Goal: Information Seeking & Learning: Learn about a topic

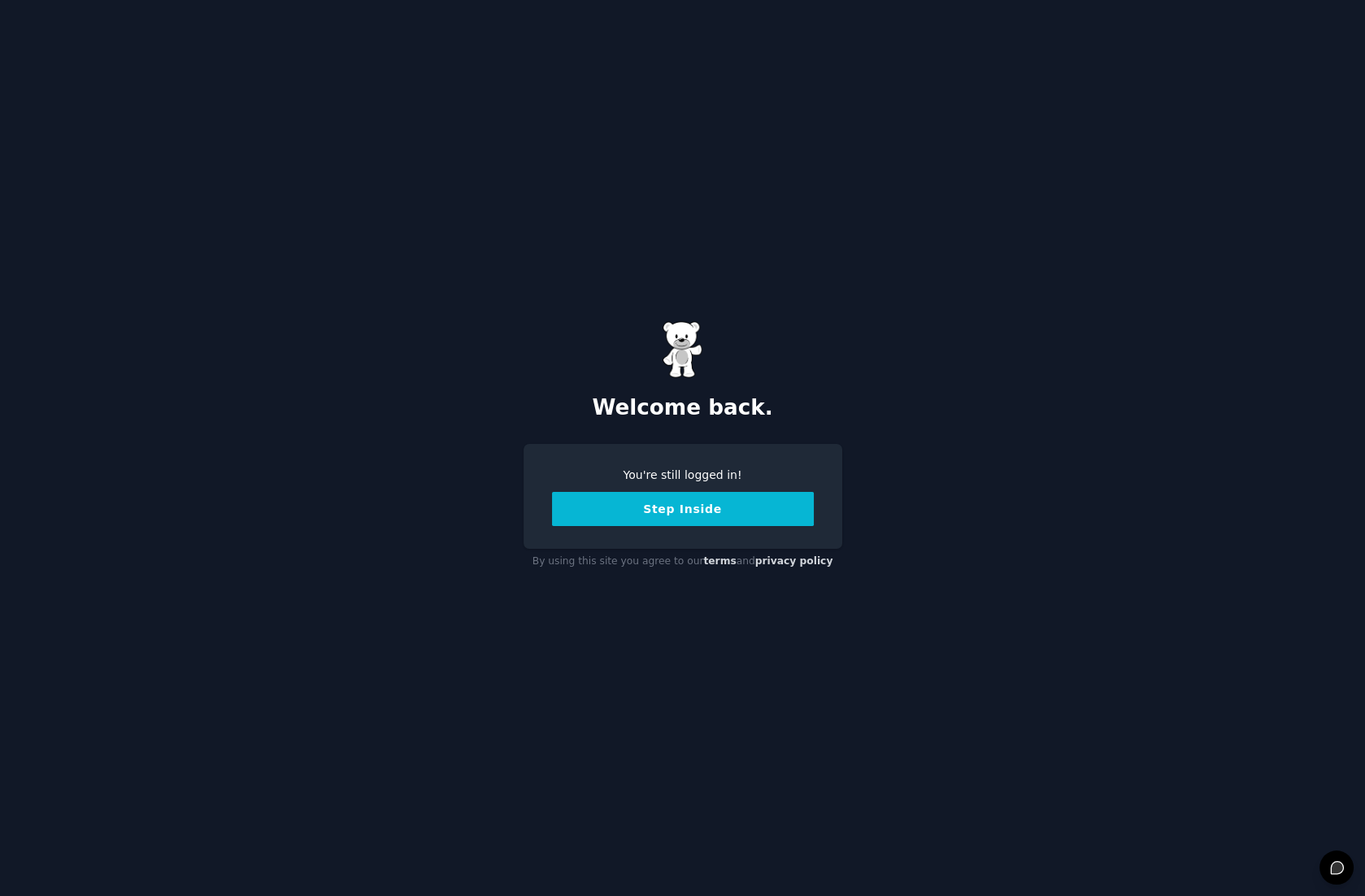
click at [687, 506] on button "Step Inside" at bounding box center [683, 509] width 262 height 34
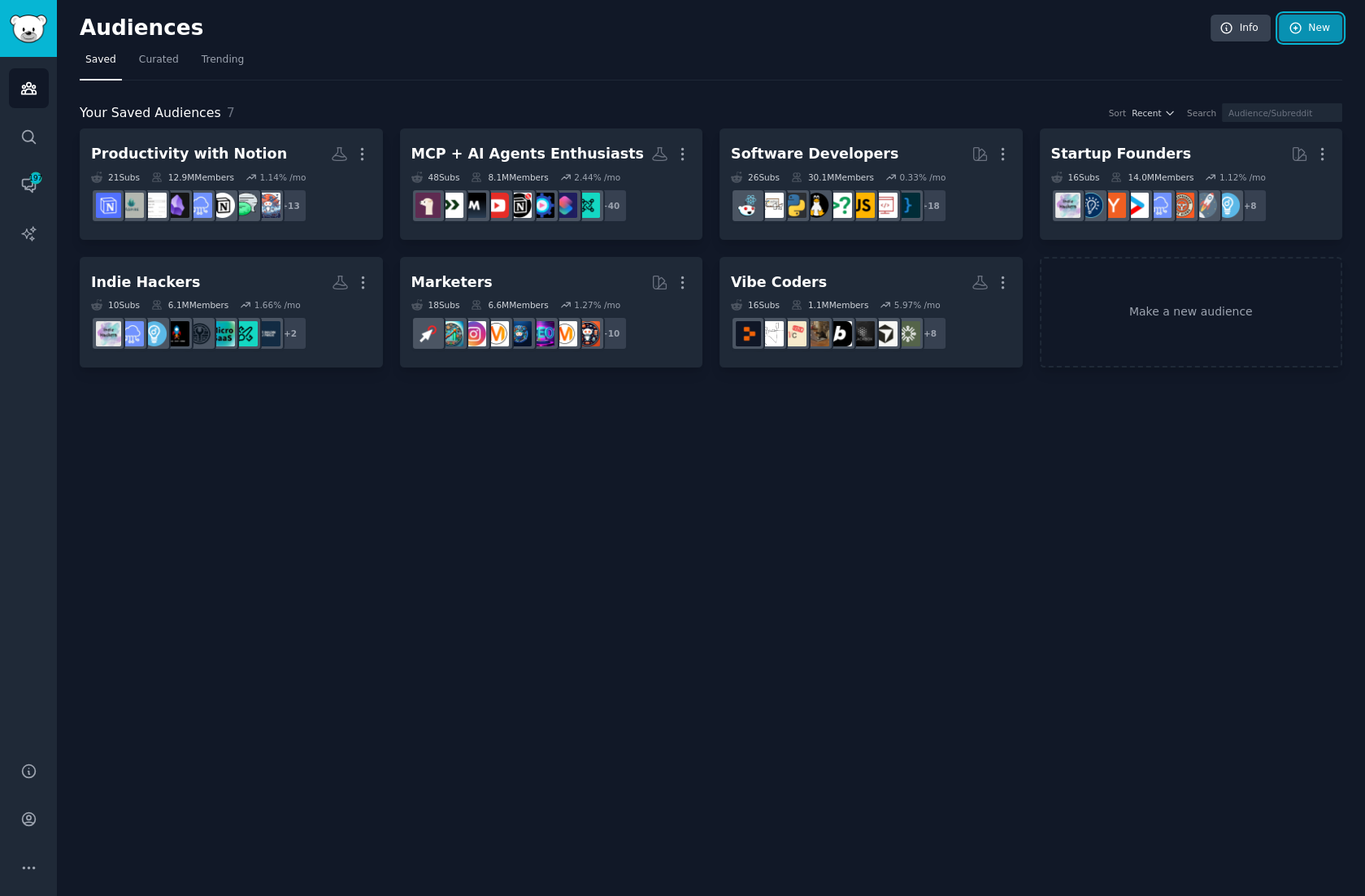
click at [1314, 24] on link "New" at bounding box center [1311, 28] width 63 height 27
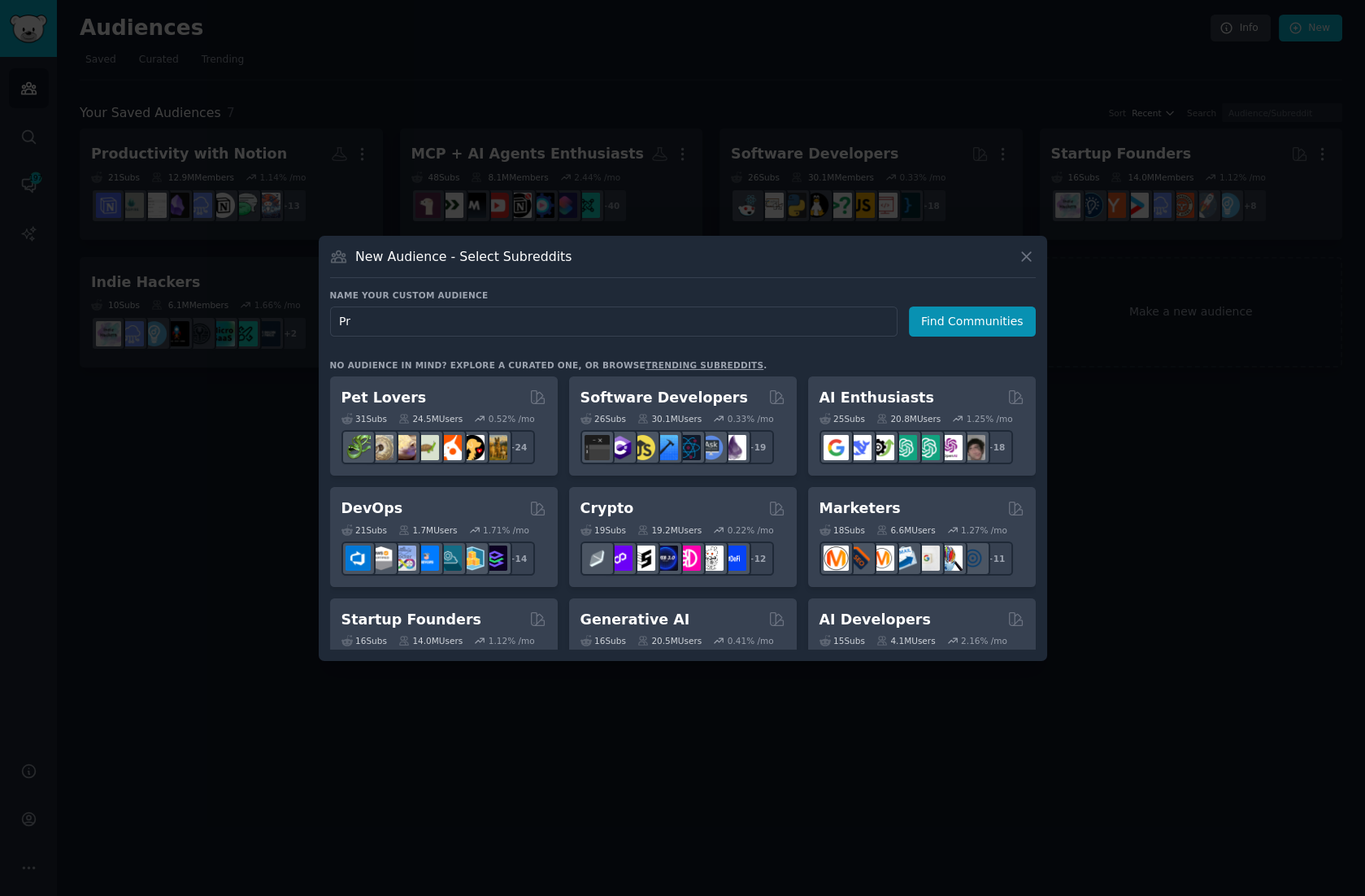
type input "P"
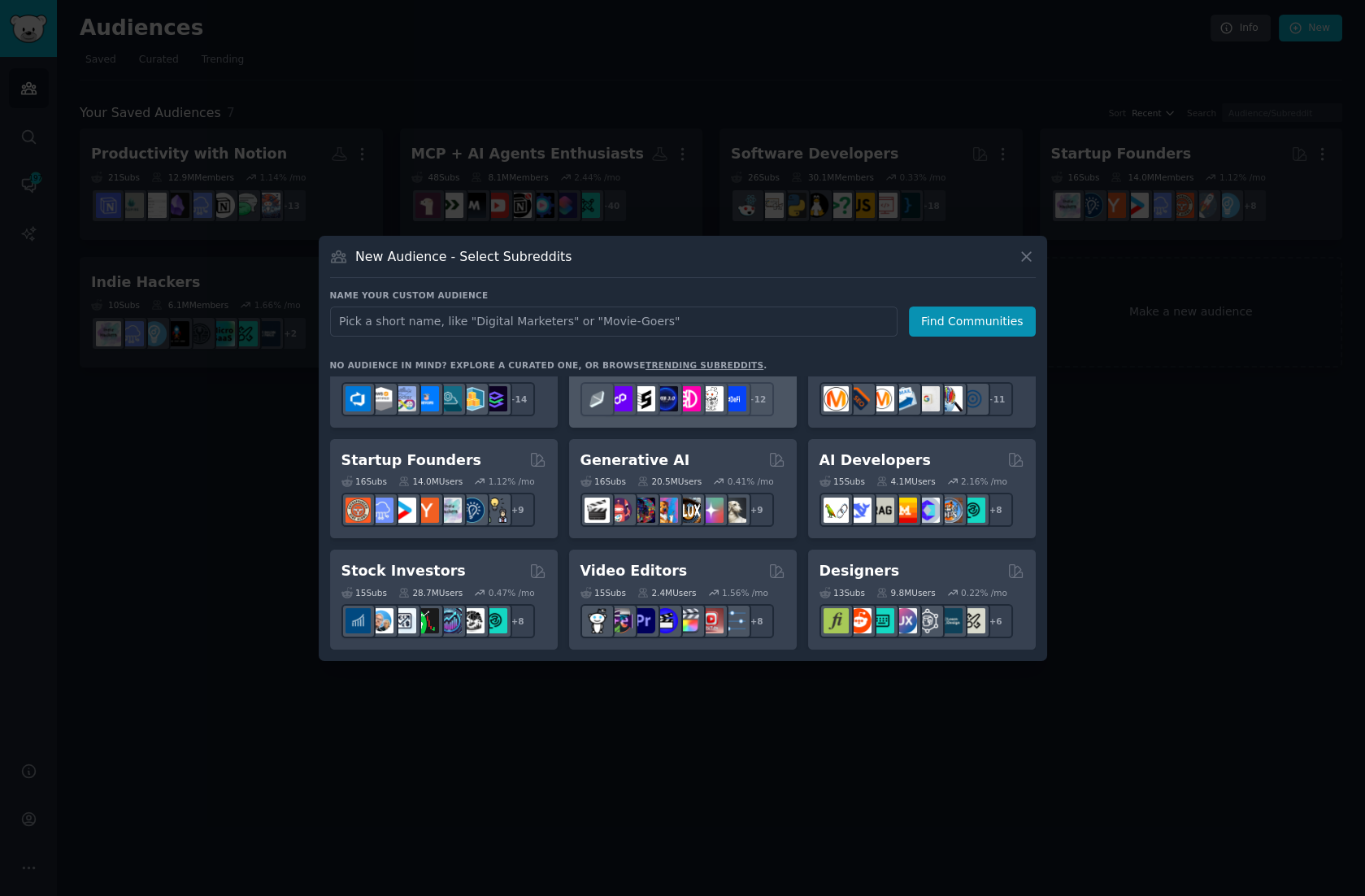
scroll to position [161, 0]
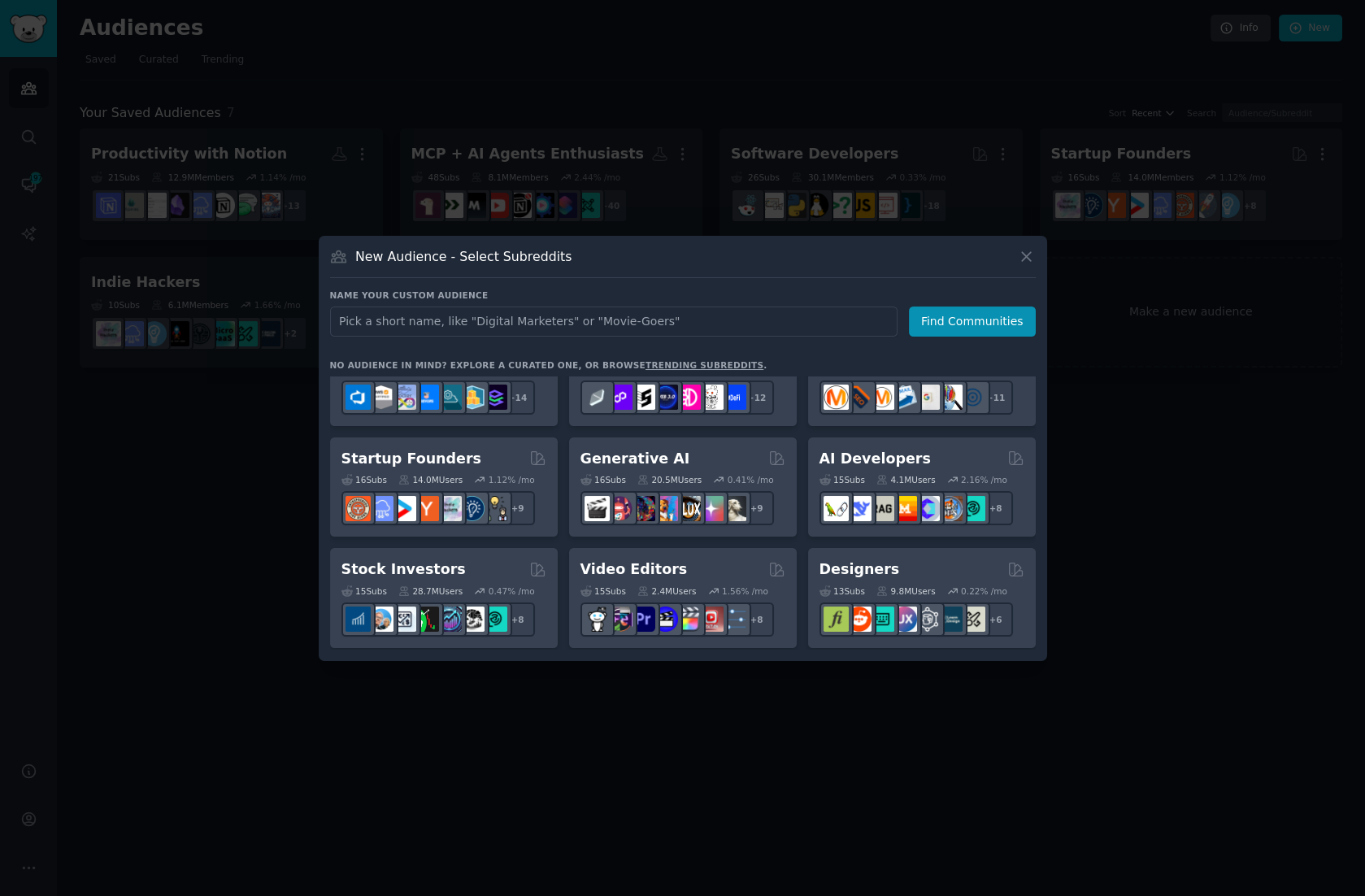
click at [692, 362] on link "trending subreddits" at bounding box center [704, 365] width 117 height 10
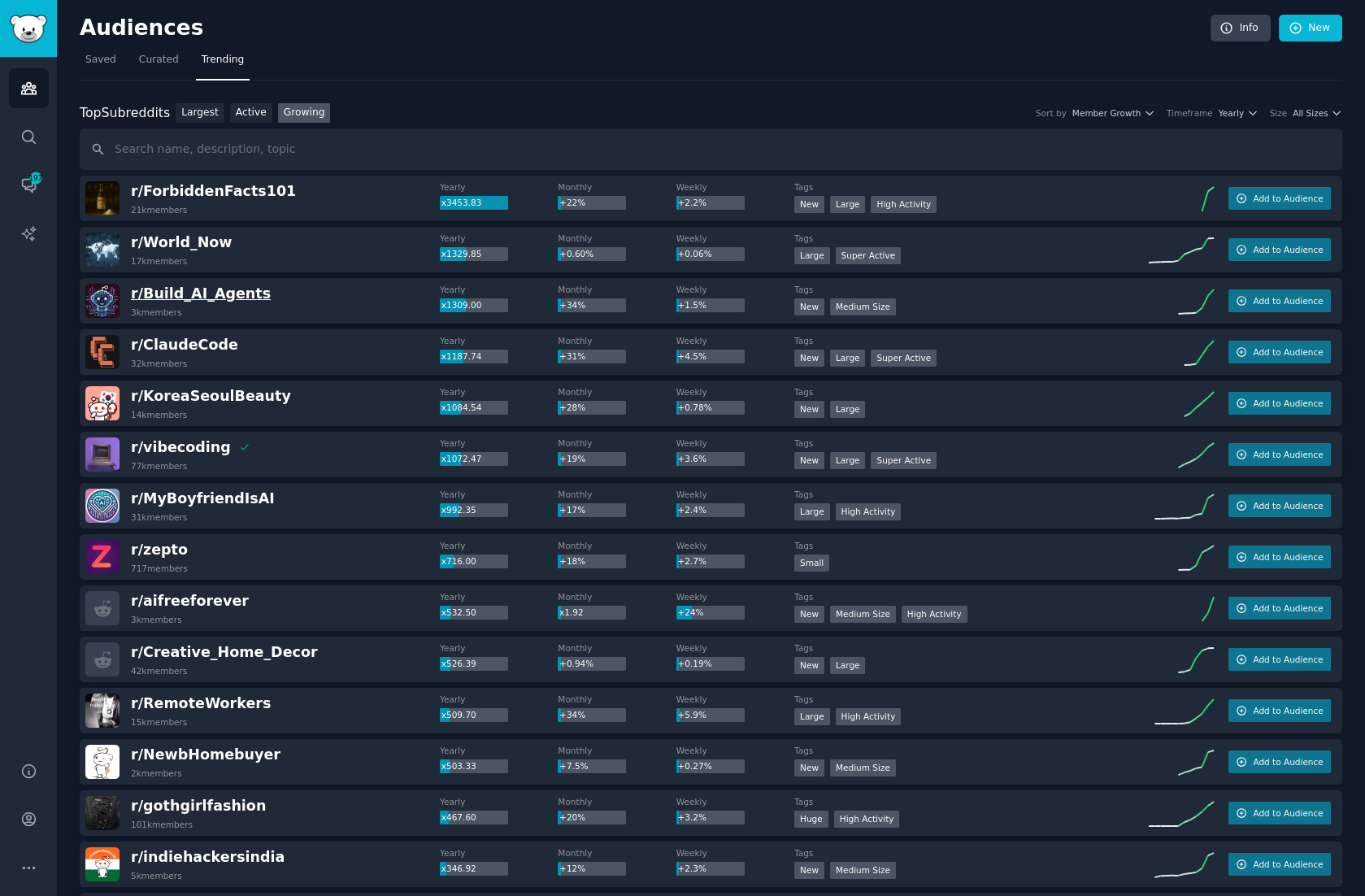
click at [219, 298] on span "r/ Build_AI_Agents" at bounding box center [201, 293] width 140 height 17
click at [198, 148] on input "text" at bounding box center [711, 149] width 1263 height 42
type input "hubspot"
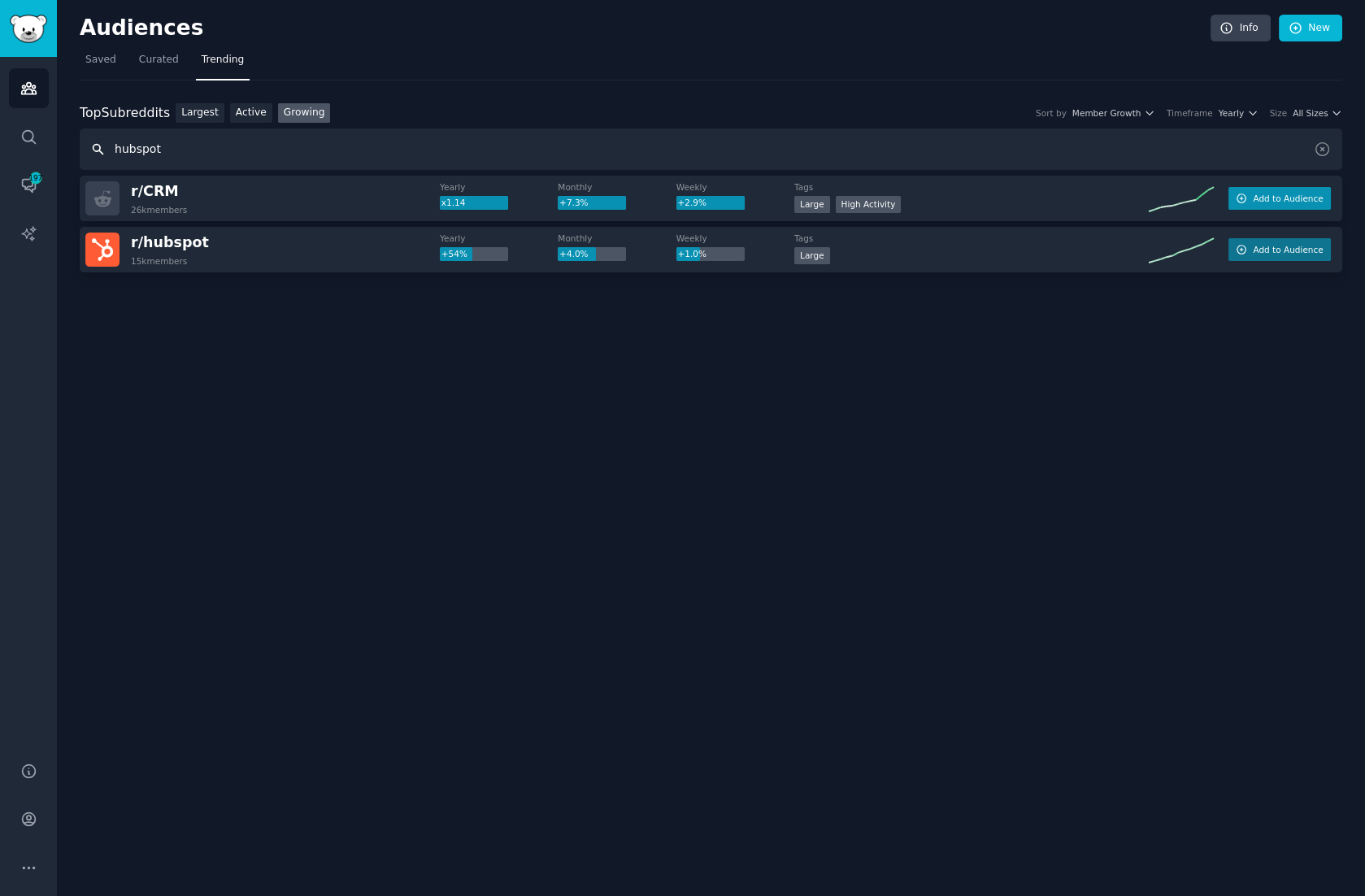
click at [1283, 194] on span "Add to Audience" at bounding box center [1288, 199] width 70 height 12
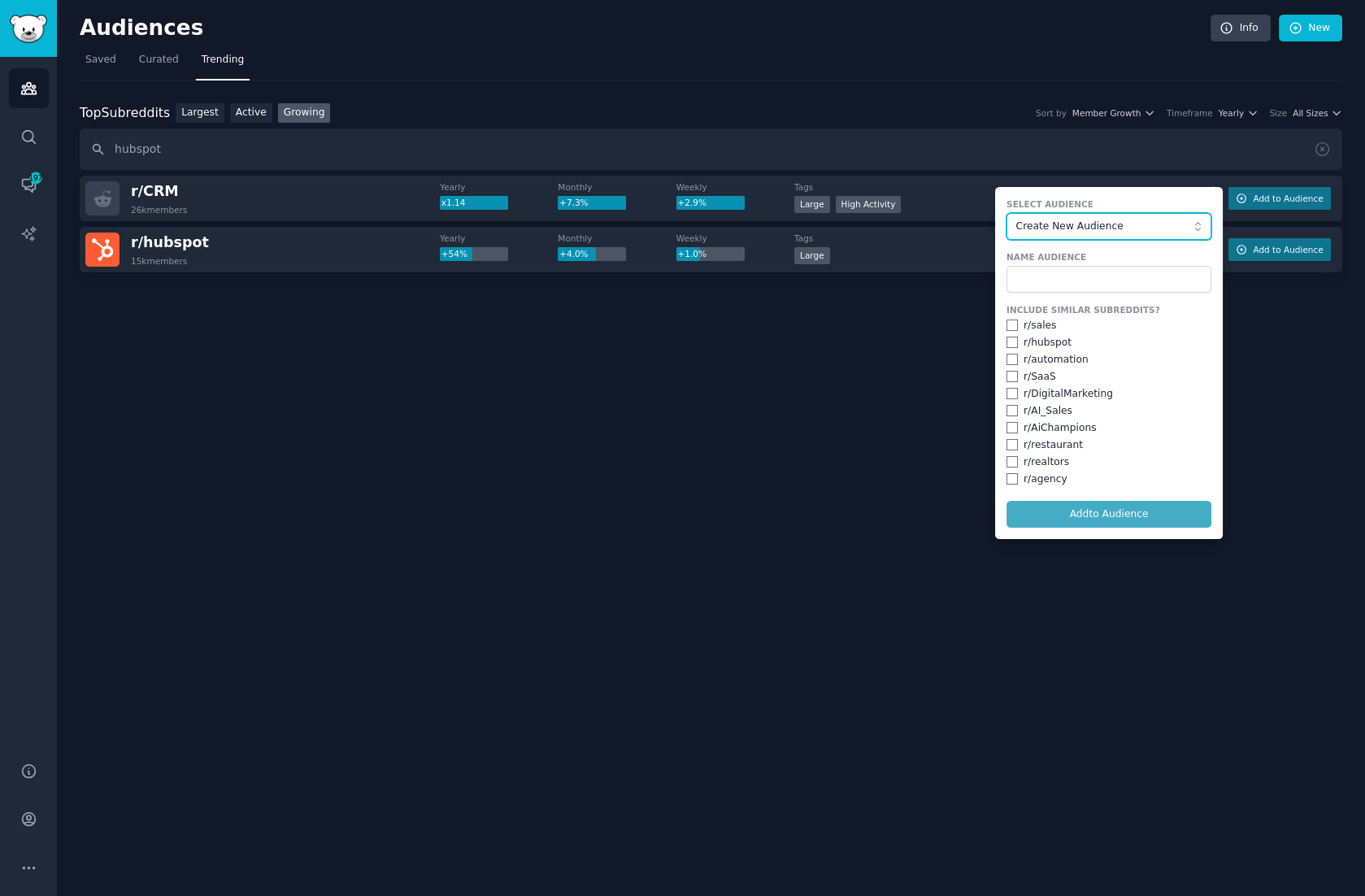
click at [1102, 223] on span "Create New Audience" at bounding box center [1105, 226] width 178 height 15
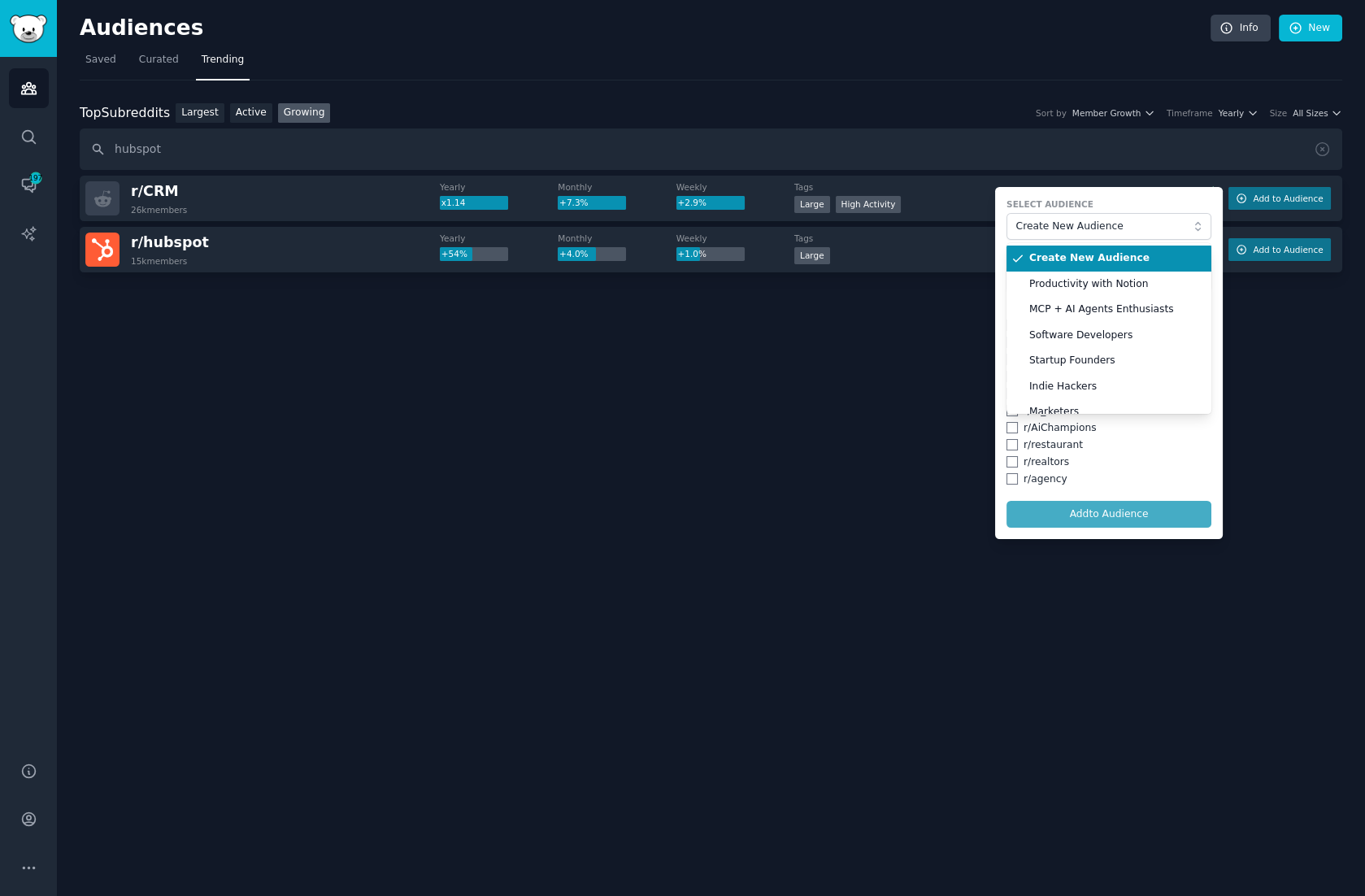
click at [1137, 198] on label "Select Audience" at bounding box center [1109, 204] width 205 height 12
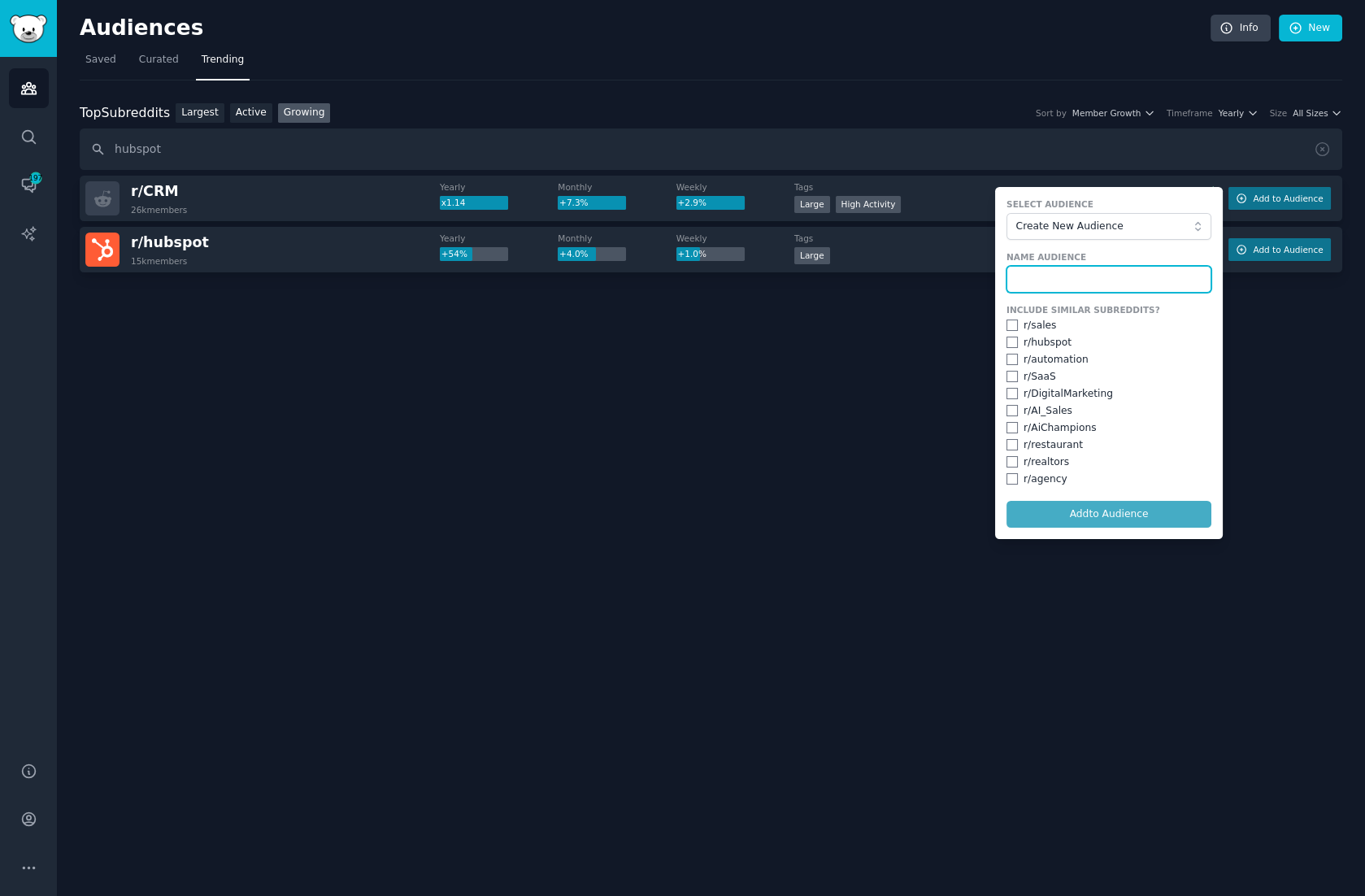
click at [1059, 273] on input "text" at bounding box center [1109, 280] width 205 height 27
type input "P"
type input "D"
type input "Data Pipelines and Productivity"
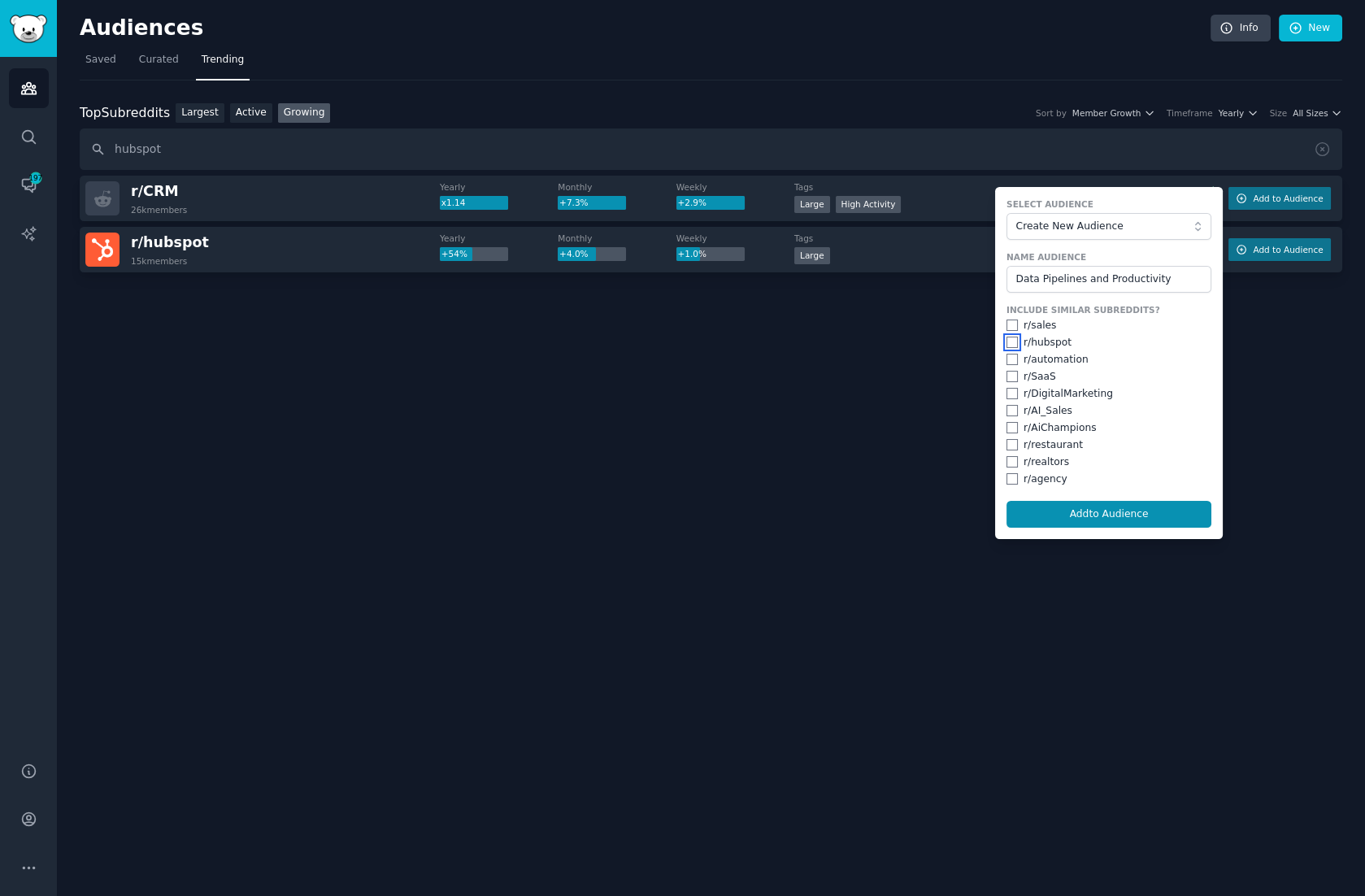
click at [1014, 338] on input "checkbox" at bounding box center [1013, 343] width 12 height 12
checkbox input "true"
click at [1014, 356] on input "checkbox" at bounding box center [1013, 359] width 12 height 12
checkbox input "true"
click at [1015, 408] on input "checkbox" at bounding box center [1013, 411] width 12 height 12
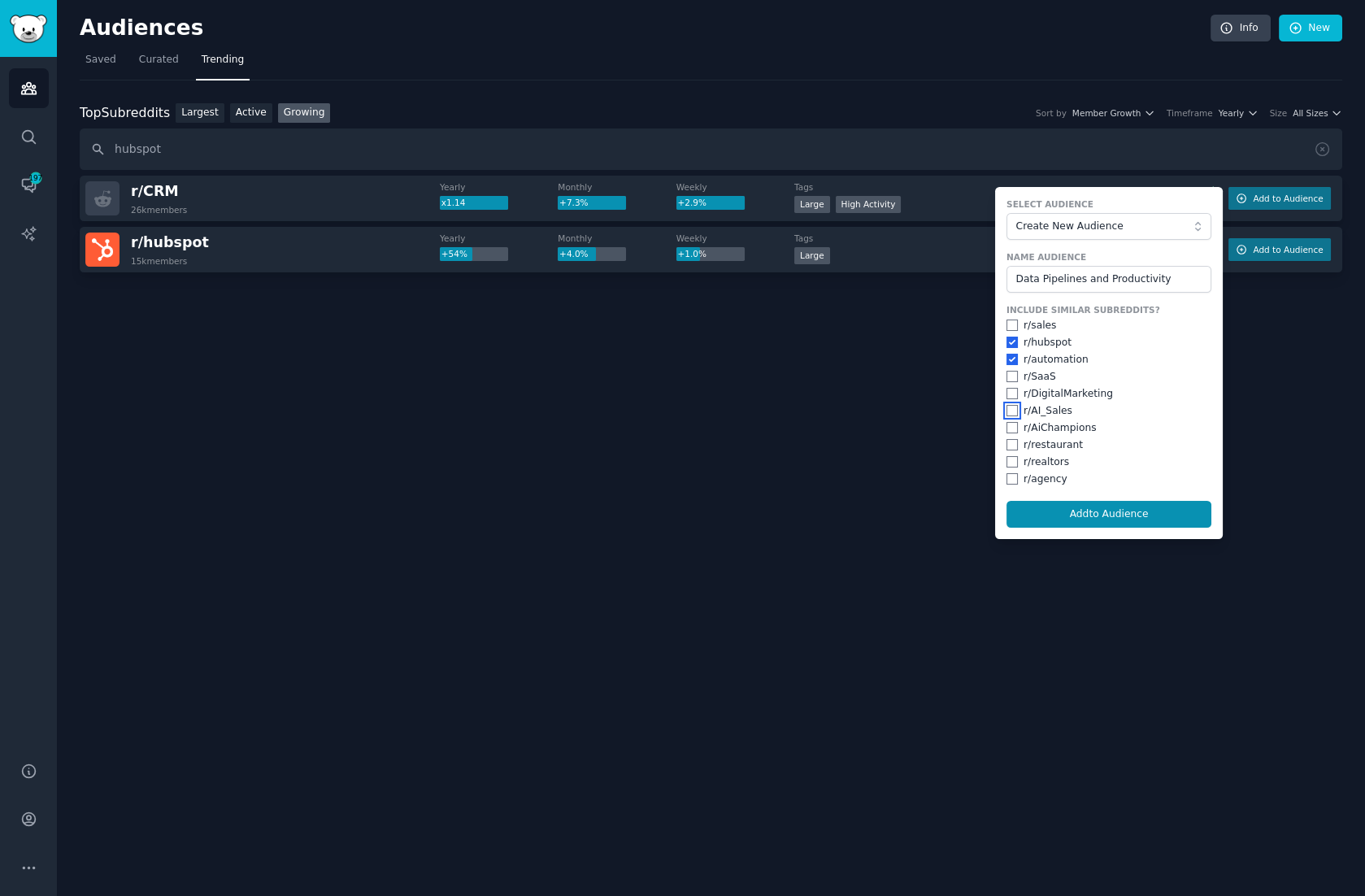
checkbox input "true"
click at [1013, 321] on input "checkbox" at bounding box center [1013, 325] width 12 height 12
checkbox input "true"
click at [1015, 428] on input "checkbox" at bounding box center [1013, 428] width 12 height 12
checkbox input "true"
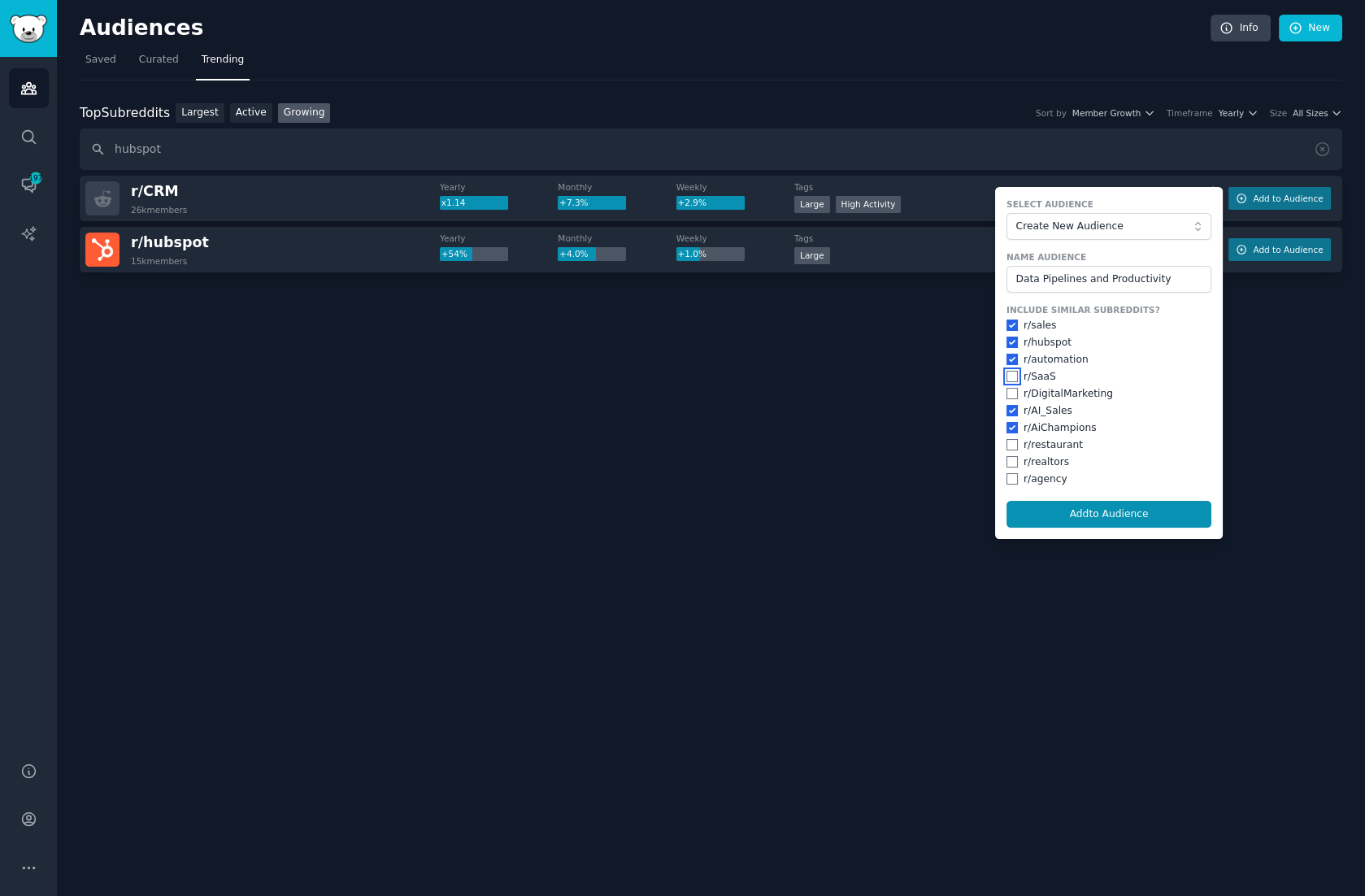
click at [1015, 373] on input "checkbox" at bounding box center [1013, 377] width 12 height 12
checkbox input "true"
click at [1012, 388] on input "checkbox" at bounding box center [1013, 394] width 12 height 12
checkbox input "true"
click at [1013, 477] on input "checkbox" at bounding box center [1013, 480] width 12 height 12
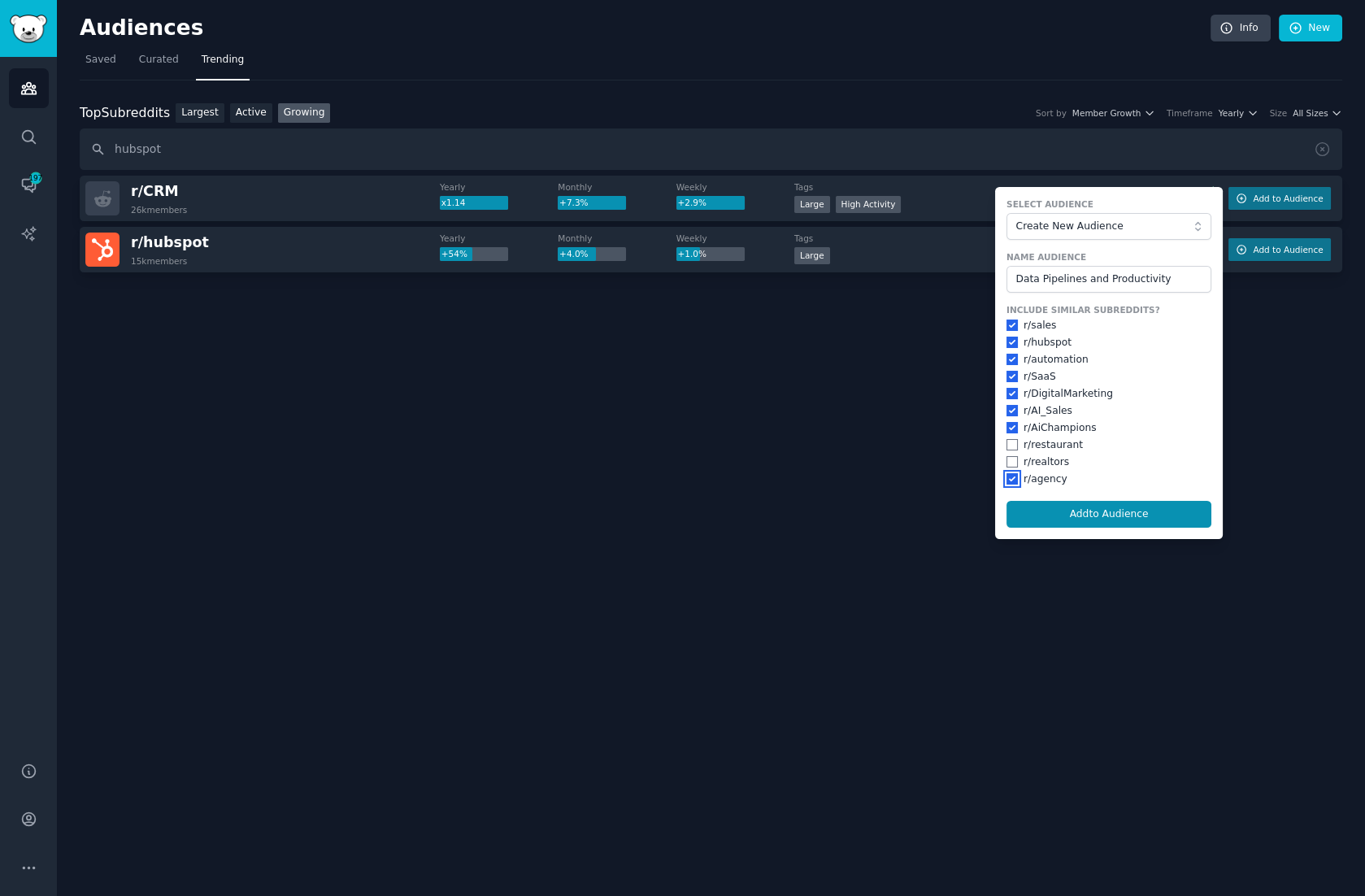
checkbox input "true"
click at [1098, 512] on button "Add to Audience" at bounding box center [1109, 514] width 205 height 27
checkbox input "false"
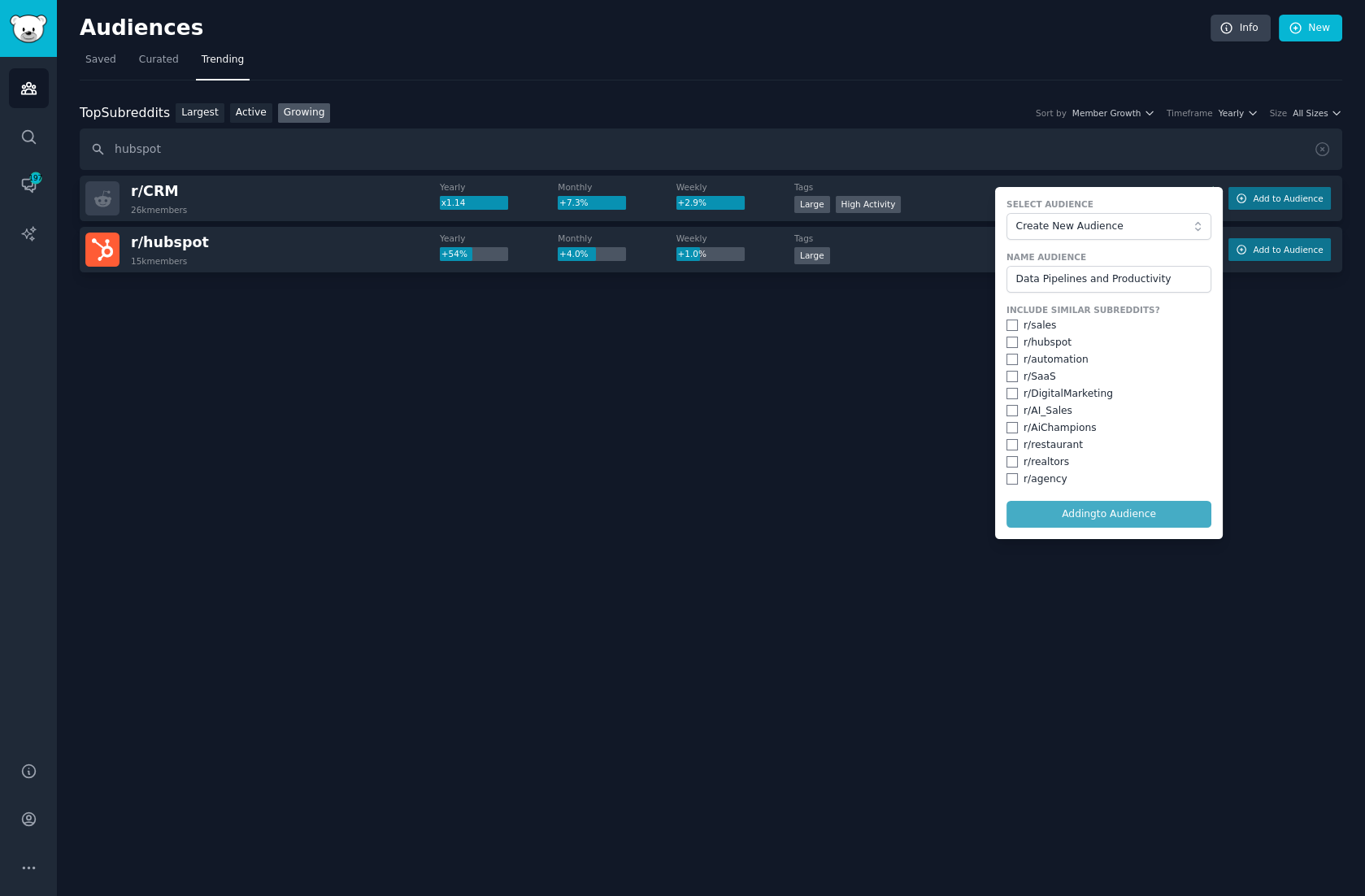
checkbox input "false"
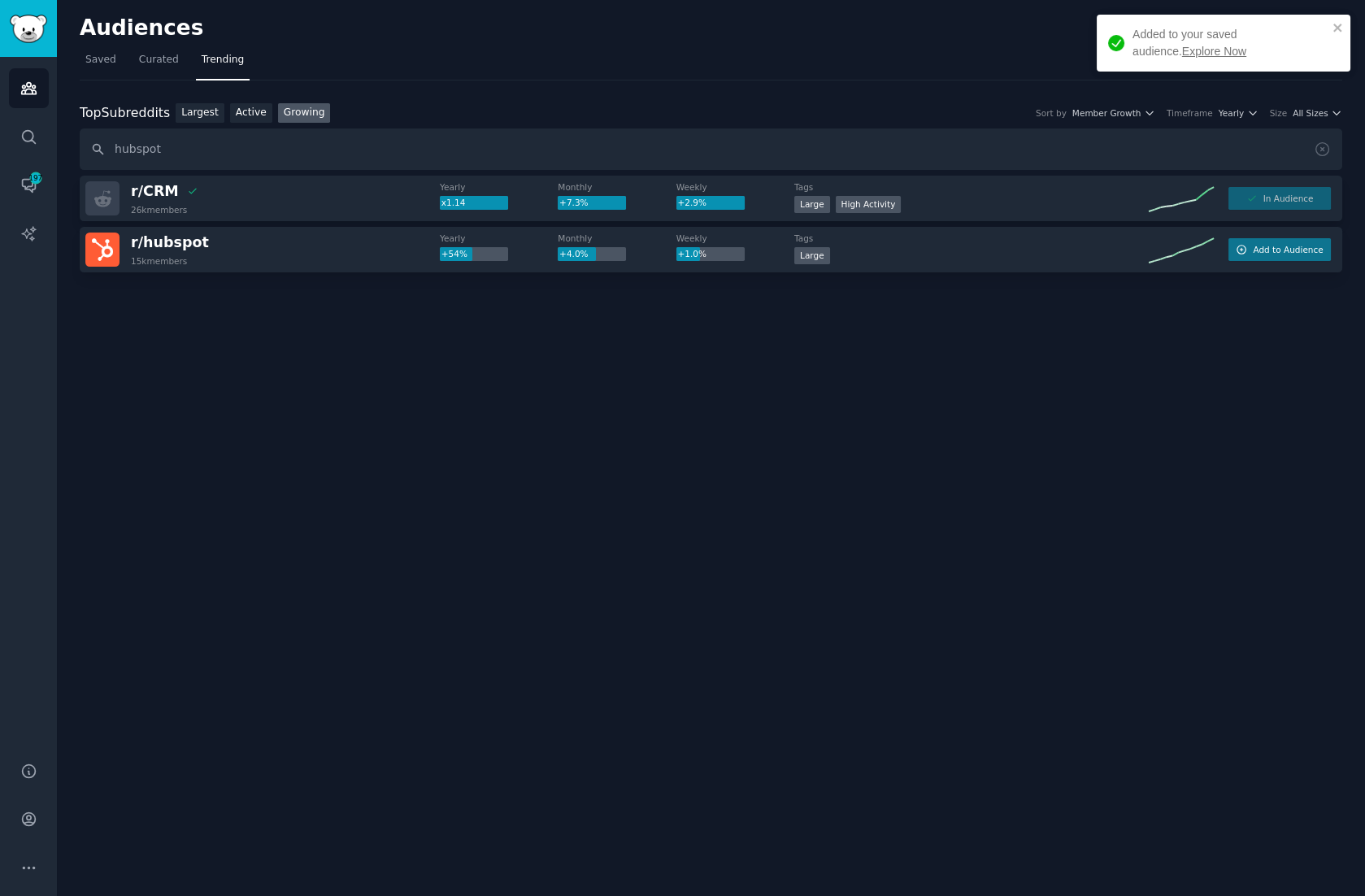
click at [1182, 52] on link "Explore Now" at bounding box center [1215, 50] width 64 height 13
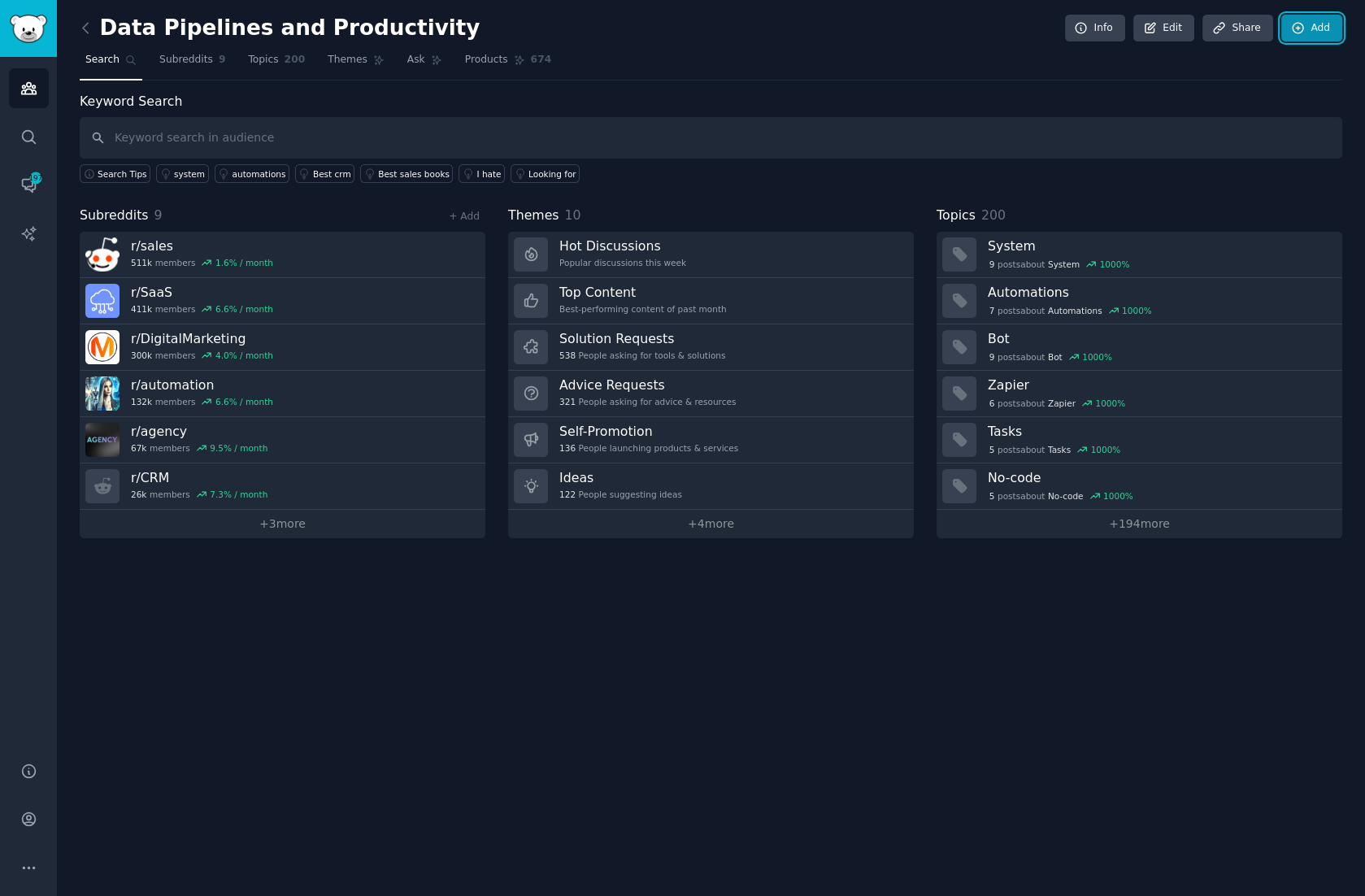
click at [1325, 24] on link "Add" at bounding box center [1312, 28] width 61 height 27
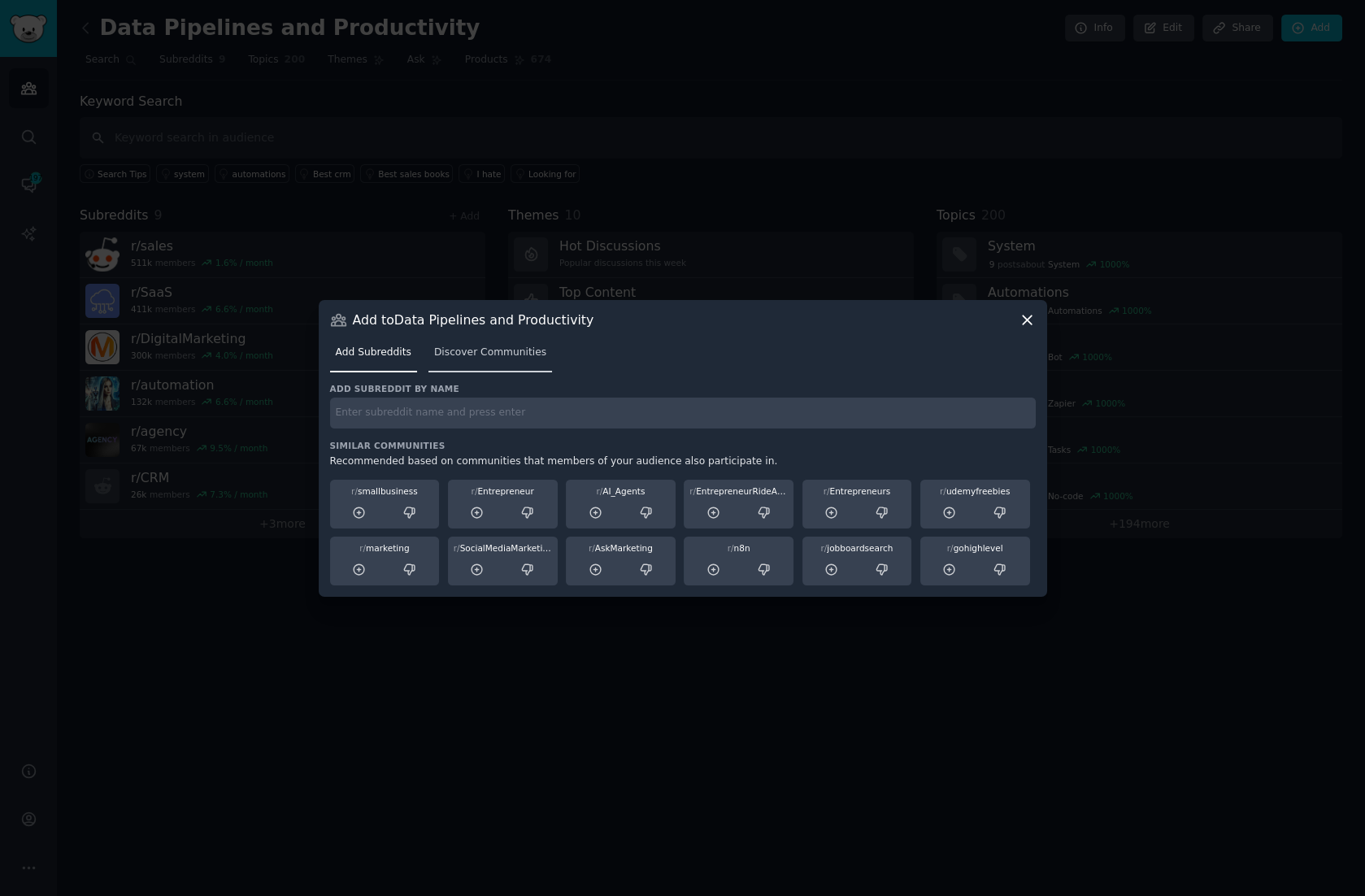
click at [481, 353] on span "Discover Communities" at bounding box center [490, 352] width 113 height 15
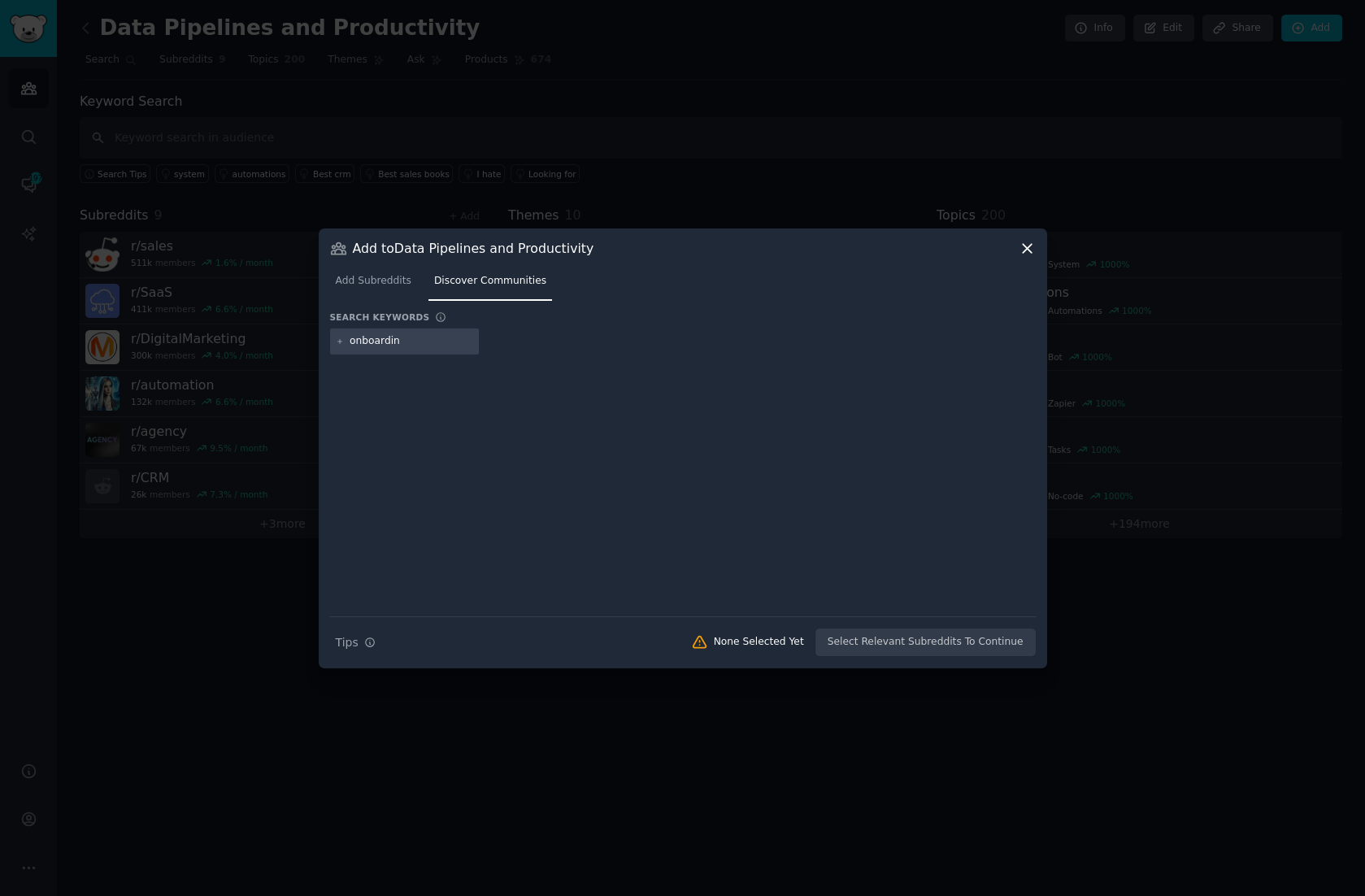
type input "onboarding"
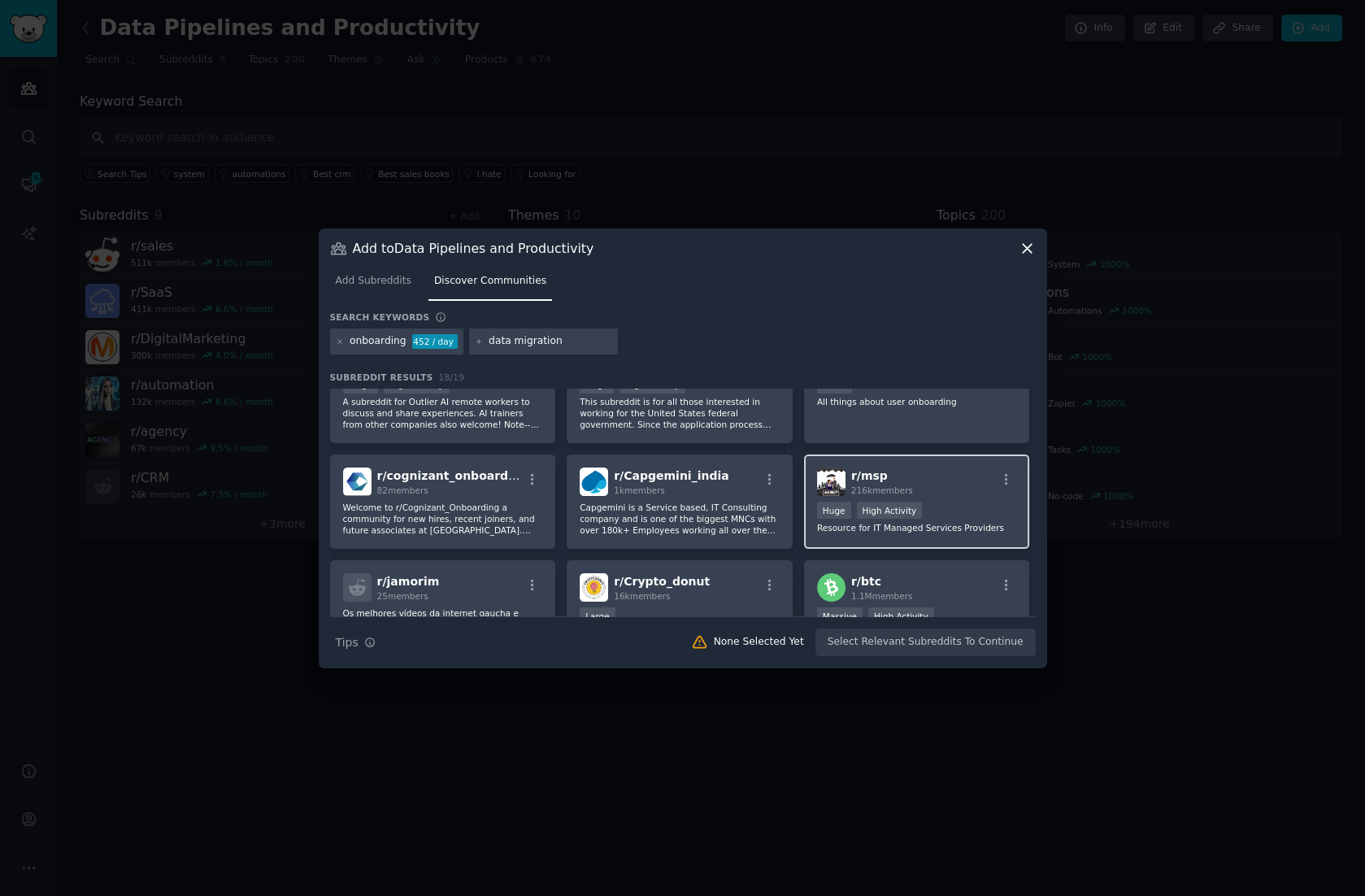
scroll to position [61, 0]
type input "data migration"
click at [962, 520] on p "Resource for IT Managed Services Providers" at bounding box center [917, 526] width 200 height 12
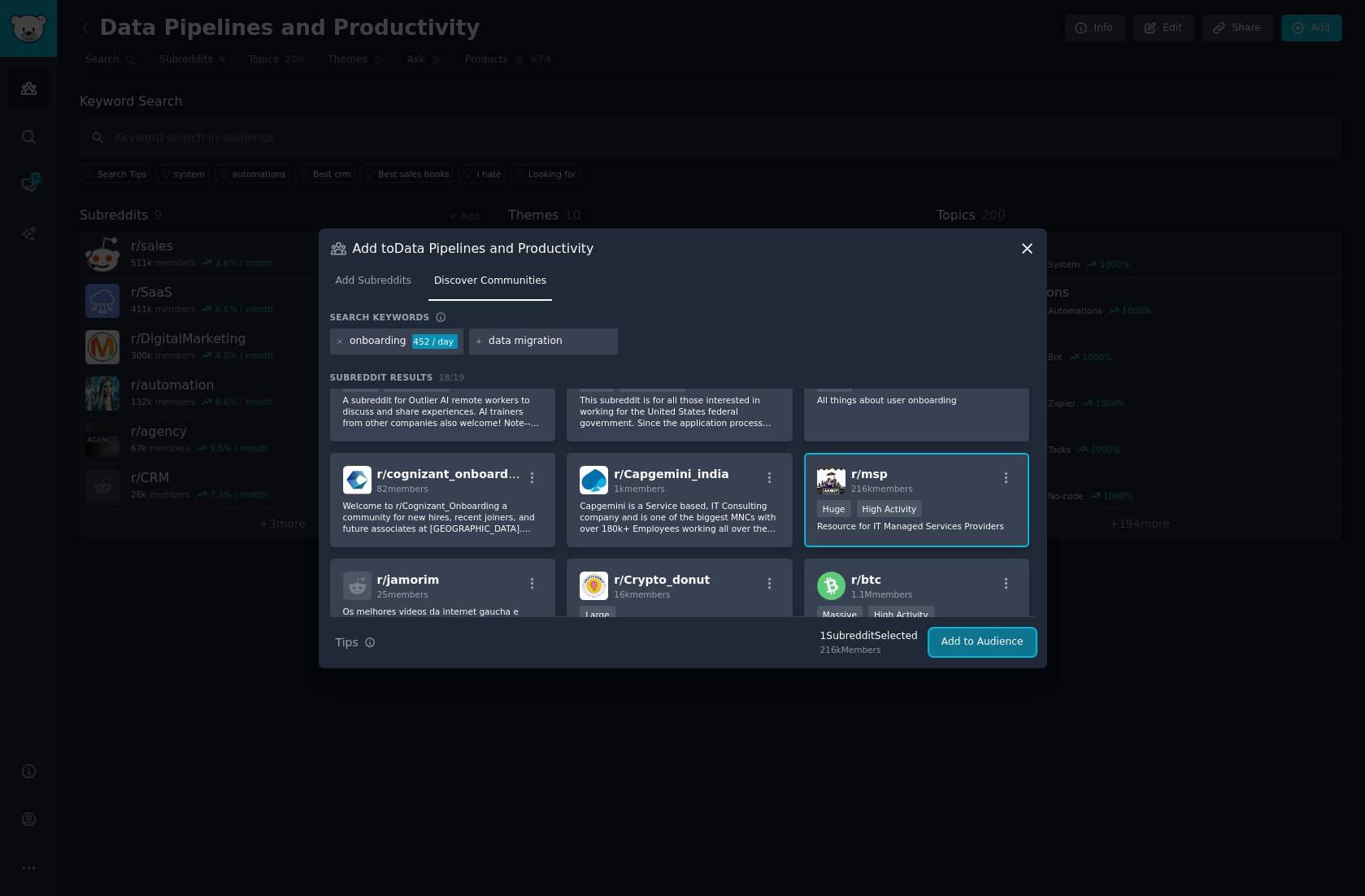
click at [971, 642] on button "Add to Audience" at bounding box center [982, 643] width 107 height 27
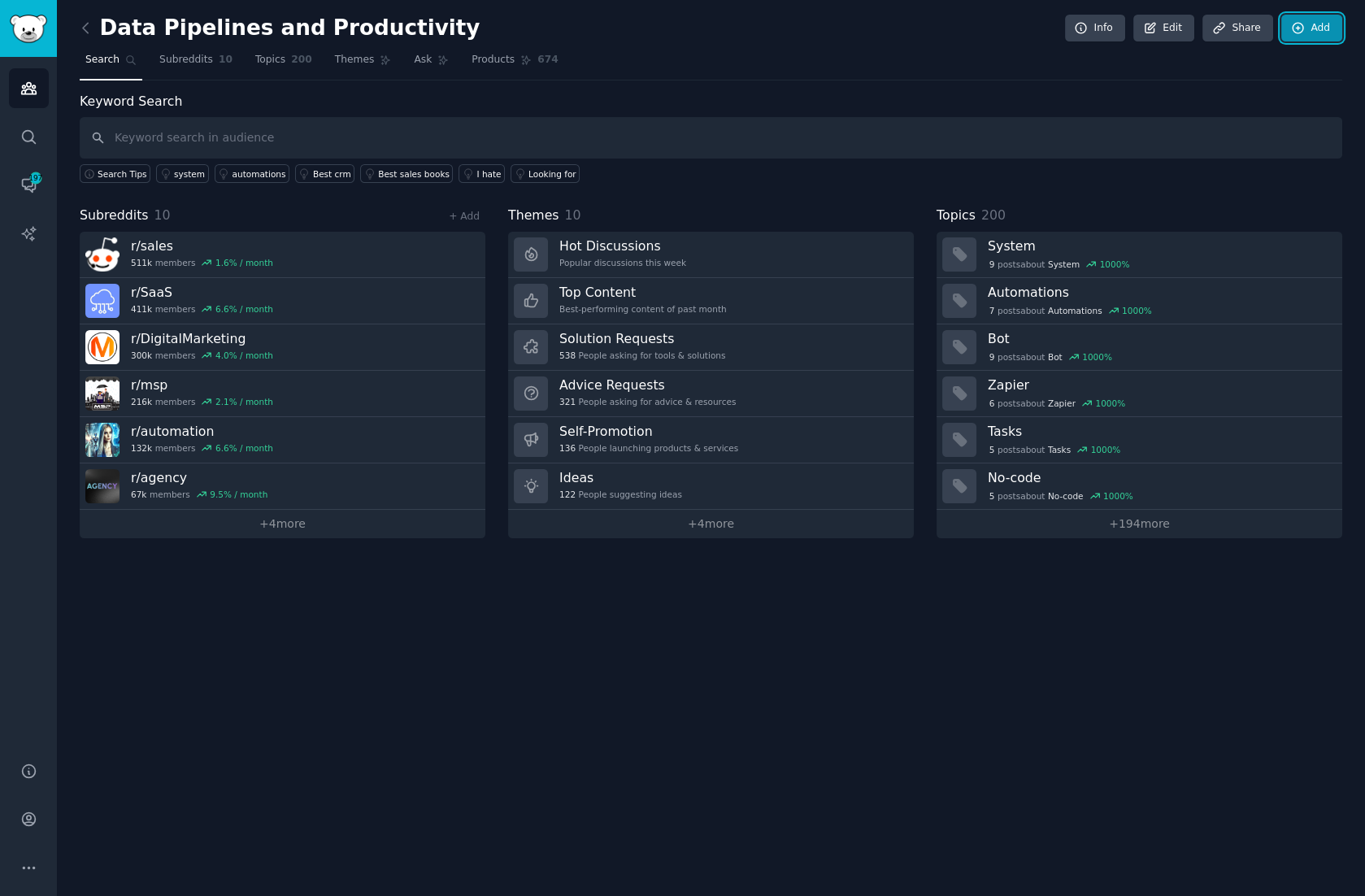
click at [1311, 21] on link "Add" at bounding box center [1312, 28] width 61 height 27
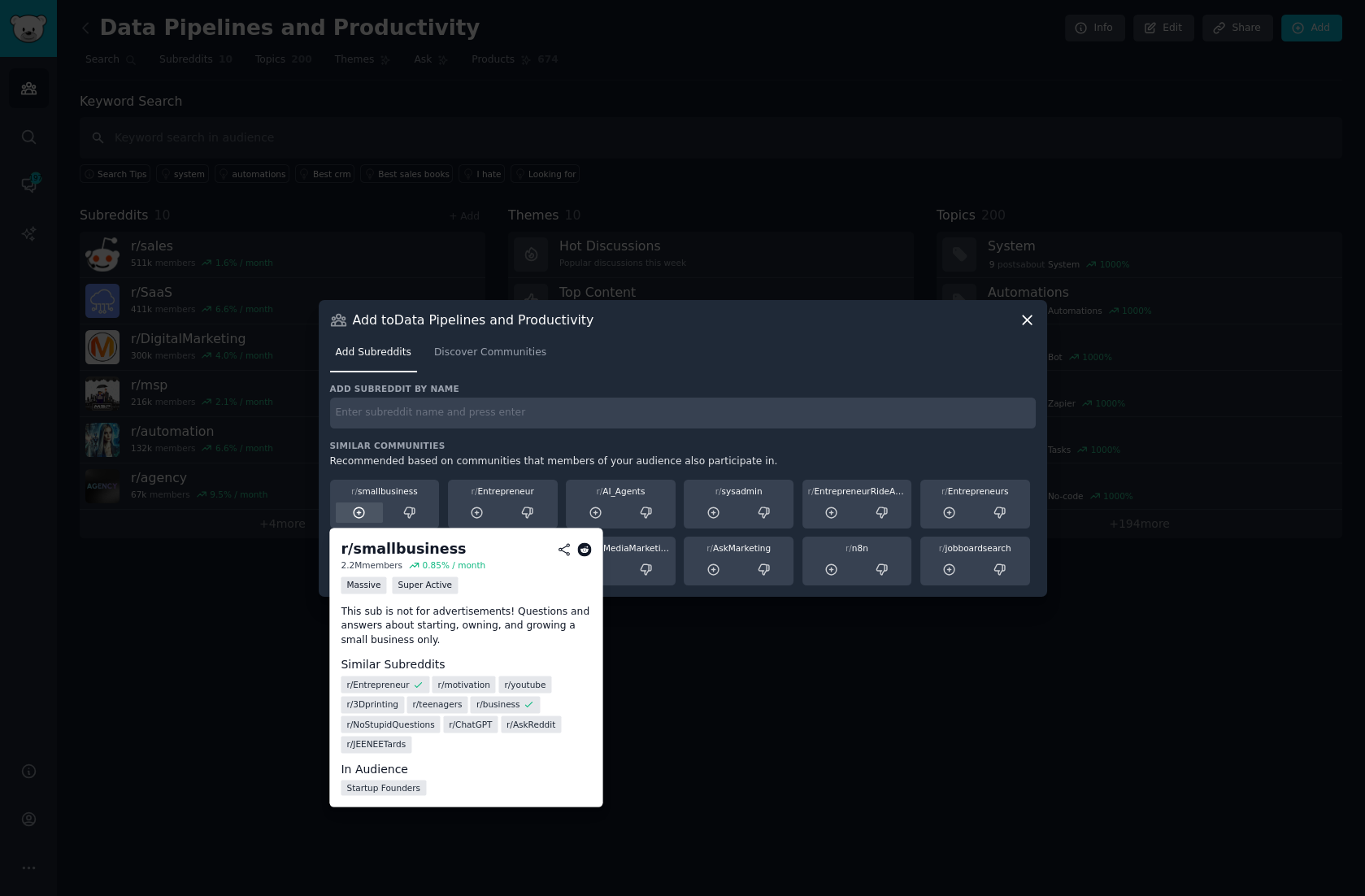
click at [358, 514] on icon at bounding box center [359, 513] width 15 height 15
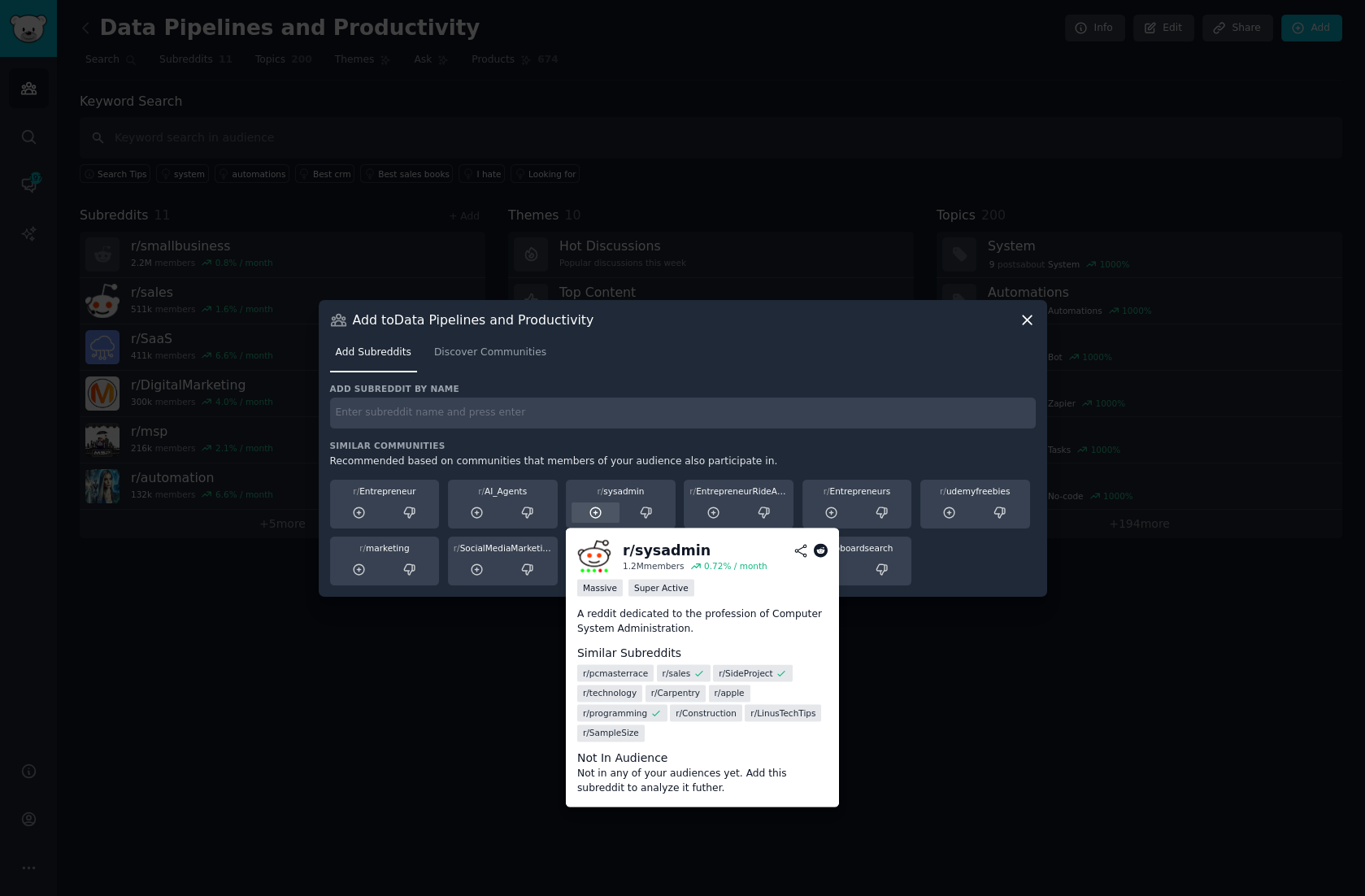
click at [597, 513] on icon at bounding box center [595, 513] width 11 height 11
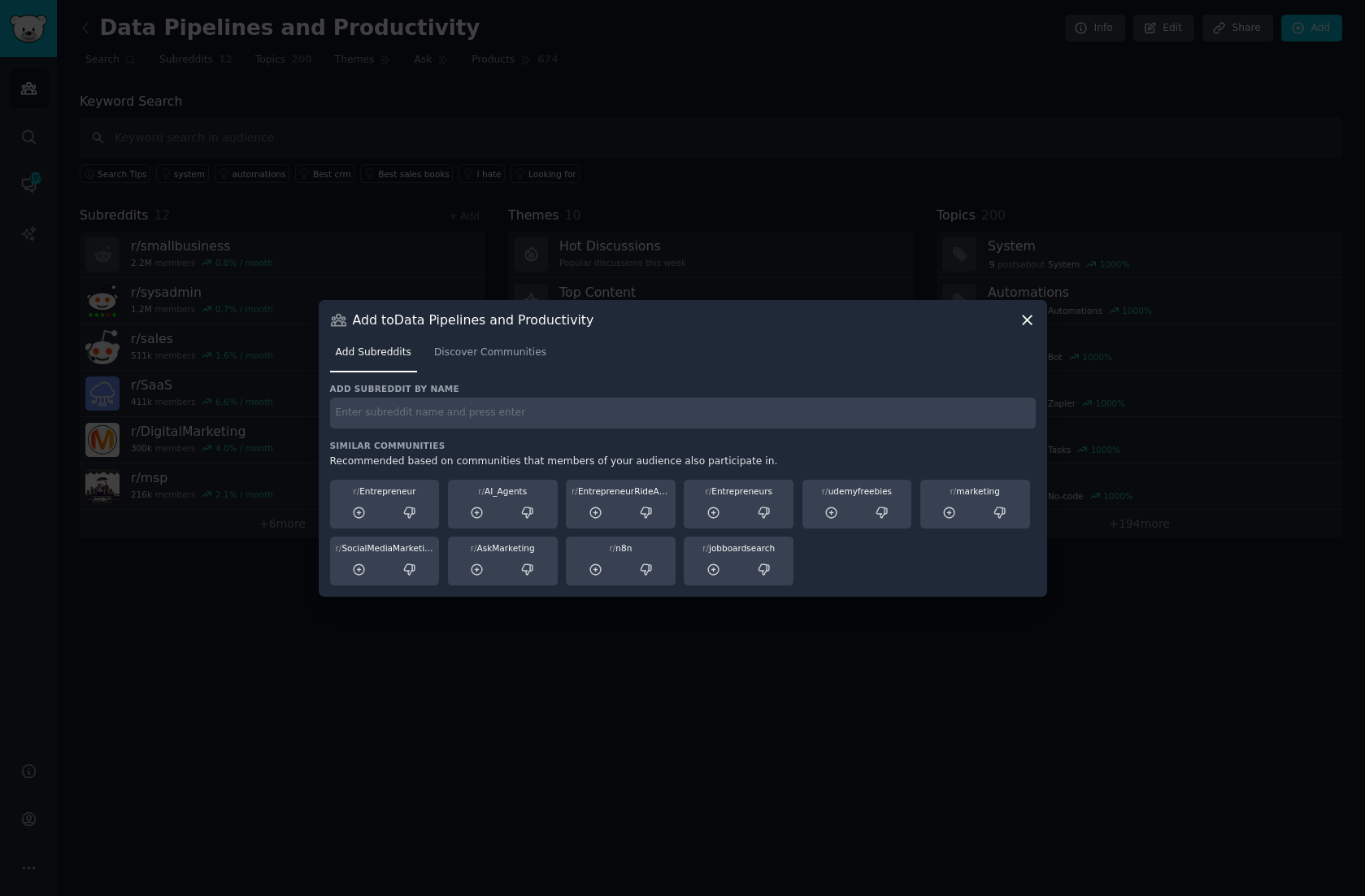
click at [472, 417] on input "text" at bounding box center [682, 414] width 706 height 32
type input "dataops"
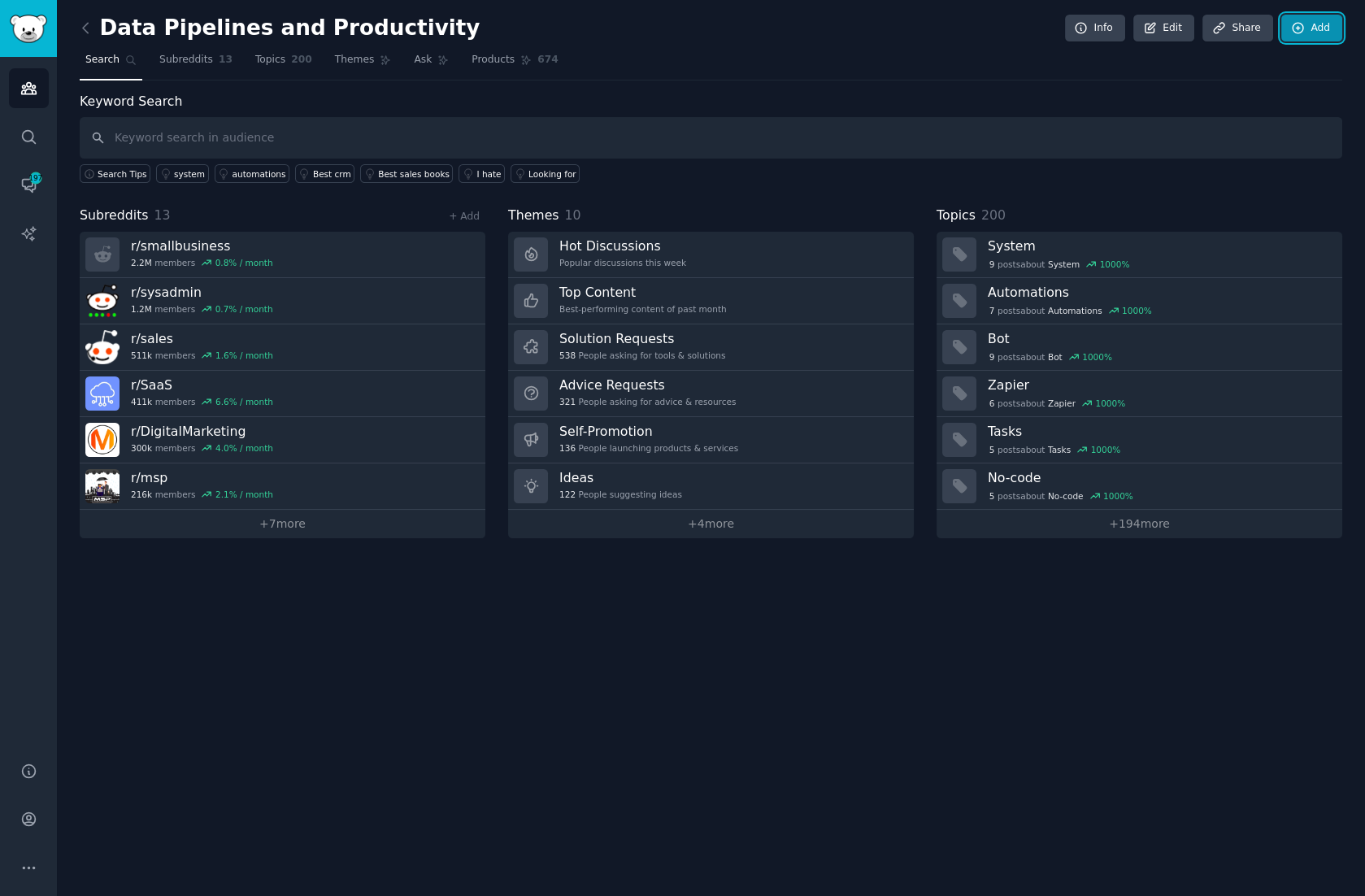
click at [1318, 21] on link "Add" at bounding box center [1312, 28] width 61 height 27
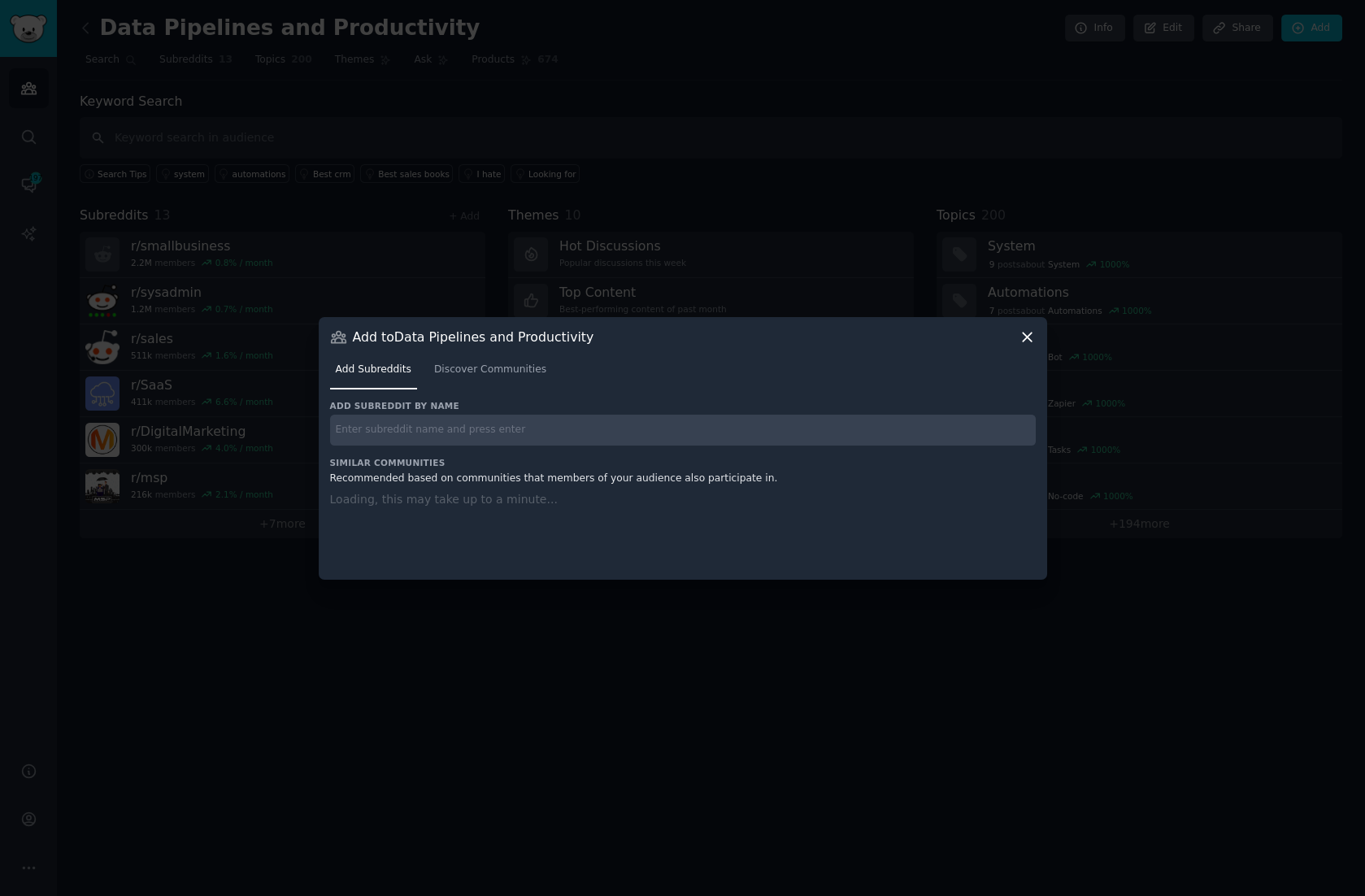
click at [435, 432] on input "text" at bounding box center [682, 430] width 706 height 32
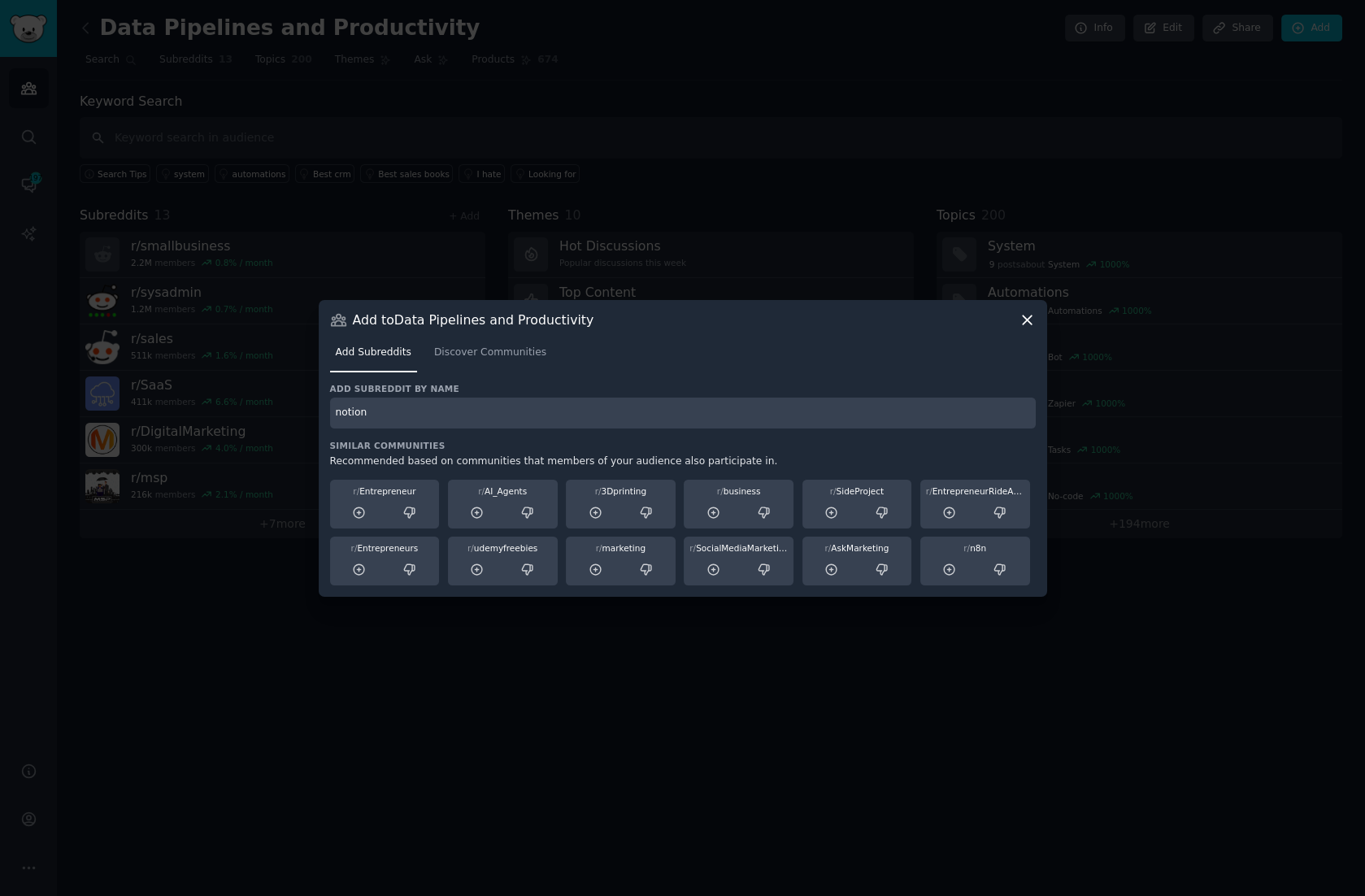
type input "notion"
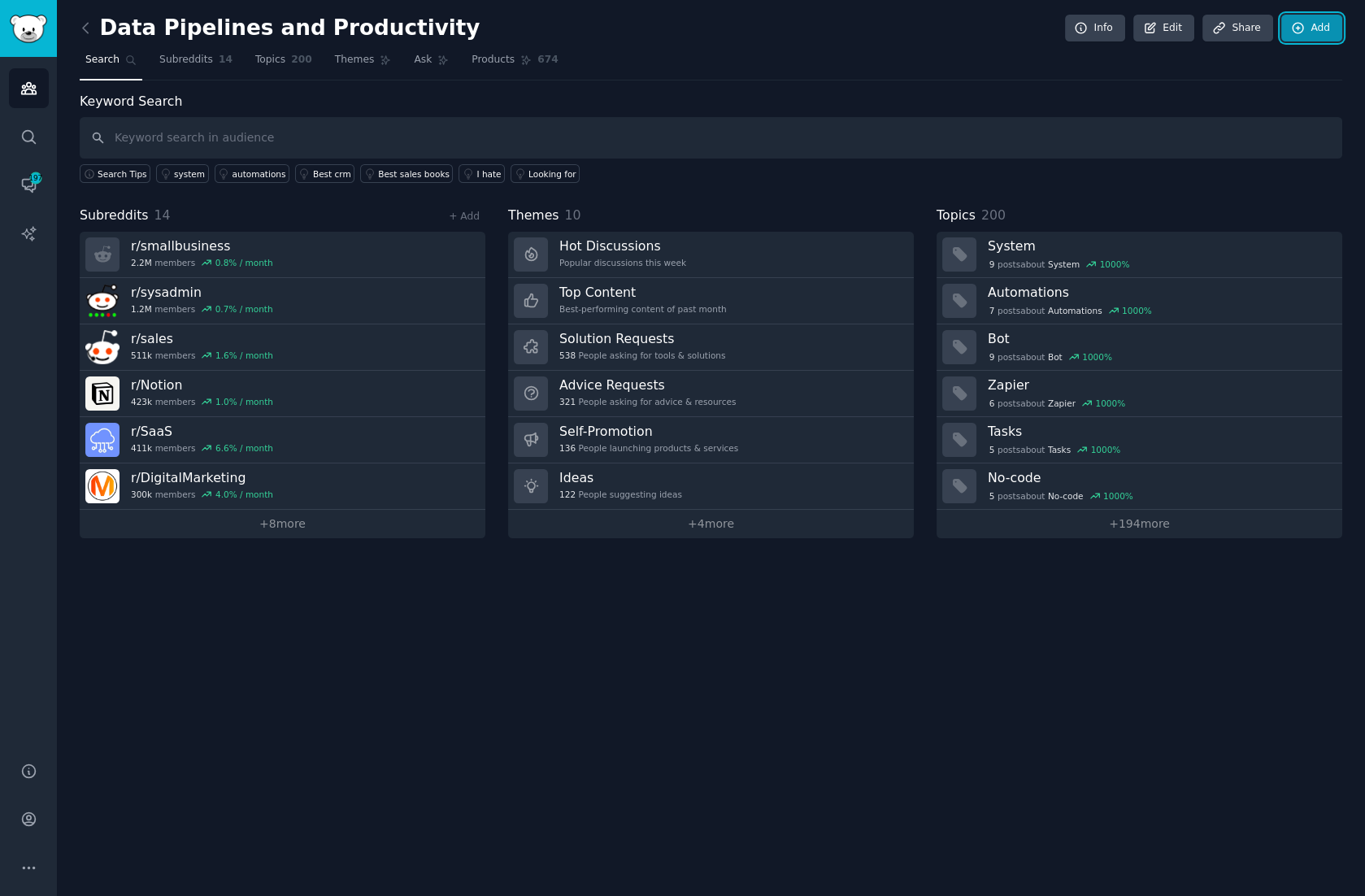
click at [1312, 22] on link "Add" at bounding box center [1312, 28] width 61 height 27
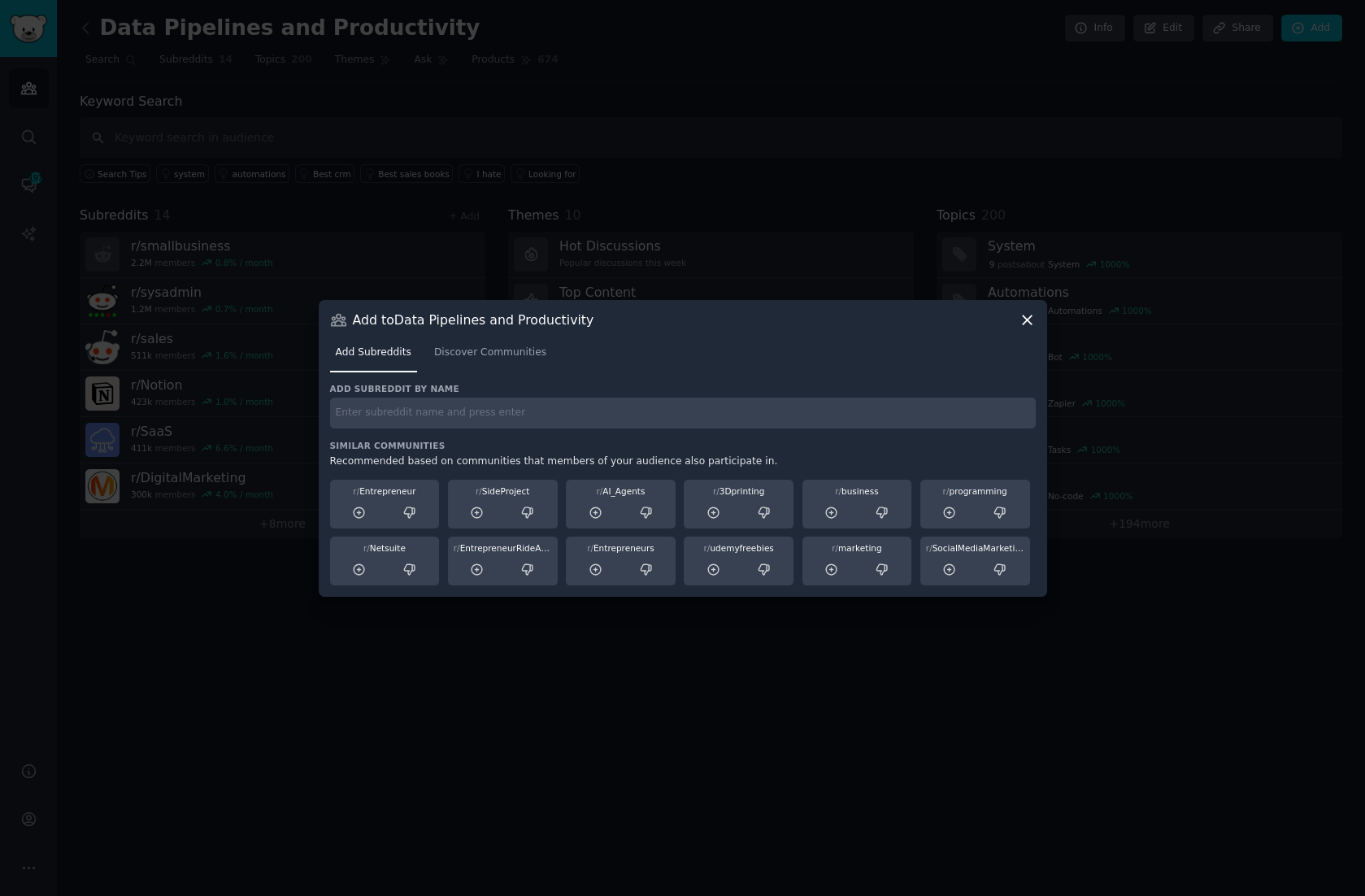
click at [453, 430] on div "Add subreddit by name Similar Communities Recommended based on communities that…" at bounding box center [682, 484] width 706 height 203
click at [440, 421] on input "text" at bounding box center [682, 414] width 706 height 32
type input "D"
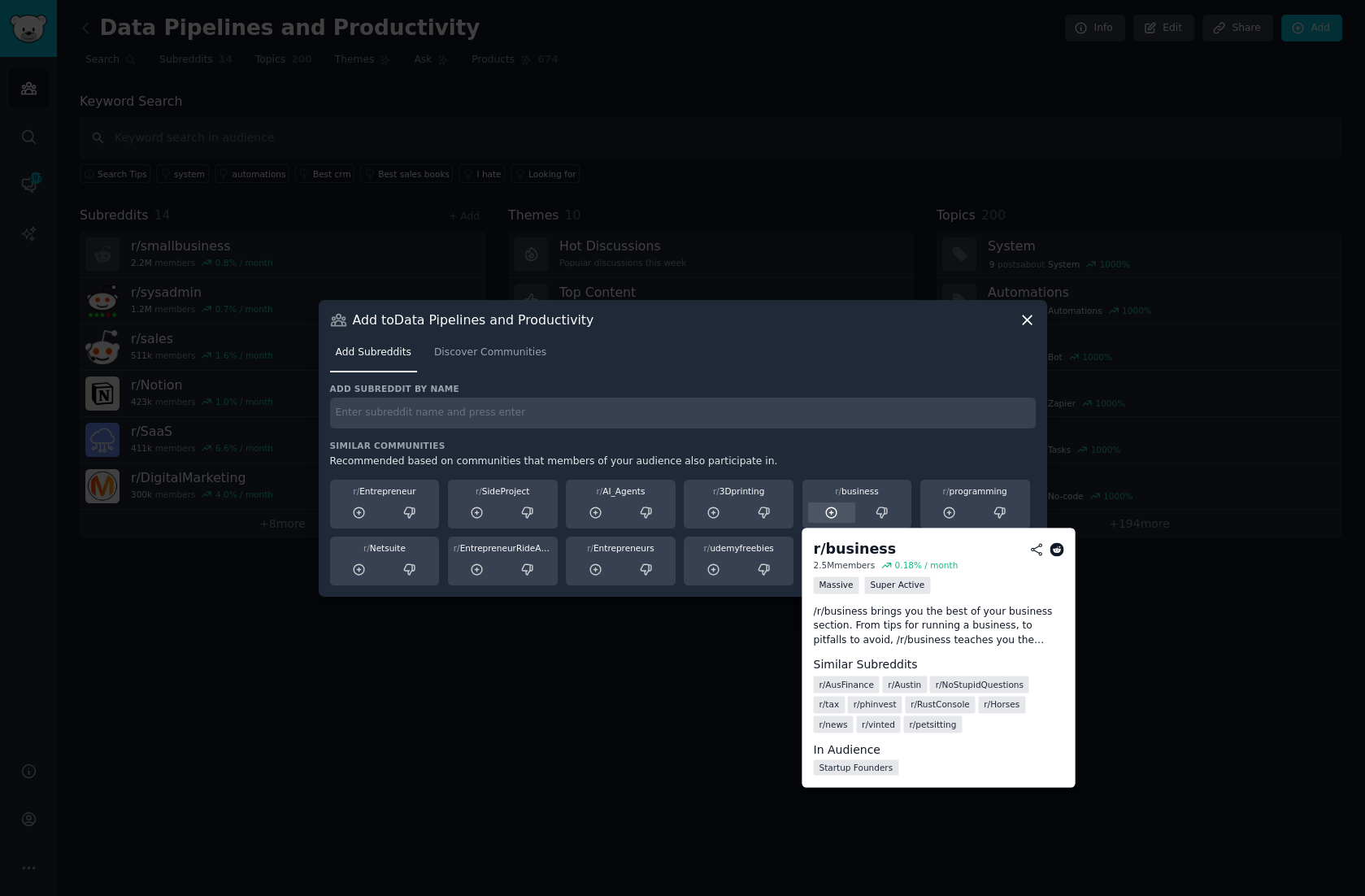
click at [828, 509] on icon at bounding box center [831, 513] width 15 height 15
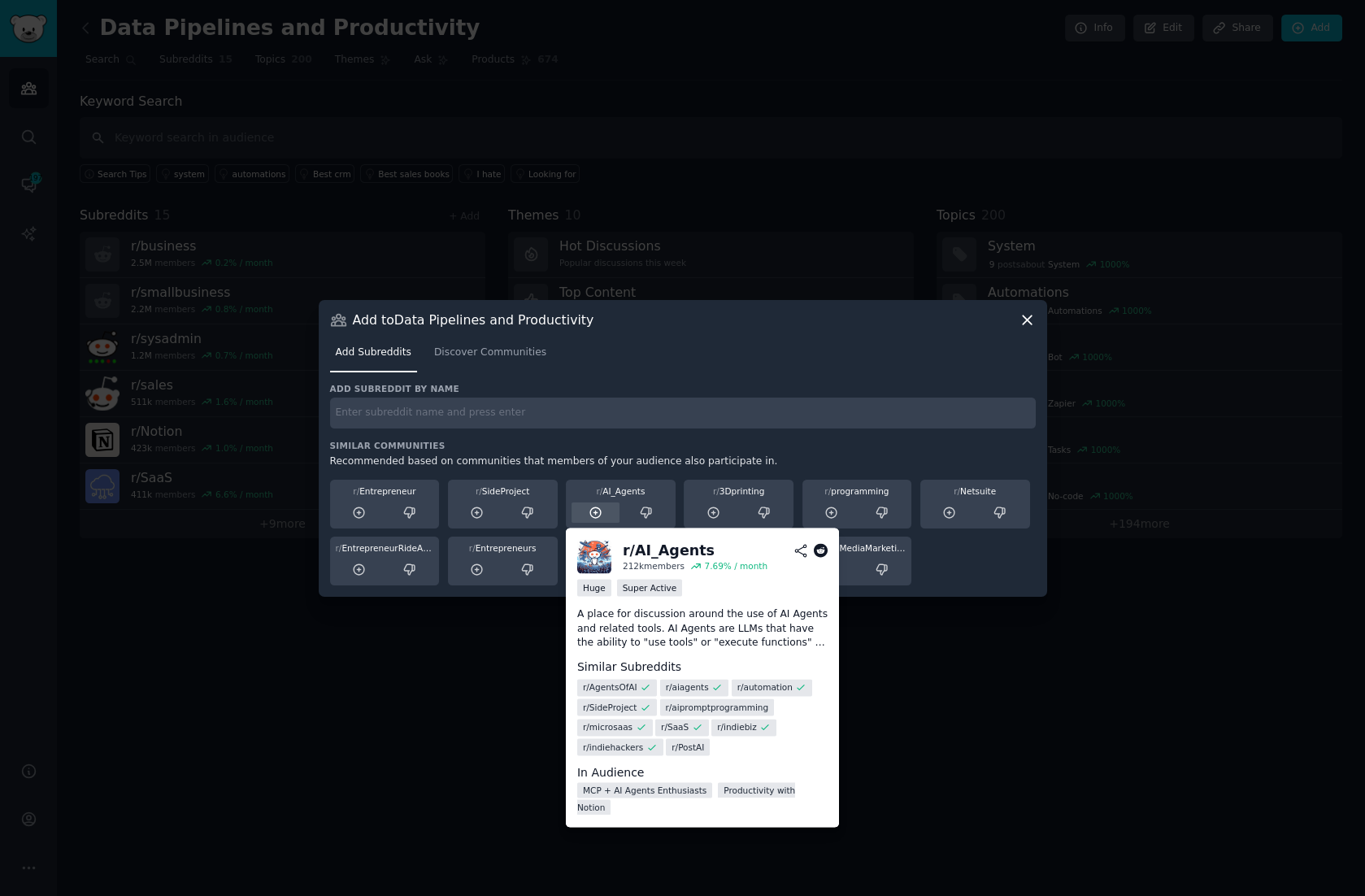
click at [597, 515] on icon at bounding box center [595, 513] width 15 height 15
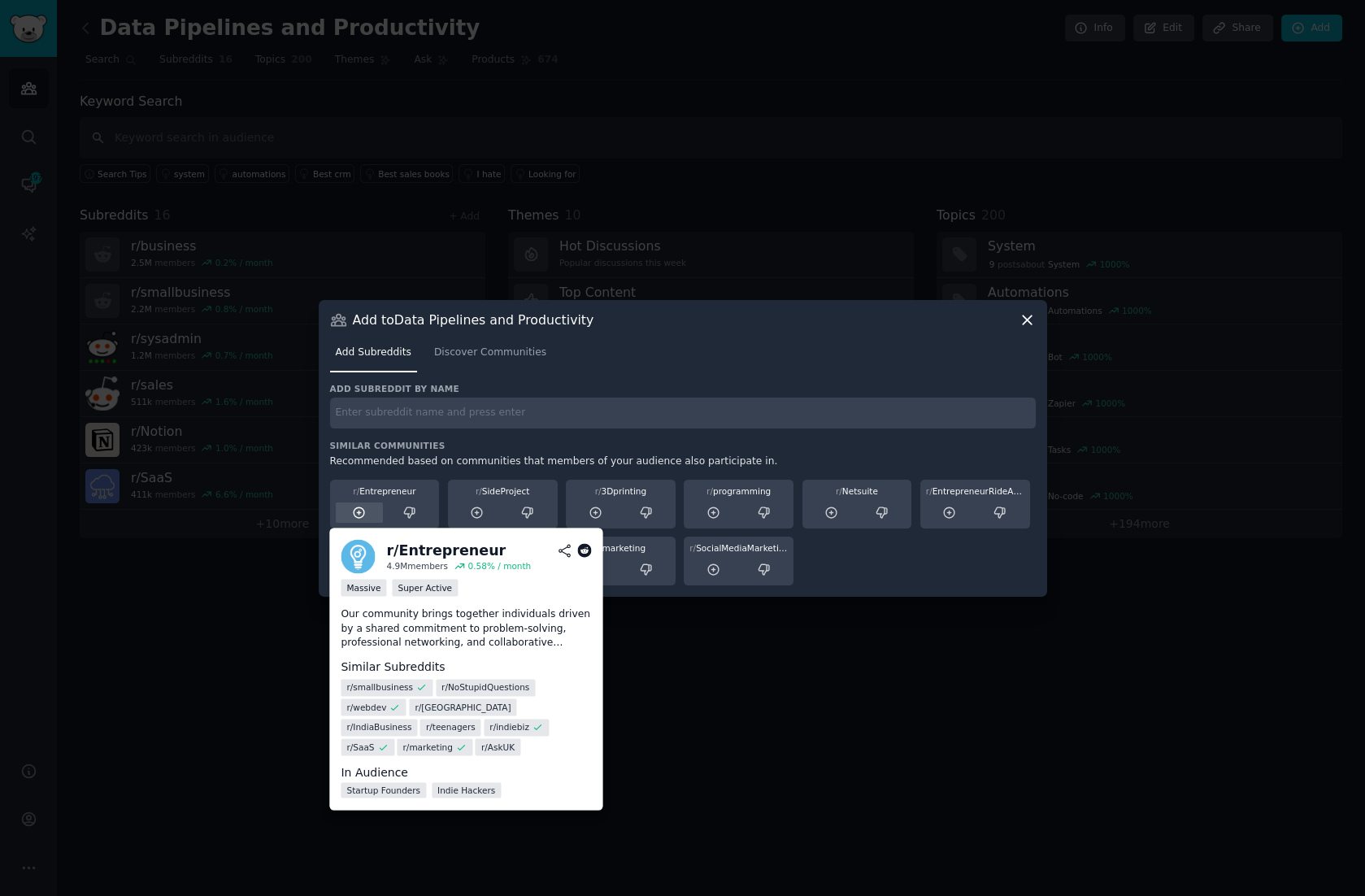
click at [359, 514] on icon at bounding box center [359, 513] width 15 height 15
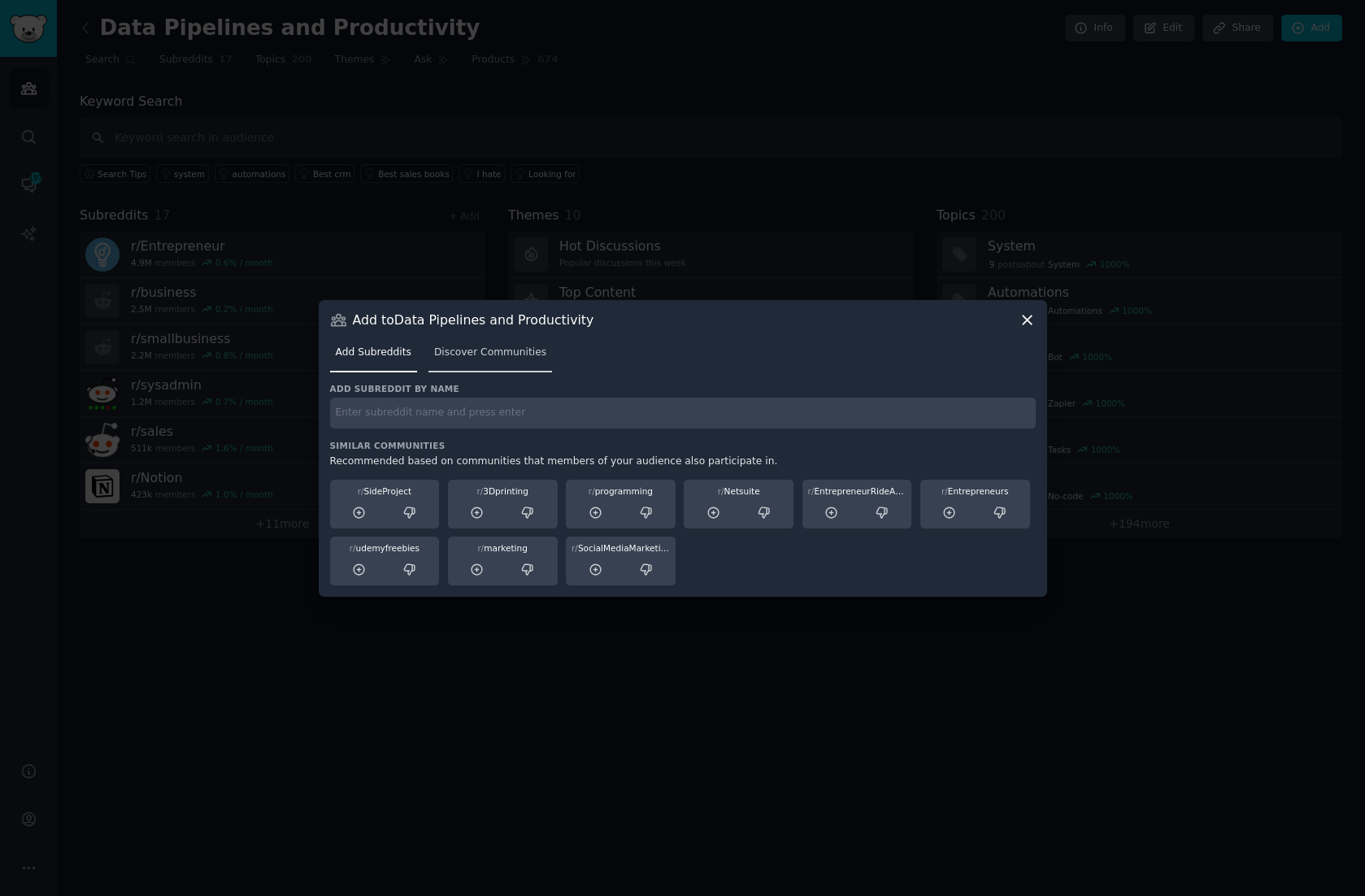
click at [496, 356] on span "Discover Communities" at bounding box center [490, 352] width 113 height 15
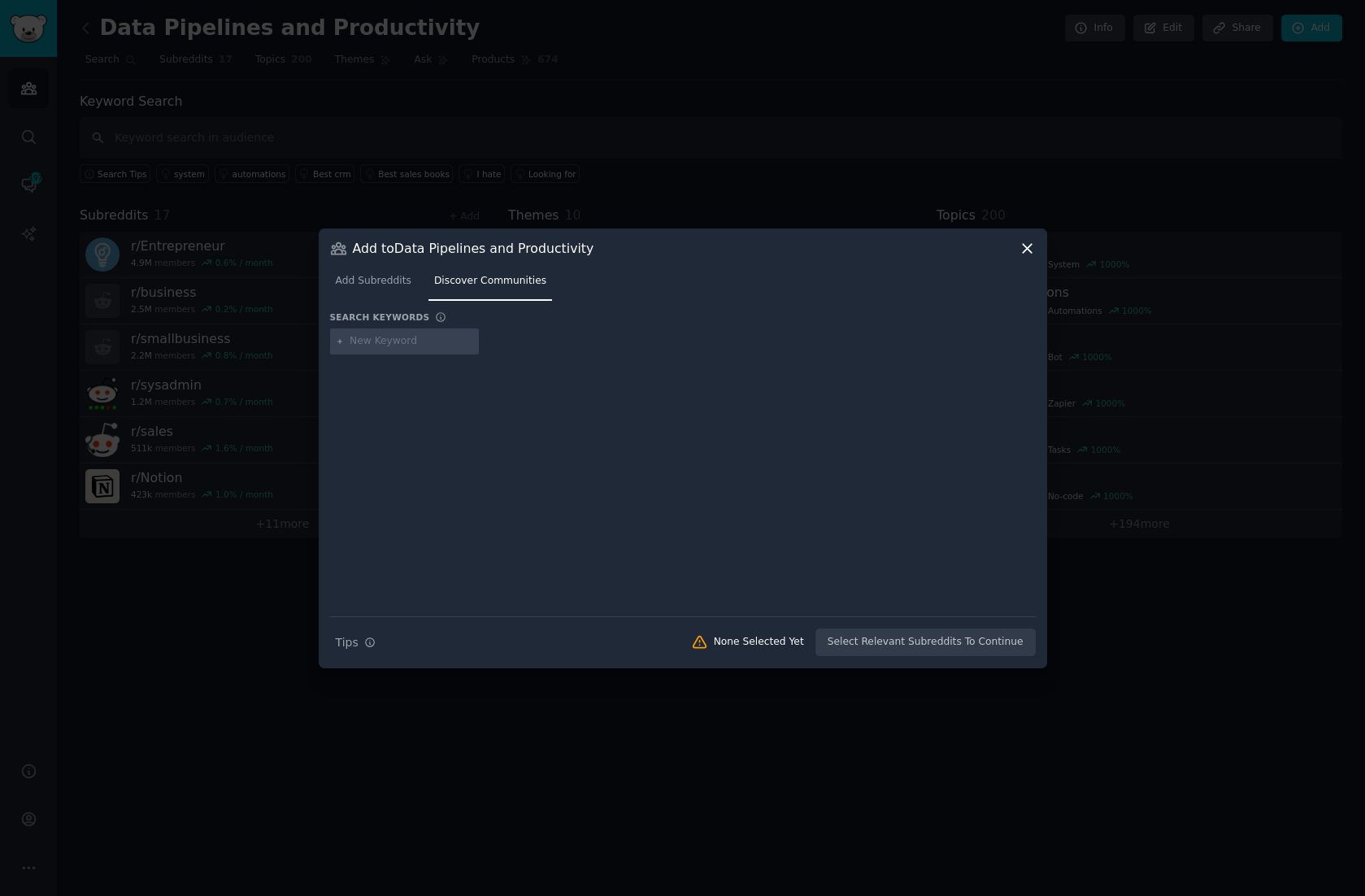
click at [407, 340] on input "text" at bounding box center [411, 341] width 123 height 15
type input "change saas"
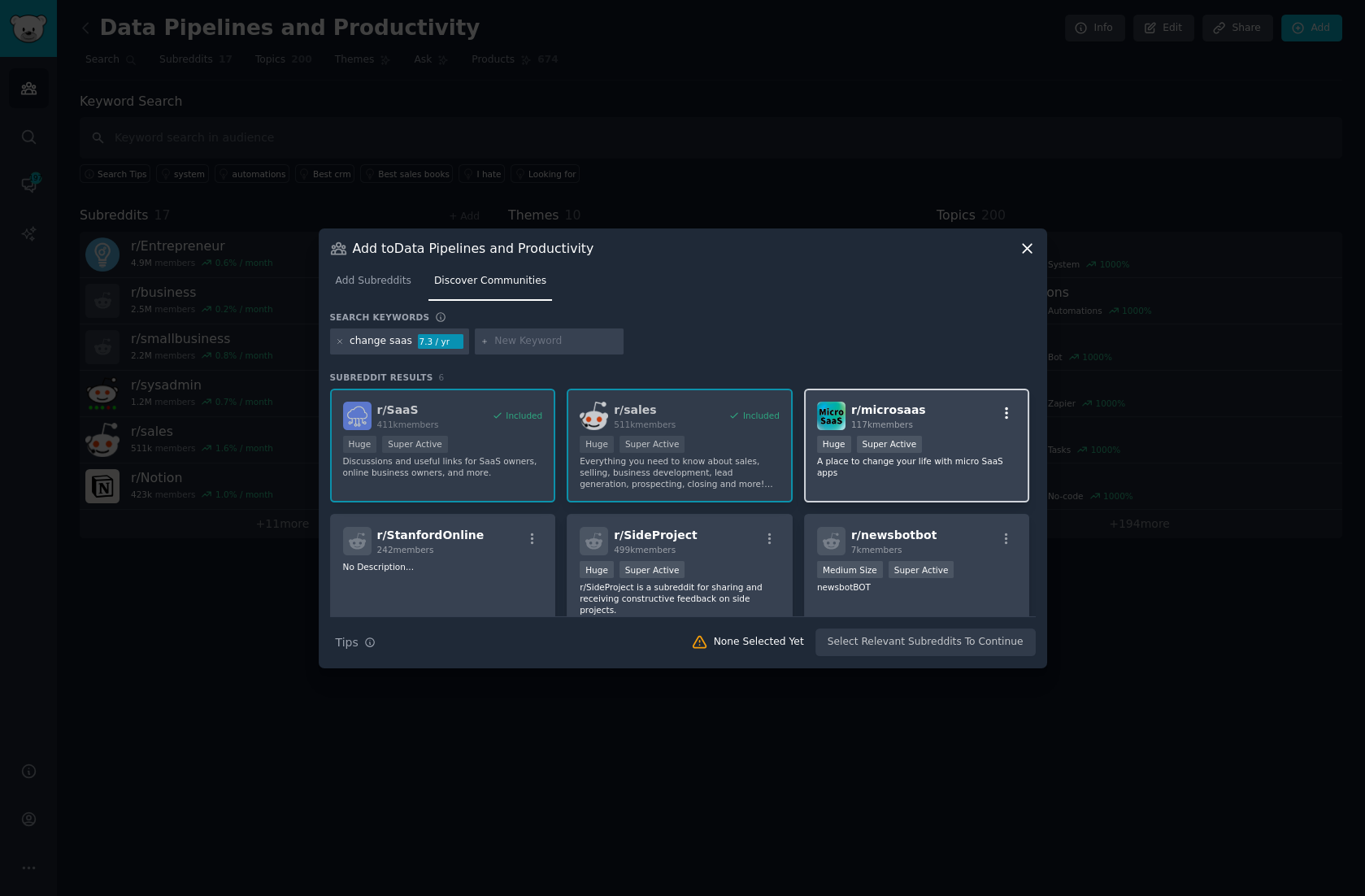
click at [1000, 416] on icon "button" at bounding box center [1007, 413] width 15 height 15
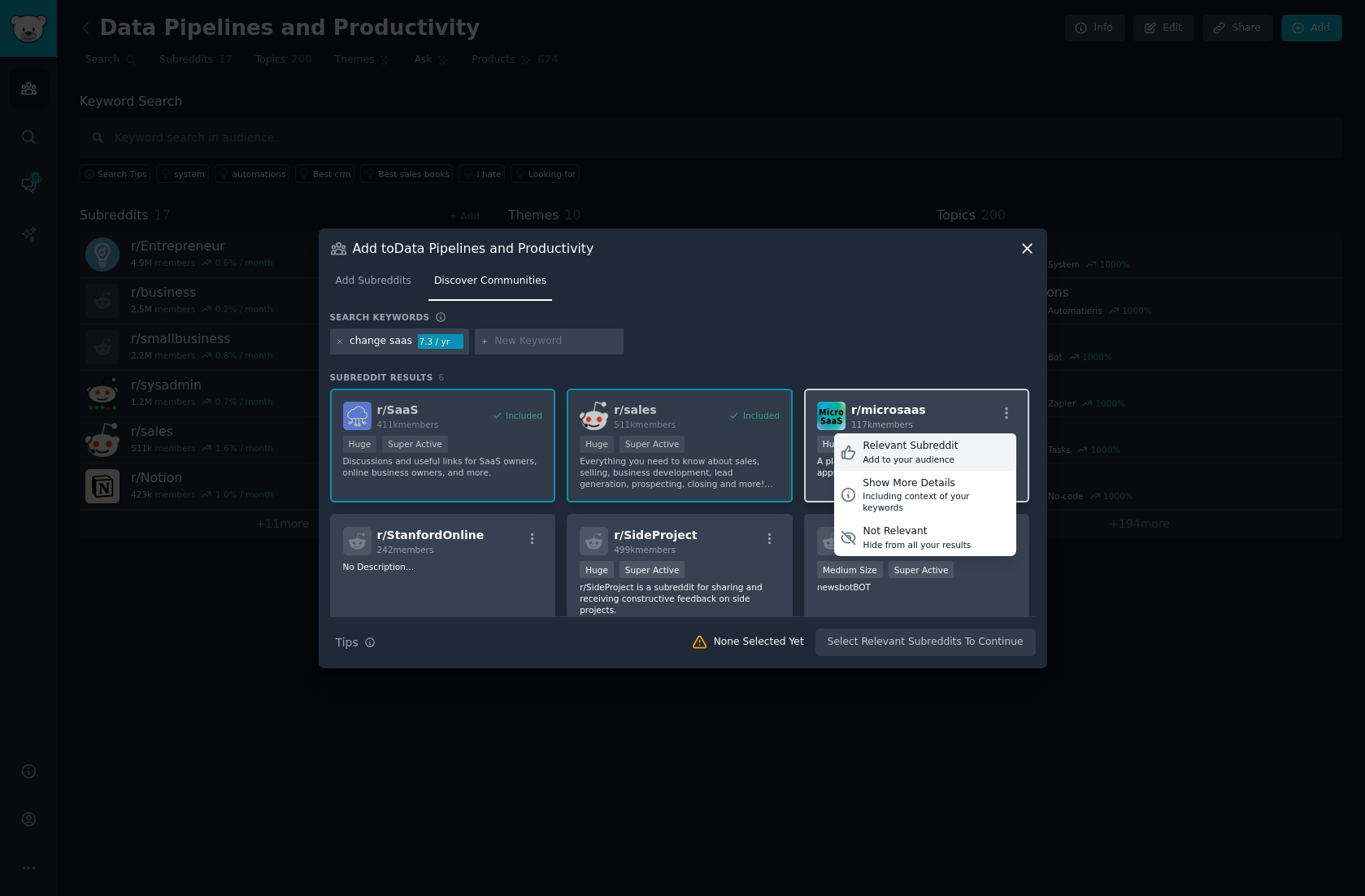
click at [929, 458] on div "Add to your audience" at bounding box center [911, 459] width 95 height 12
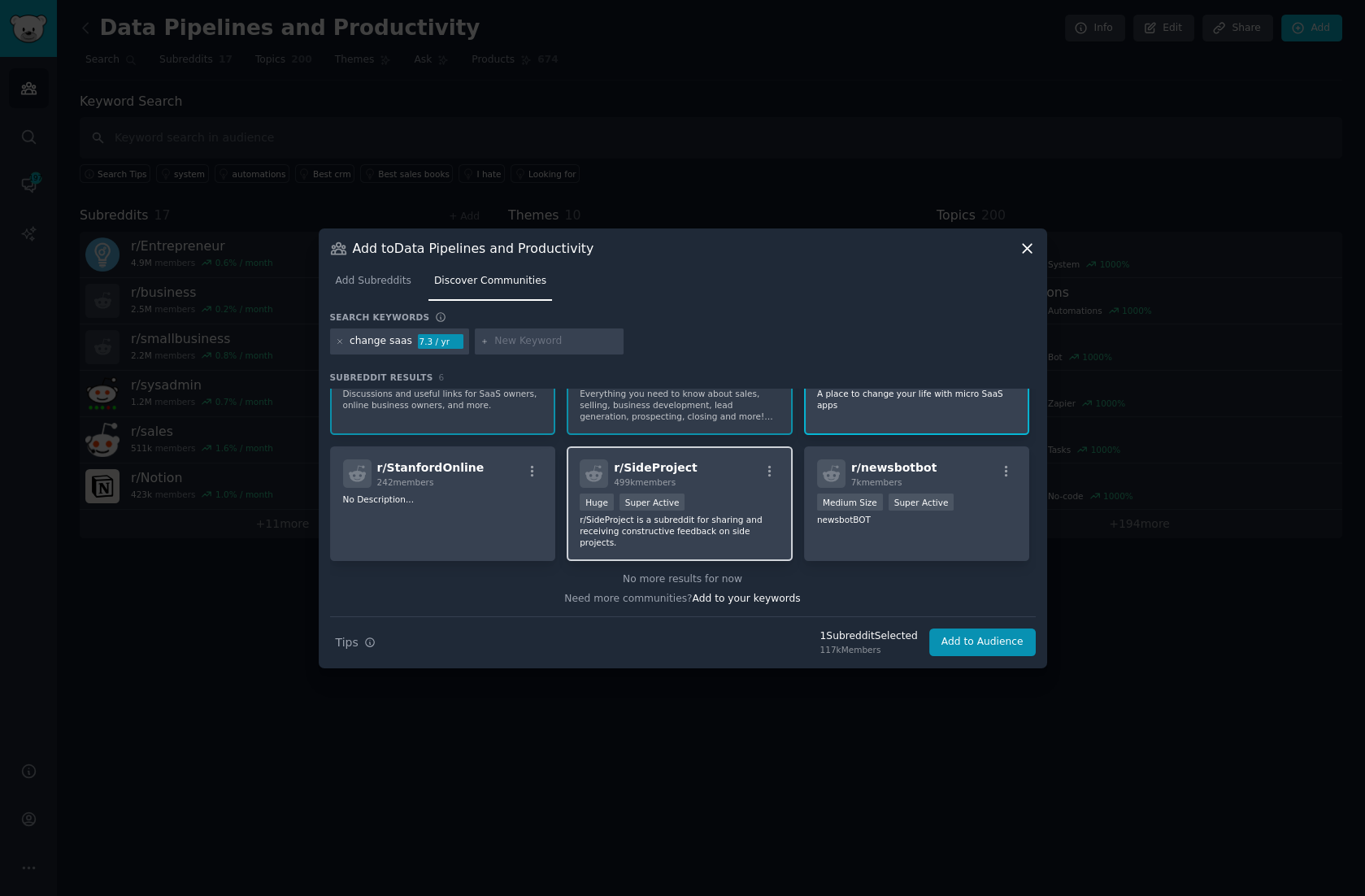
scroll to position [65, 0]
click at [769, 474] on icon "button" at bounding box center [770, 475] width 3 height 12
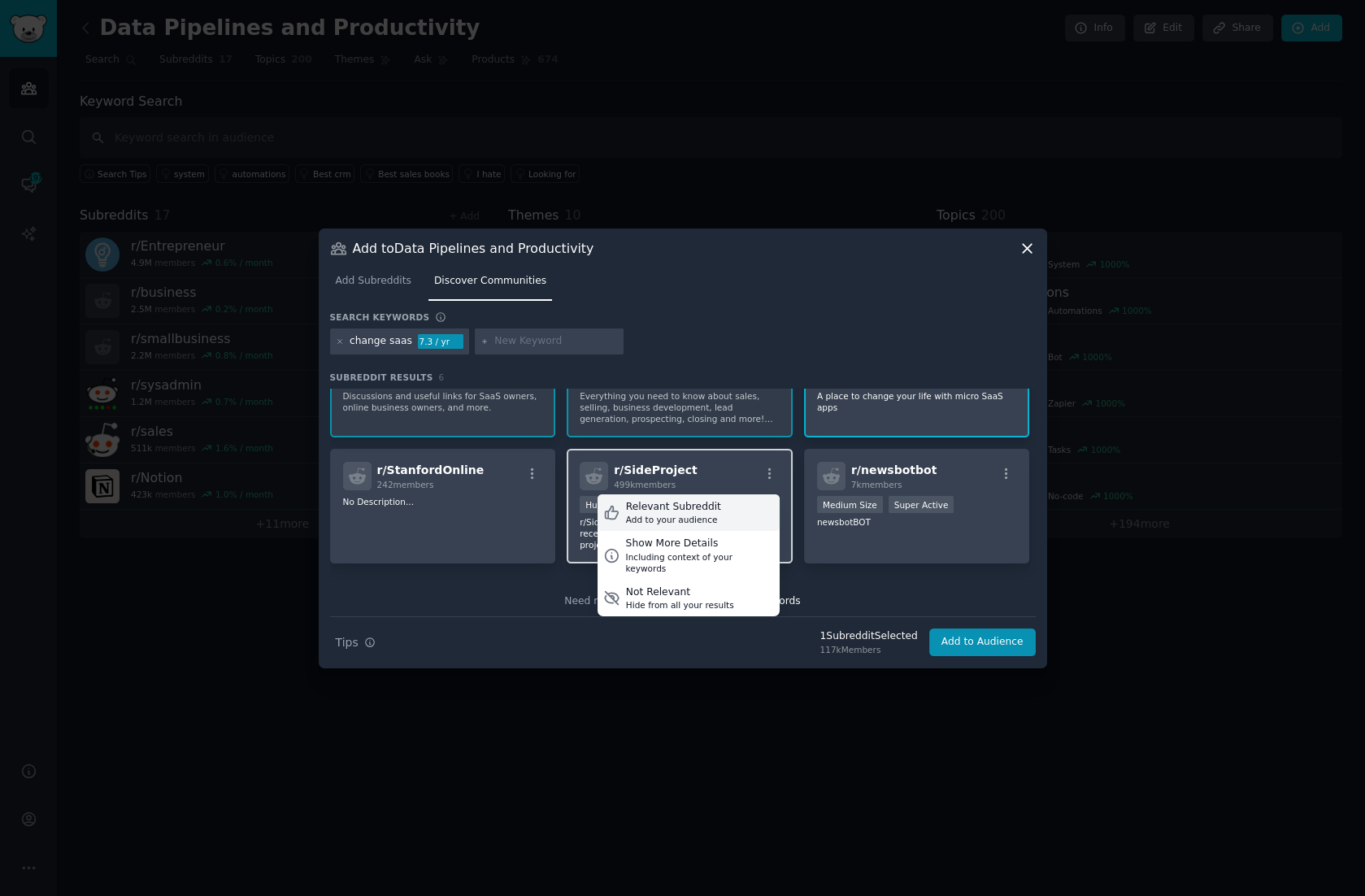
click at [681, 514] on div "Add to your audience" at bounding box center [674, 519] width 95 height 12
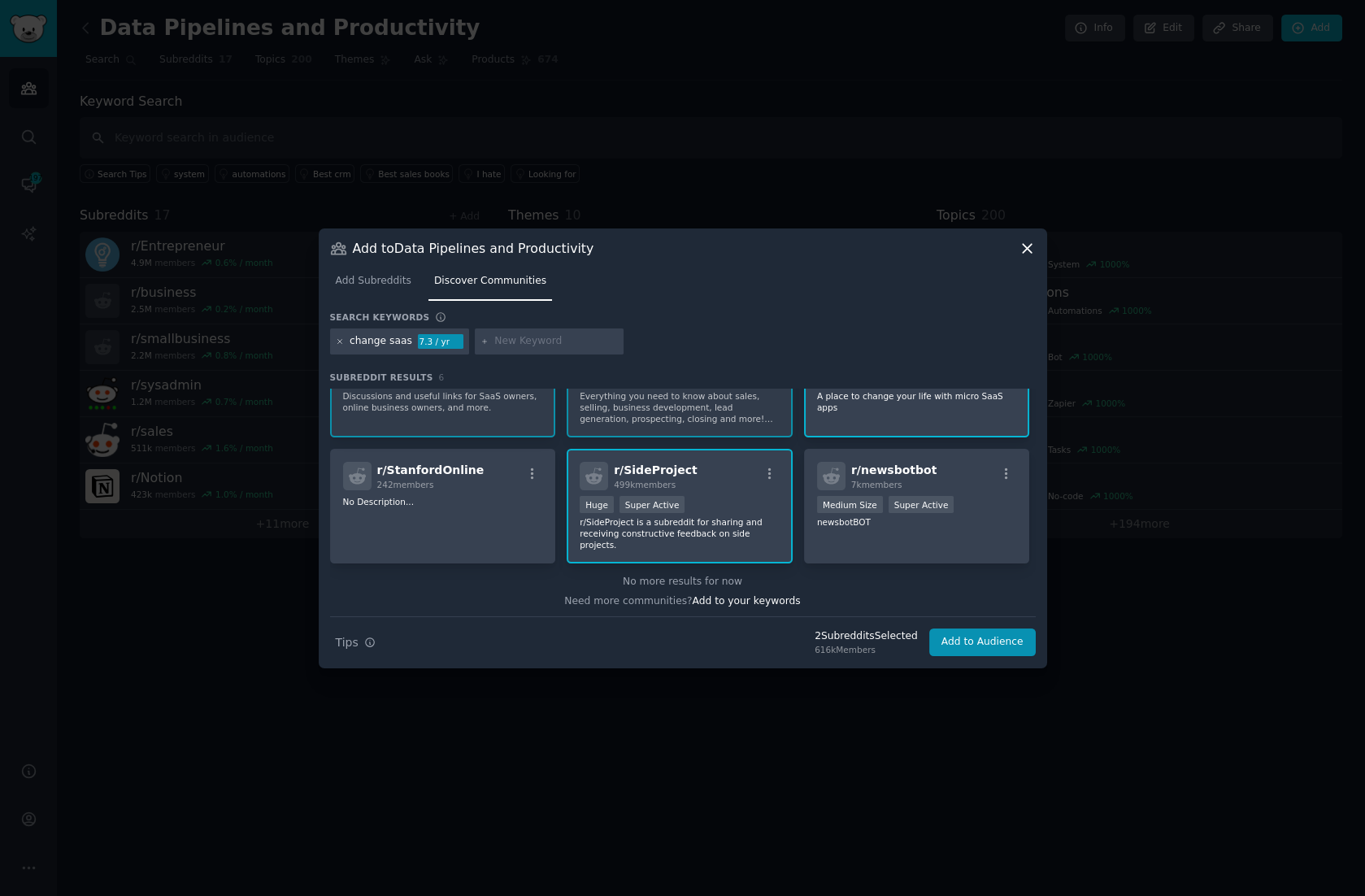
click at [341, 343] on icon at bounding box center [340, 341] width 4 height 4
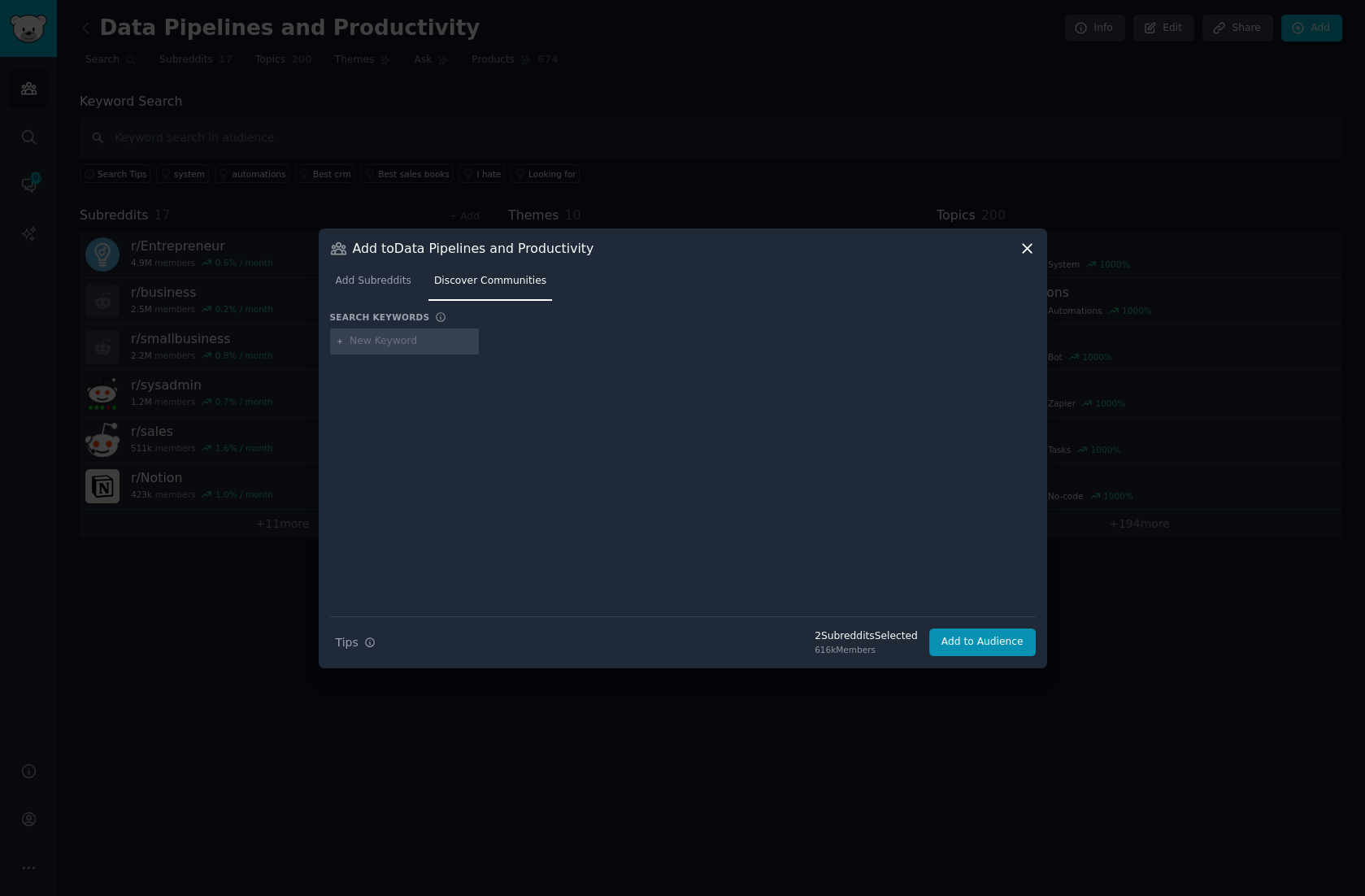
click at [401, 339] on input "text" at bounding box center [411, 341] width 123 height 15
type input "import"
click at [397, 348] on input "import" at bounding box center [411, 341] width 123 height 15
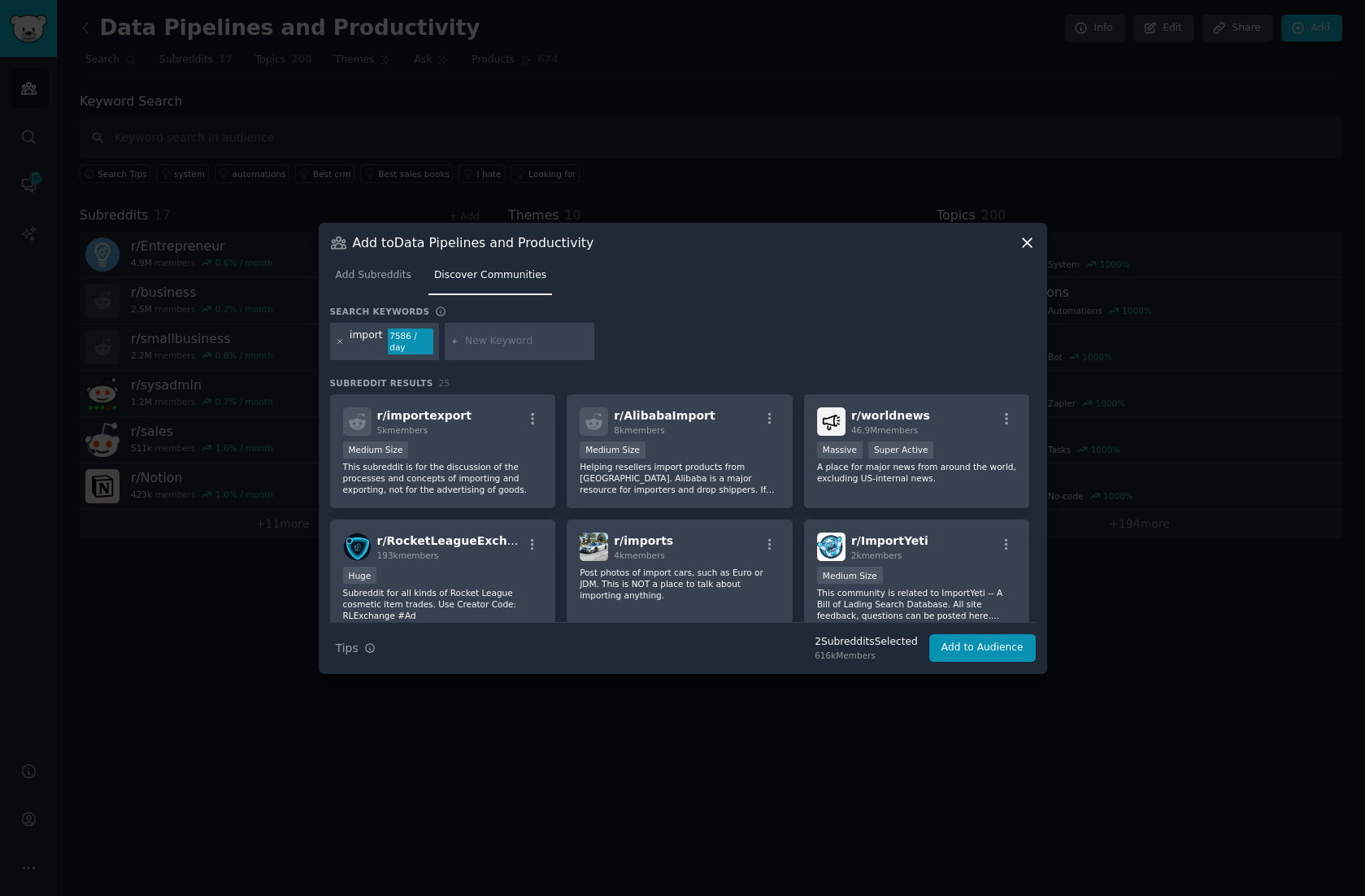
click at [338, 341] on icon at bounding box center [340, 342] width 9 height 9
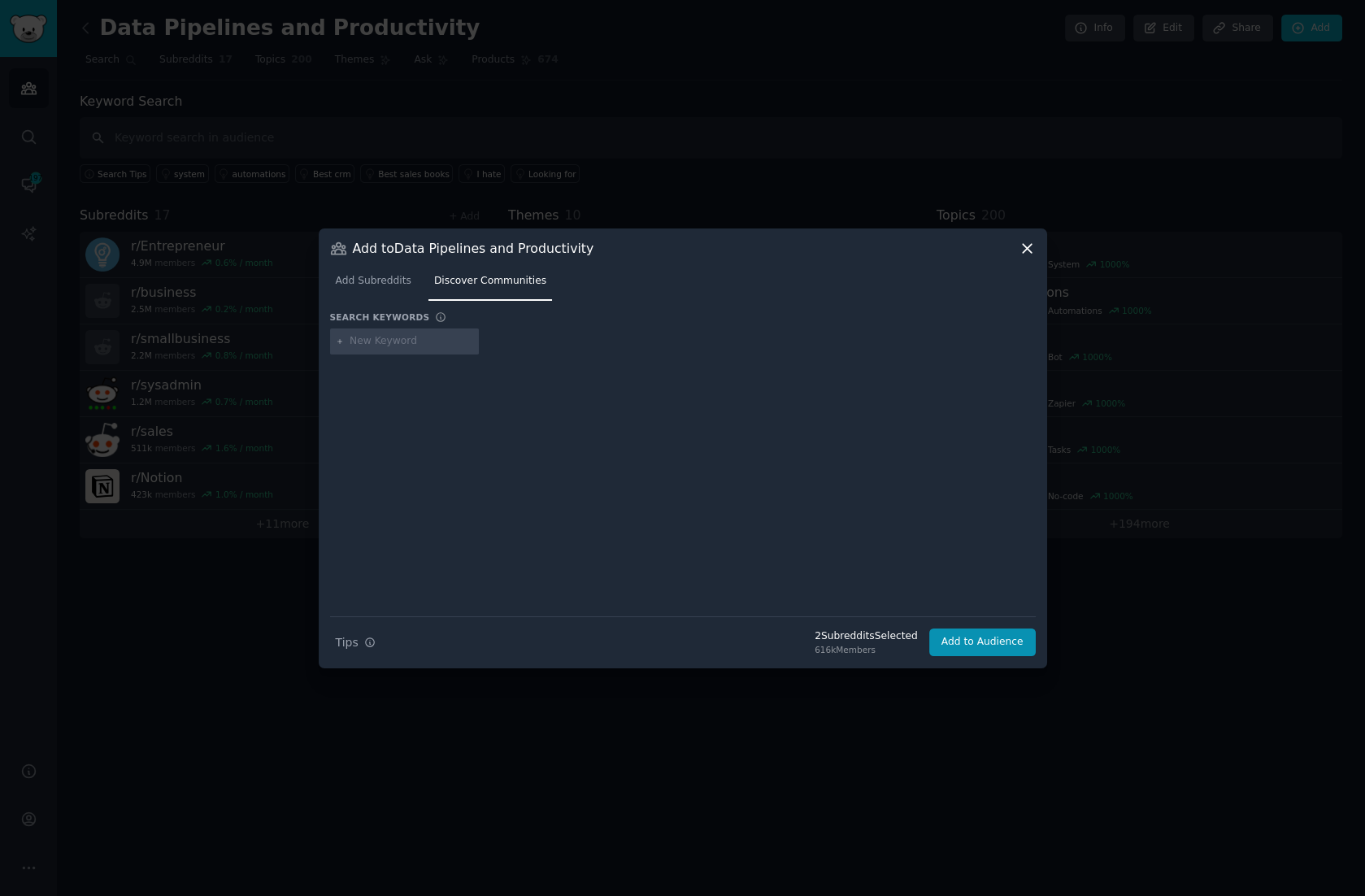
click at [394, 343] on input "text" at bounding box center [411, 341] width 123 height 15
type input "data export"
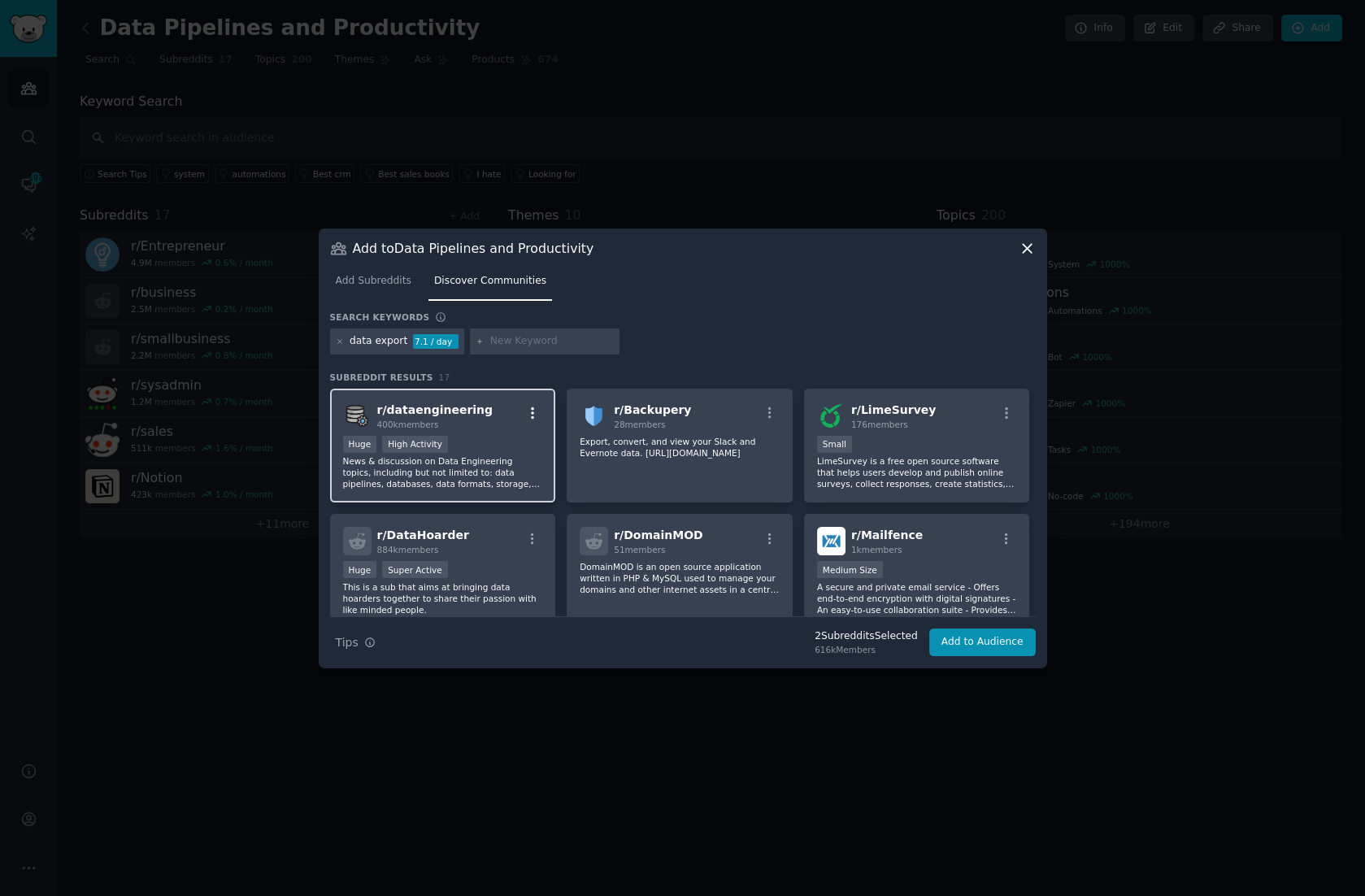
click at [540, 414] on button "button" at bounding box center [533, 413] width 20 height 15
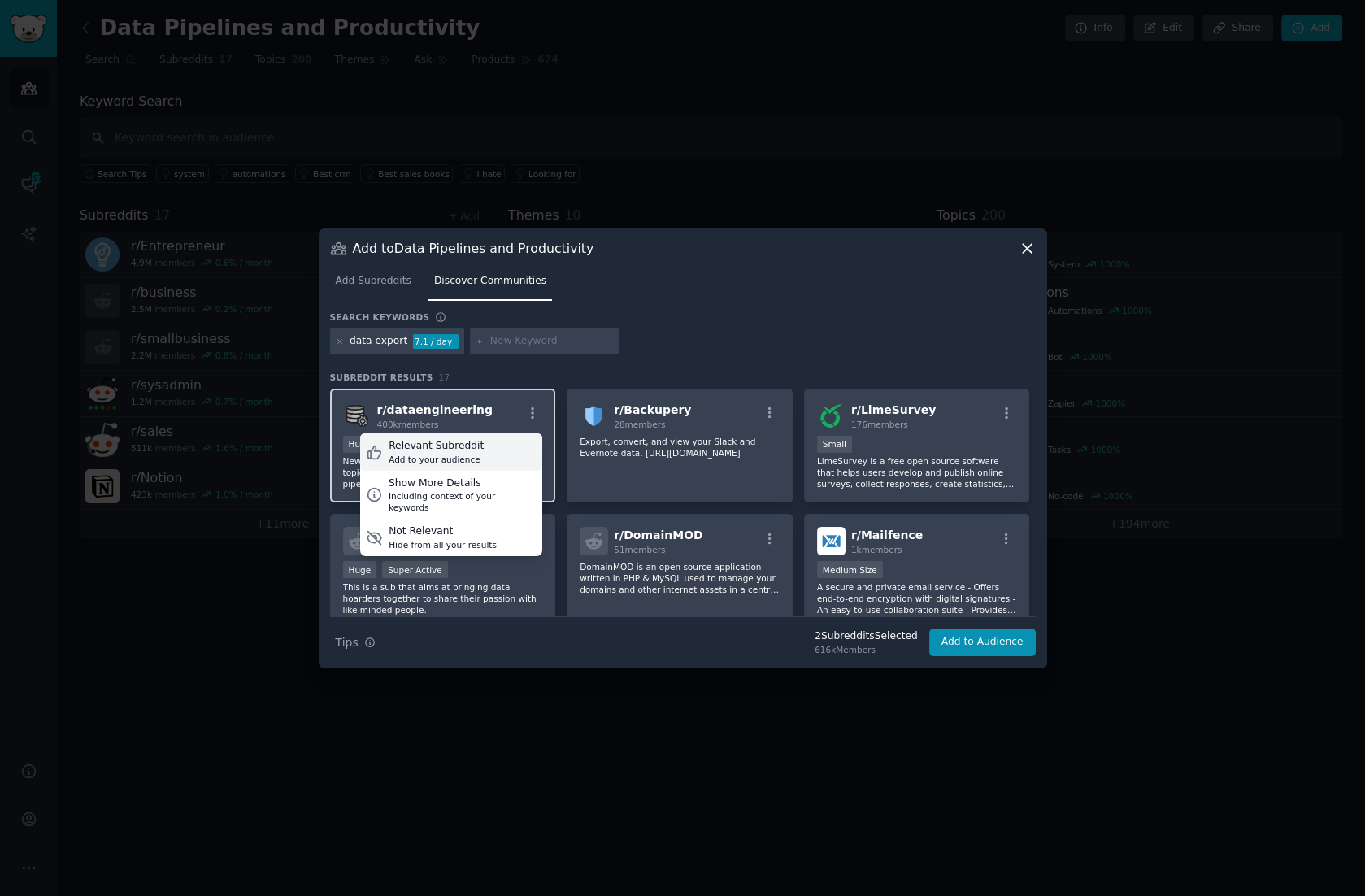
click at [465, 448] on div "Relevant Subreddit" at bounding box center [436, 446] width 95 height 15
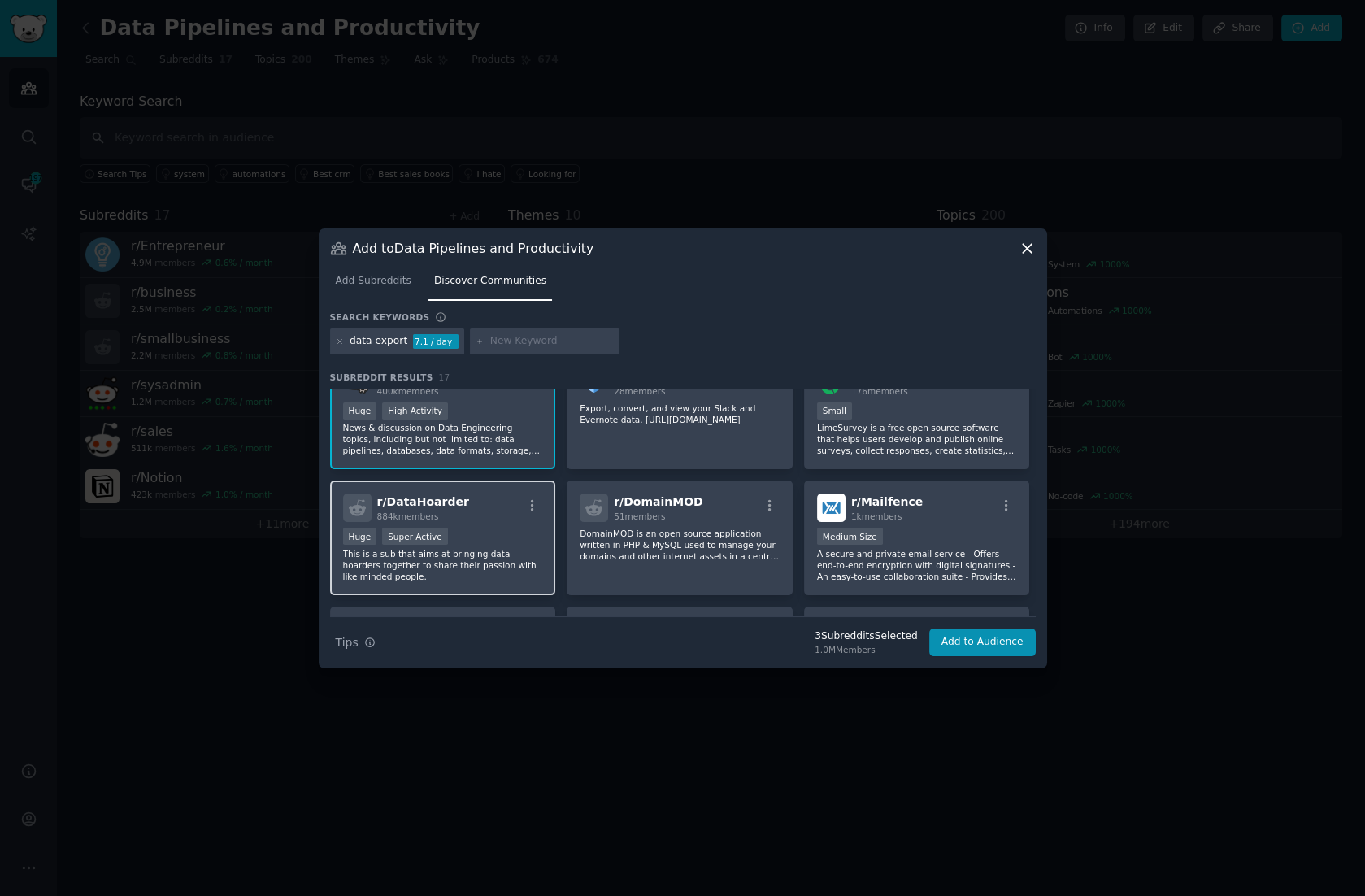
scroll to position [68, 0]
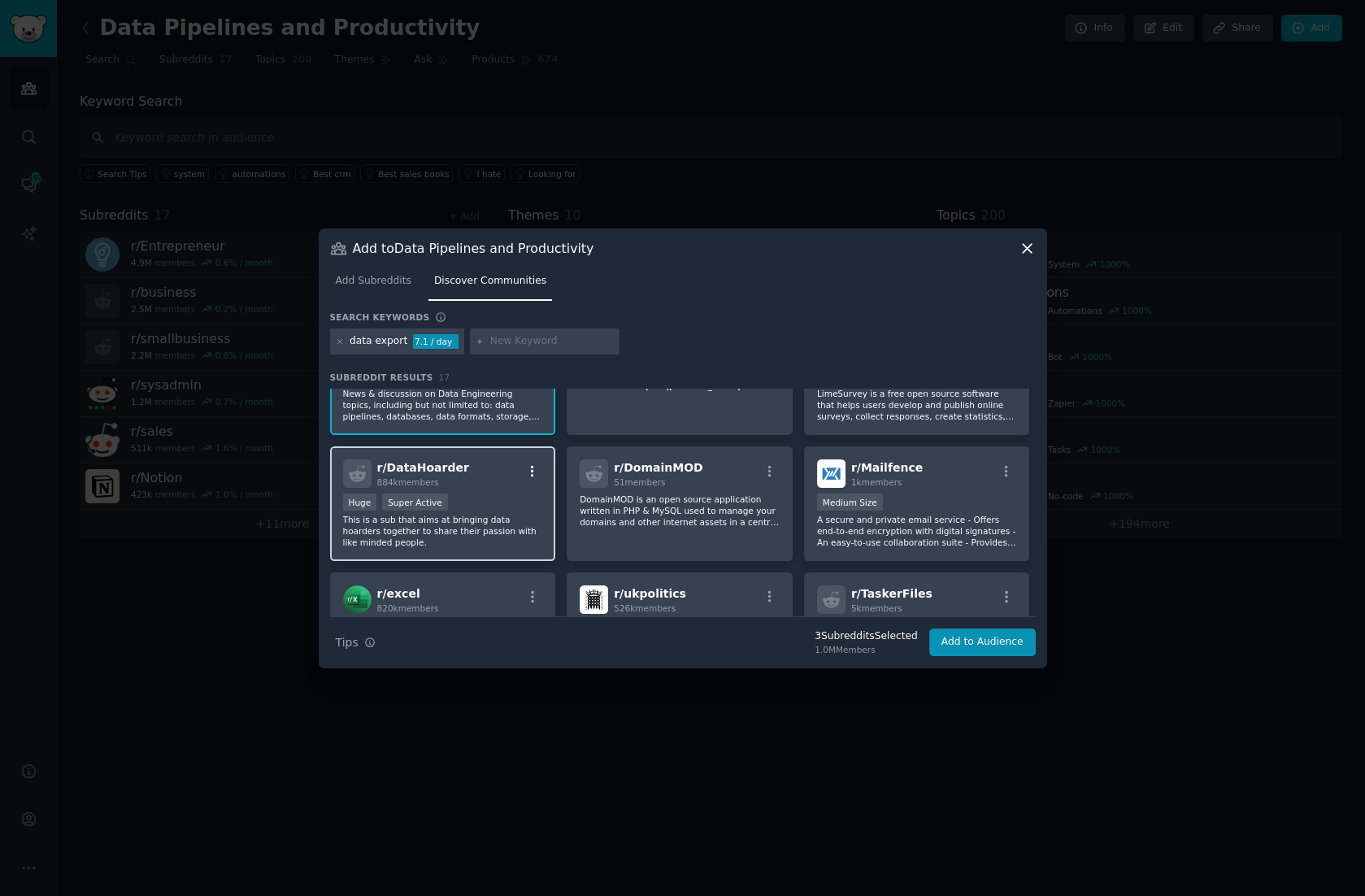
click at [529, 471] on icon "button" at bounding box center [532, 471] width 15 height 15
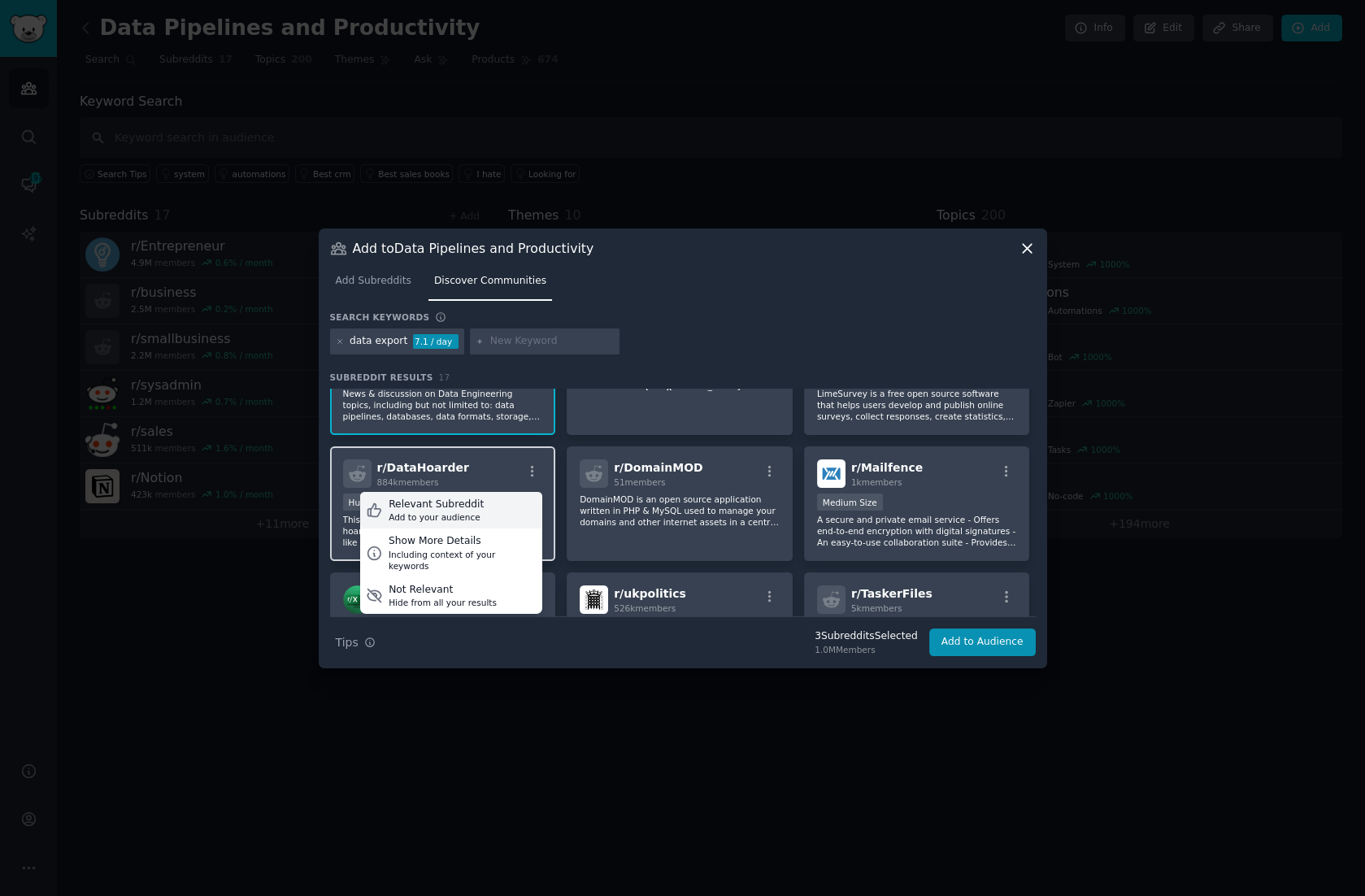
click at [444, 508] on div "Relevant Subreddit" at bounding box center [436, 505] width 95 height 15
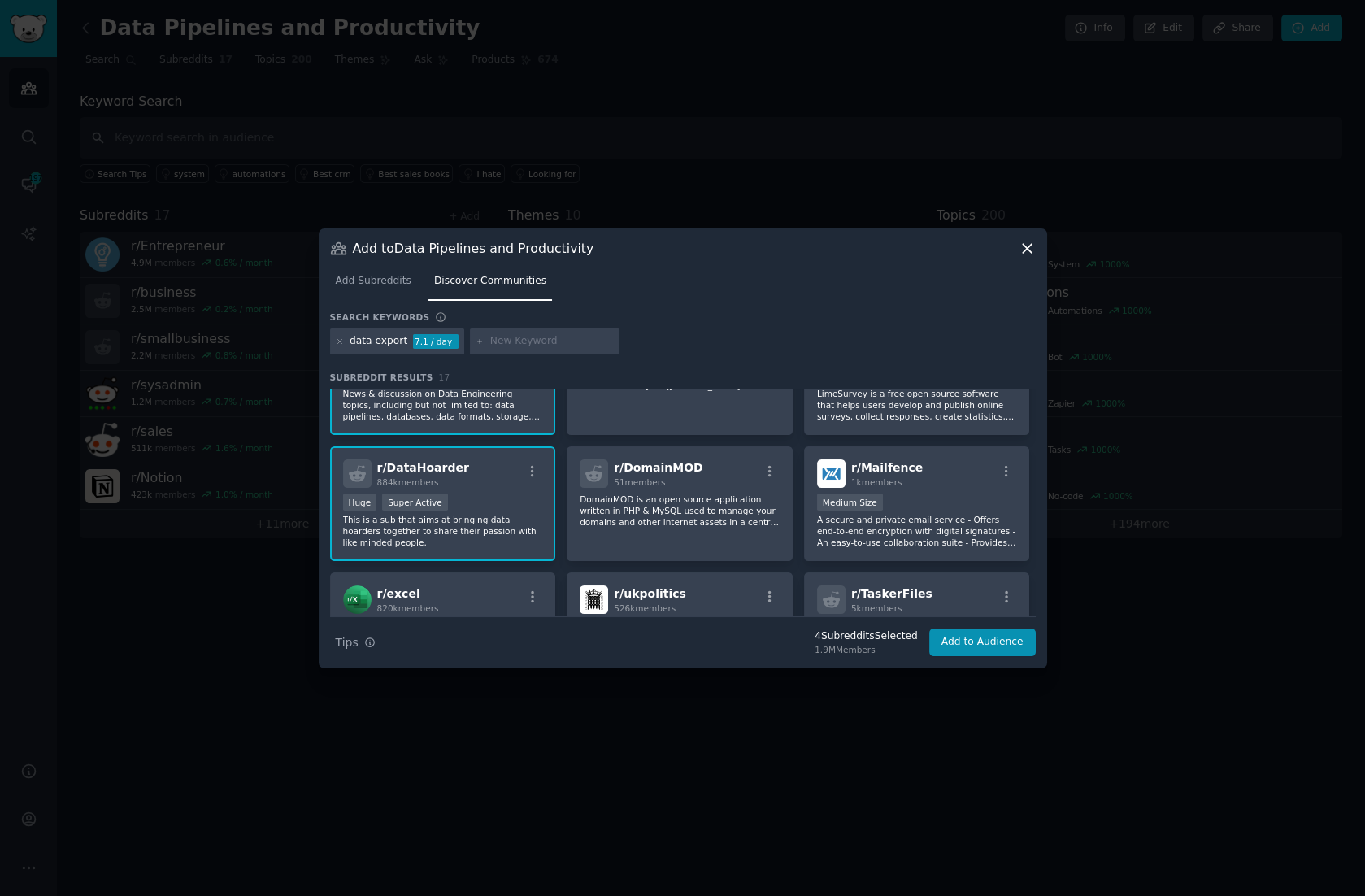
scroll to position [152, 0]
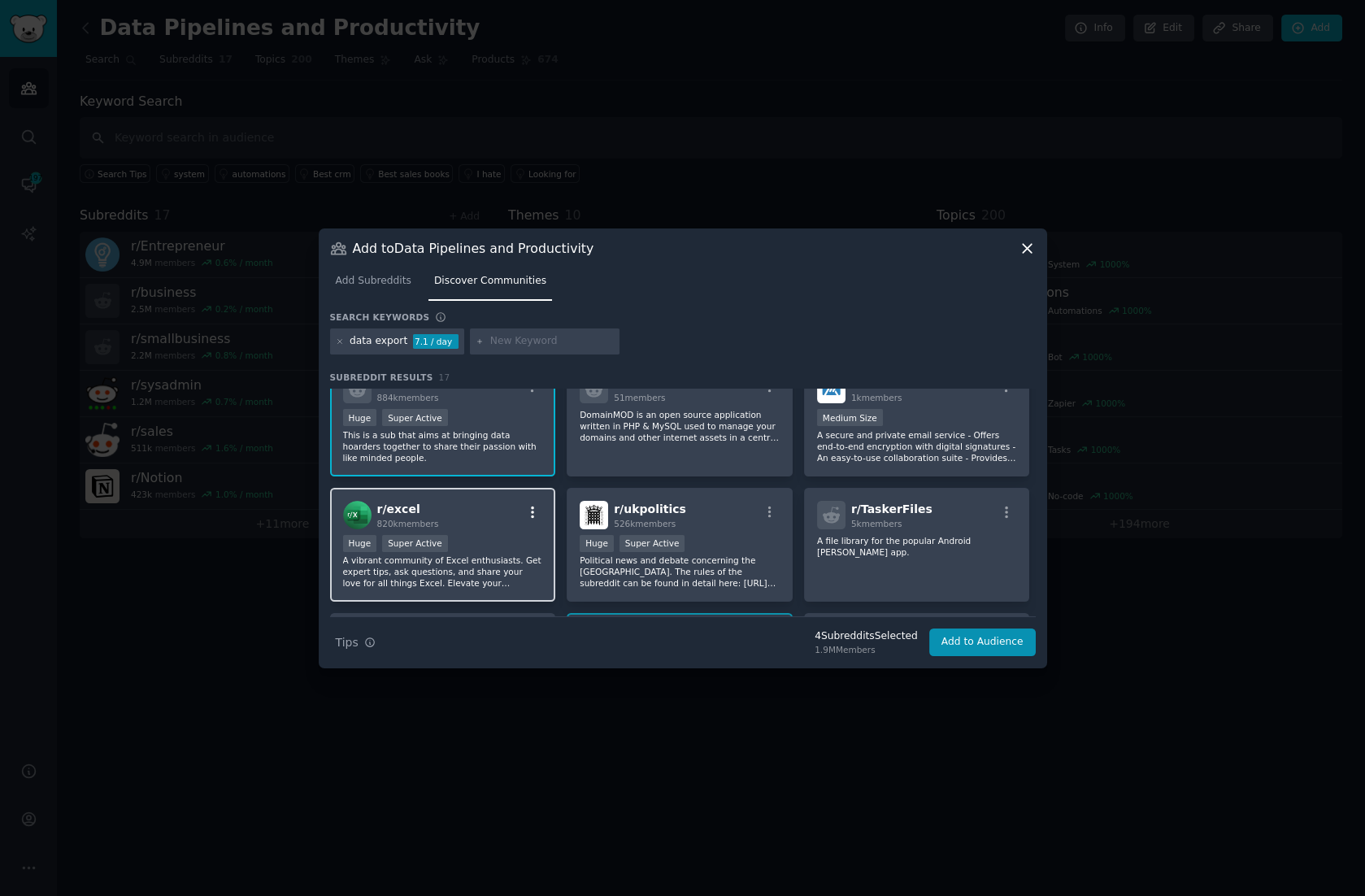
click at [530, 509] on icon "button" at bounding box center [532, 512] width 15 height 15
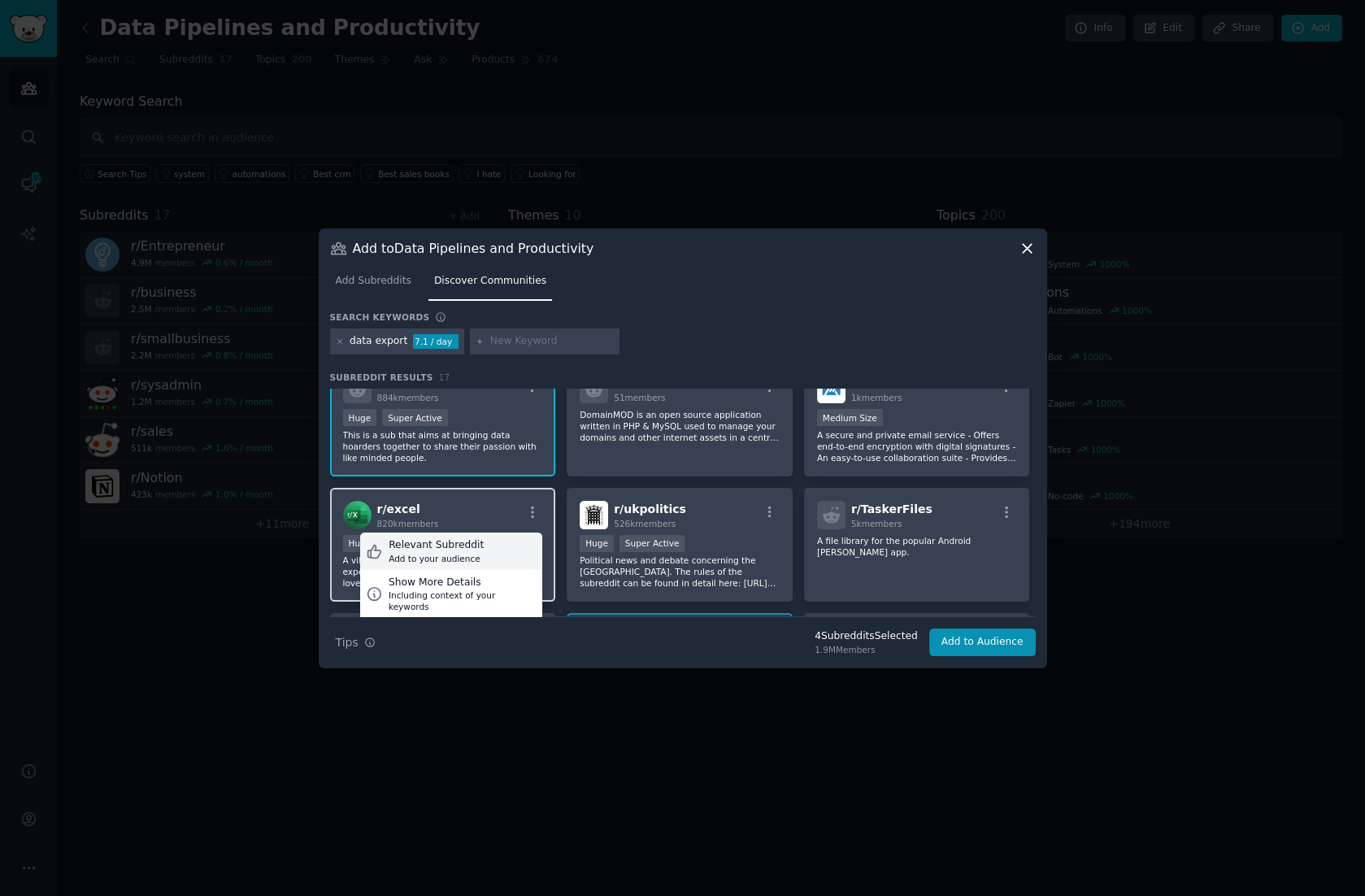
click at [462, 548] on div "Relevant Subreddit" at bounding box center [436, 546] width 95 height 15
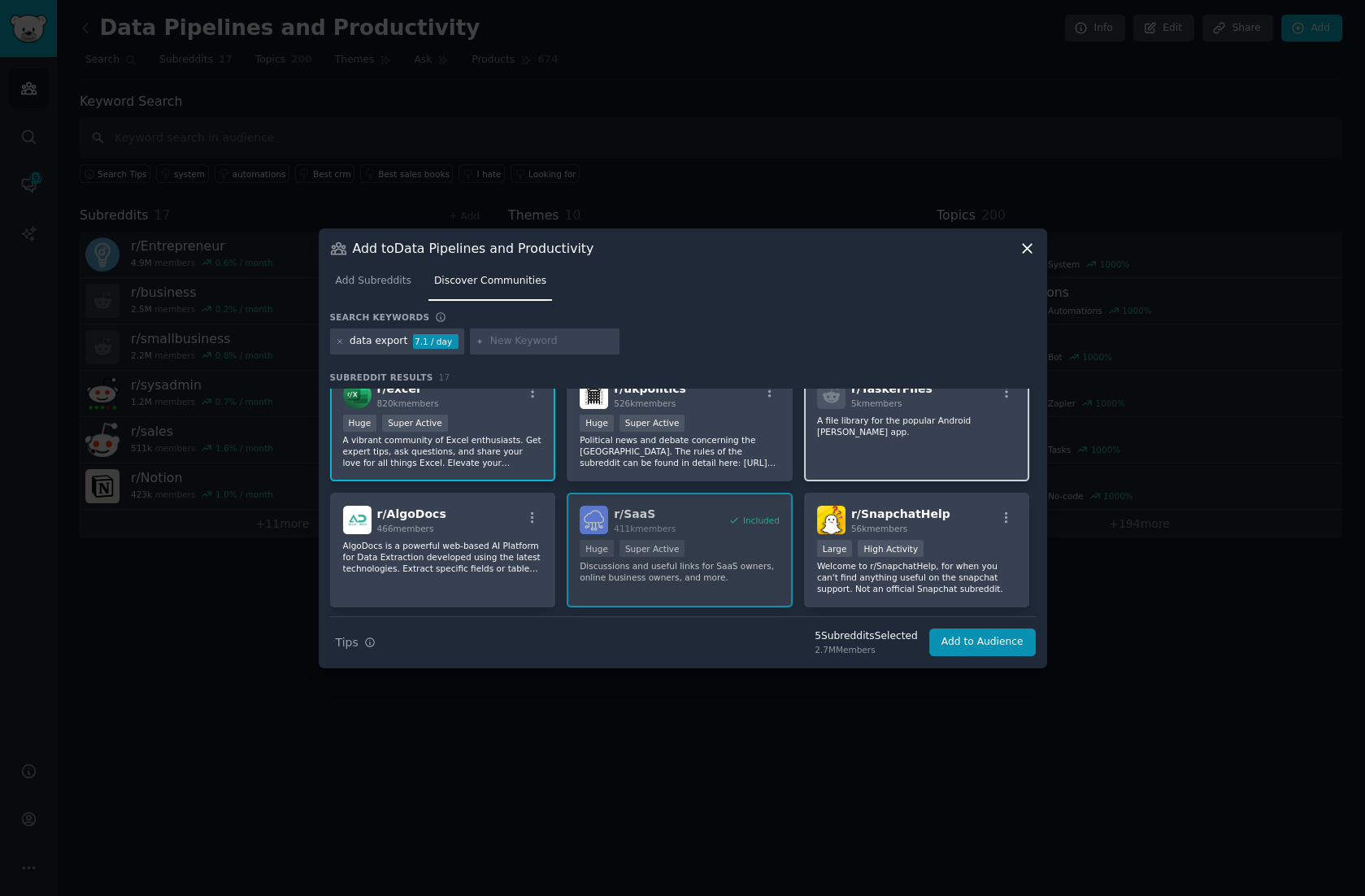
scroll to position [274, 0]
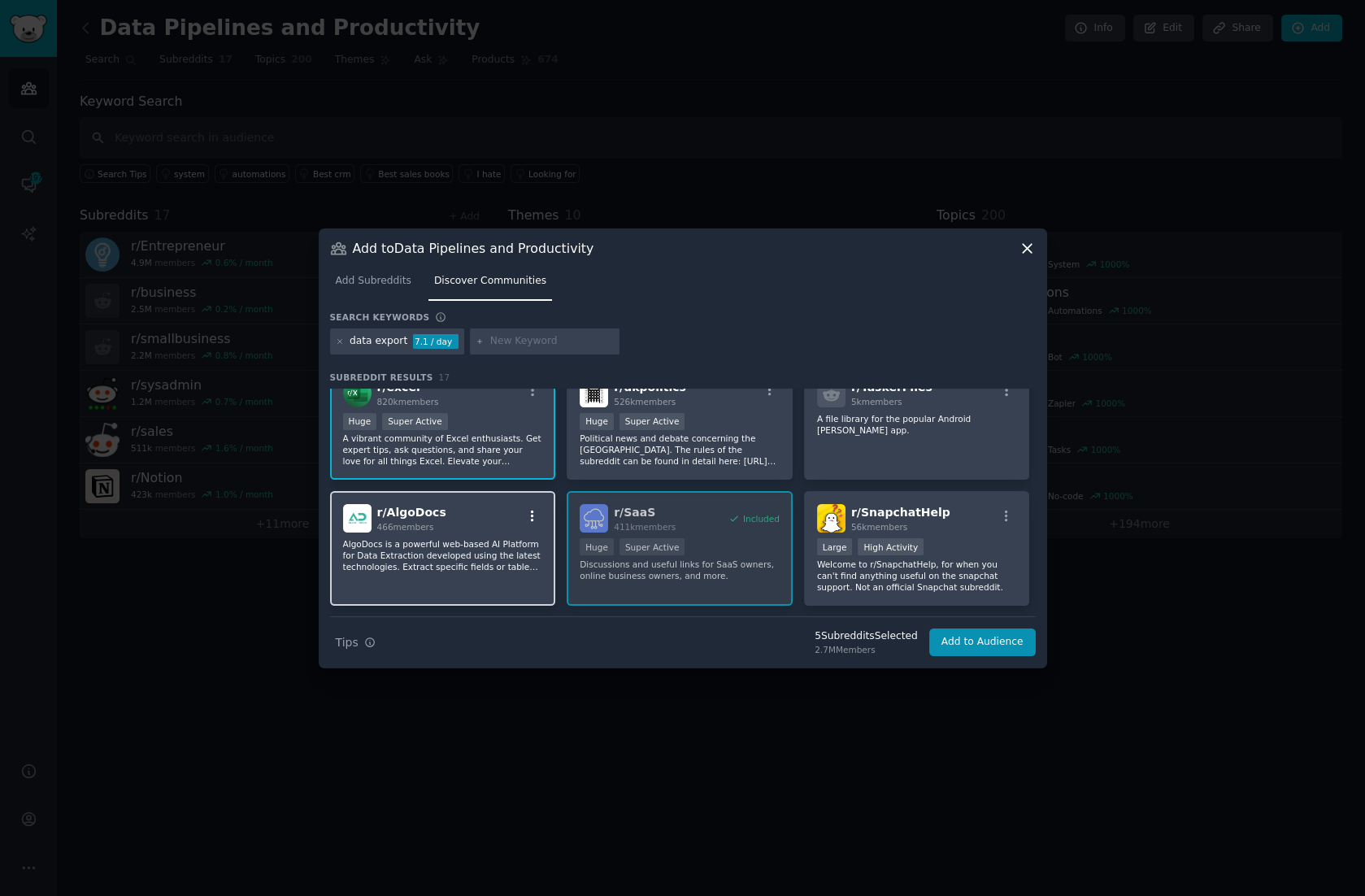
click at [529, 516] on icon "button" at bounding box center [532, 515] width 15 height 15
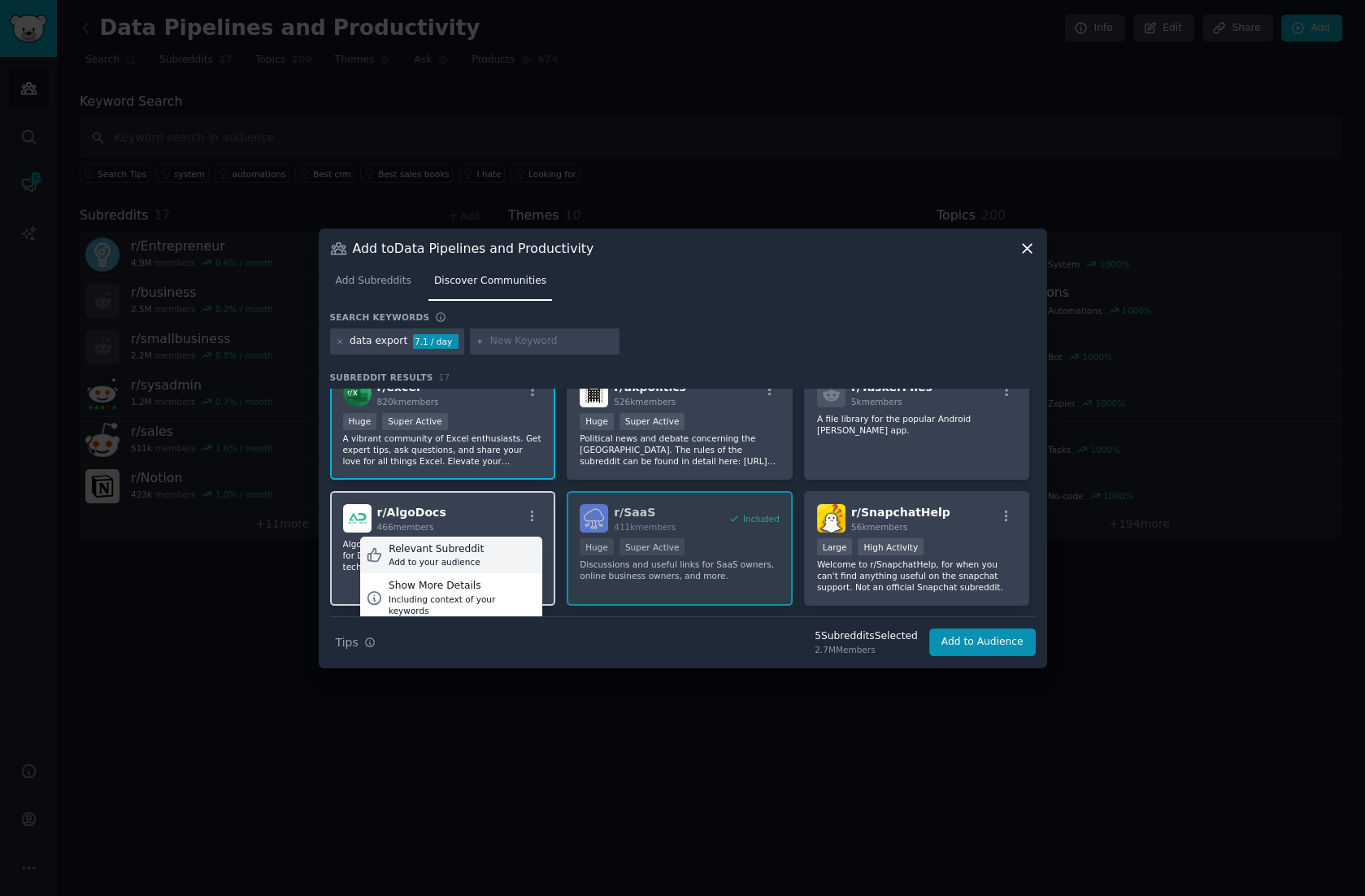
click at [439, 552] on div "Relevant Subreddit" at bounding box center [436, 549] width 95 height 15
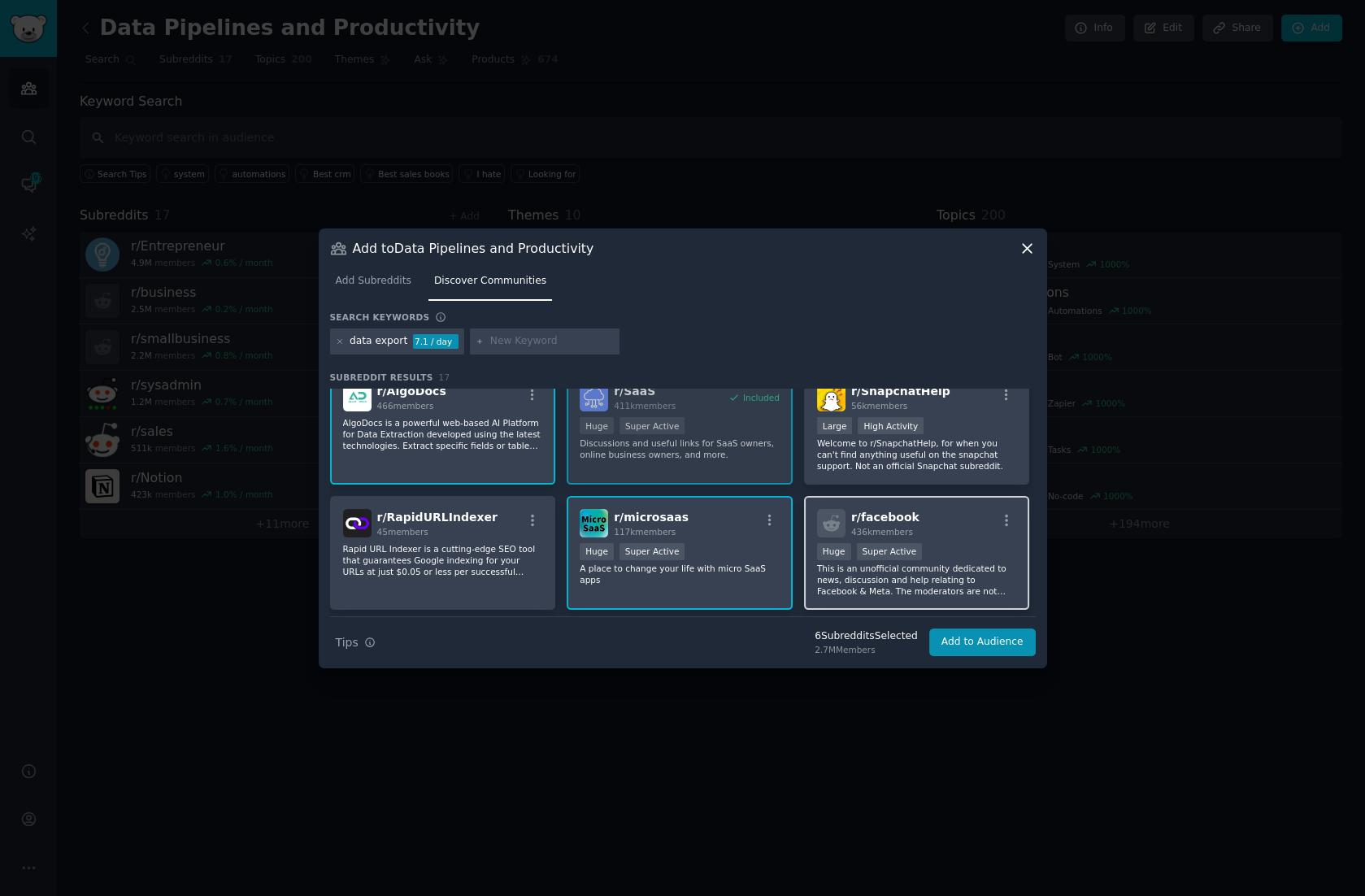
scroll to position [431, 0]
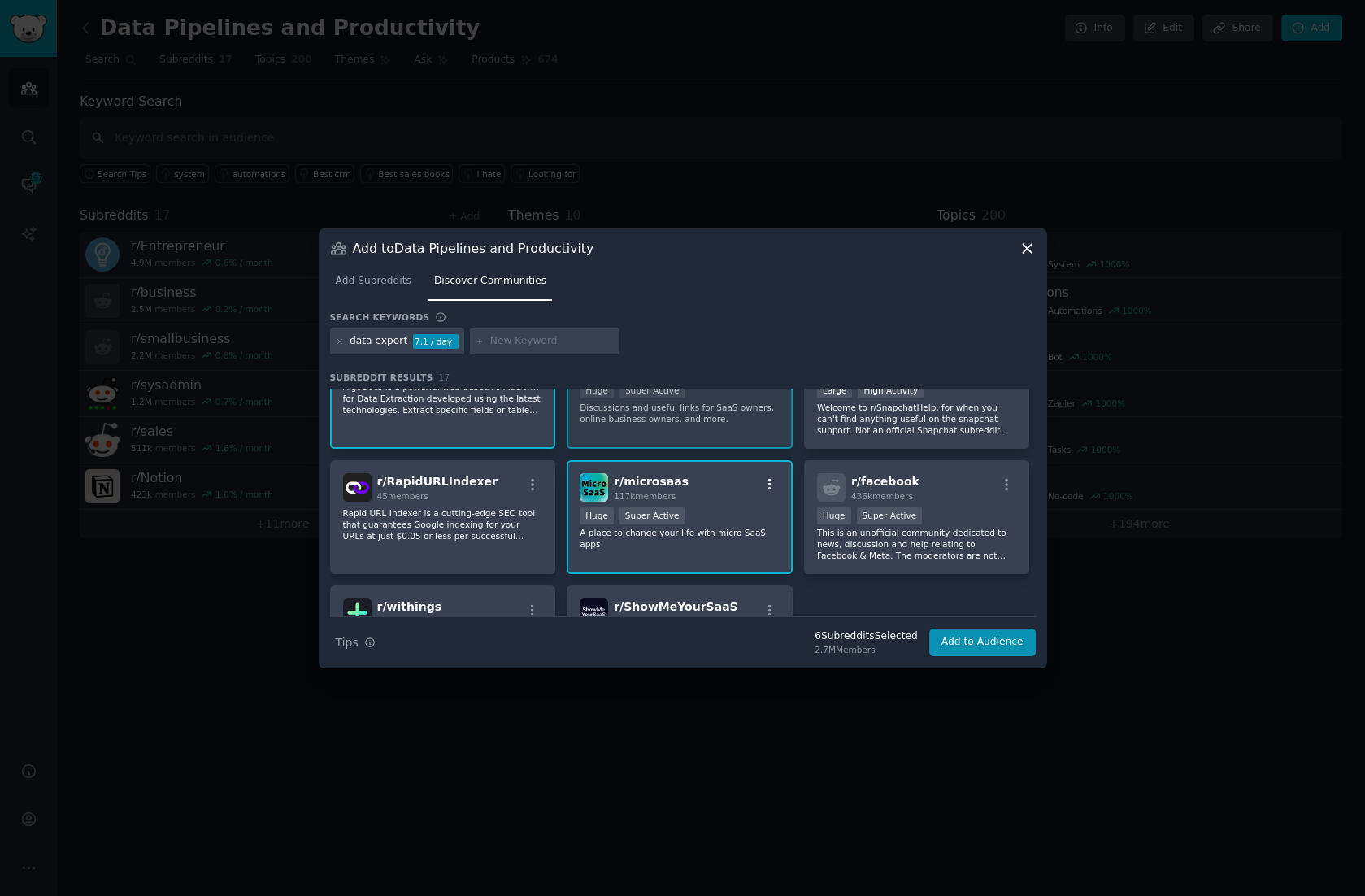
click at [763, 478] on icon "button" at bounding box center [770, 484] width 15 height 15
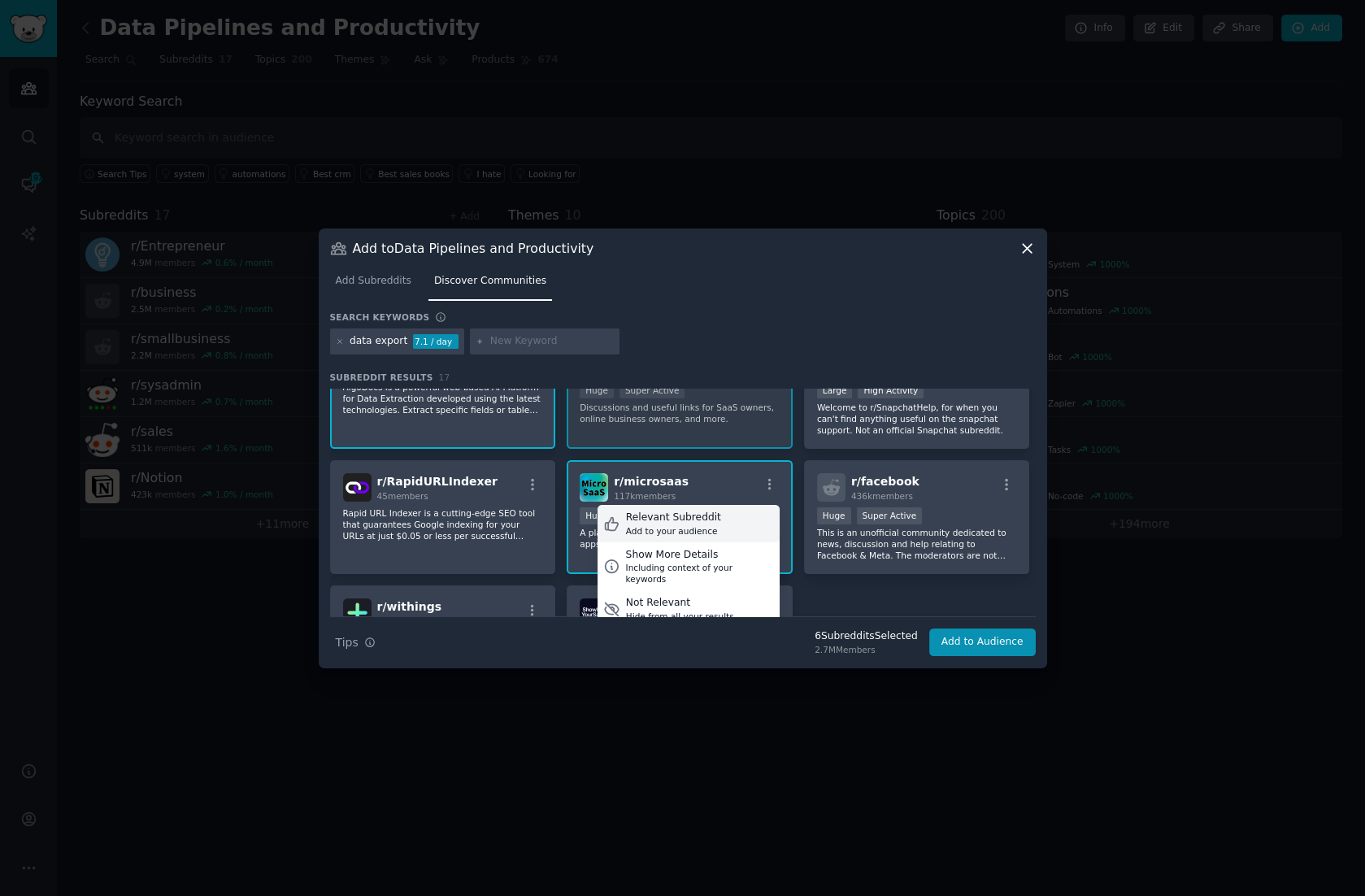
click at [695, 517] on div "Relevant Subreddit" at bounding box center [674, 517] width 95 height 15
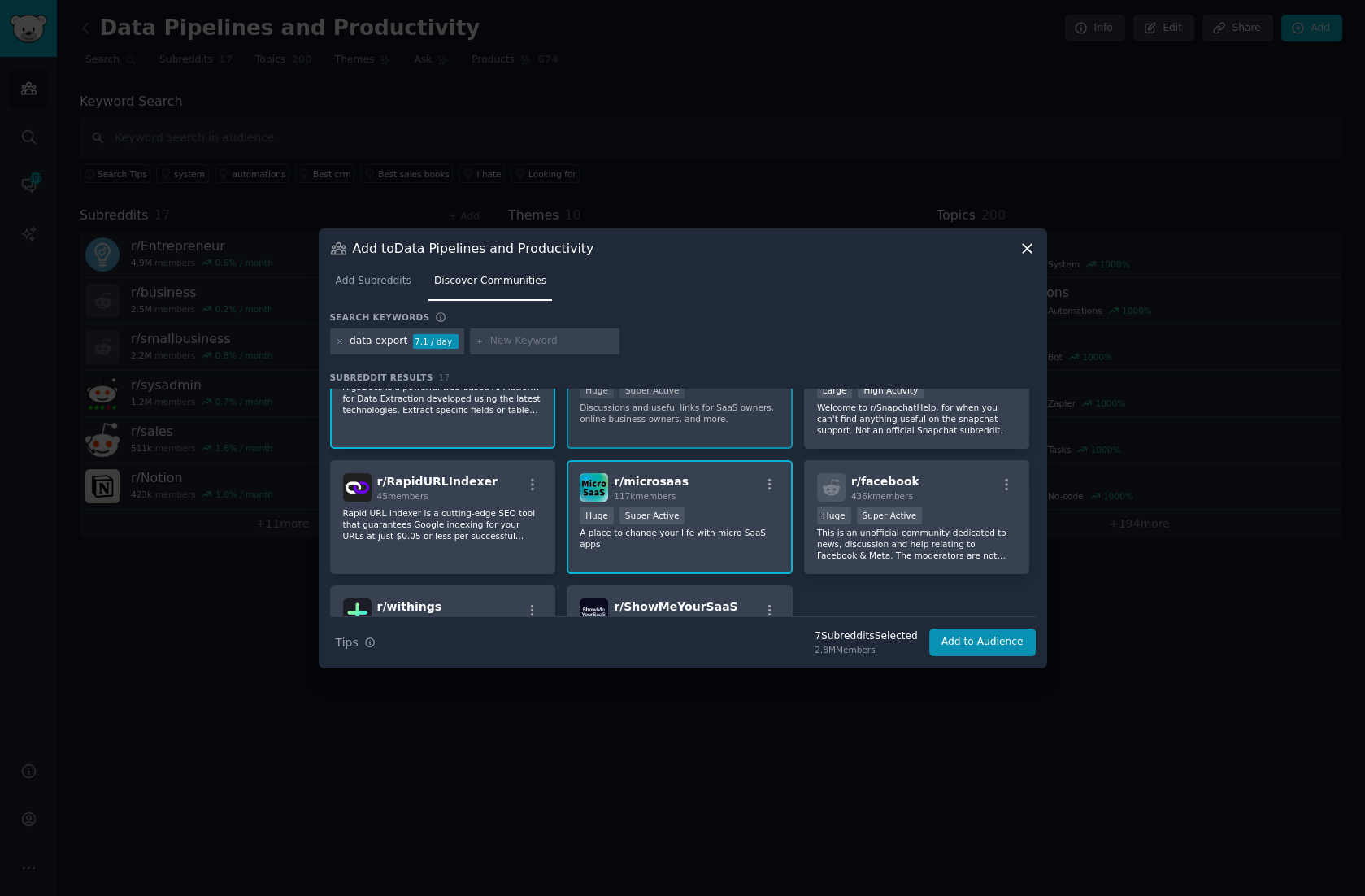
scroll to position [568, 0]
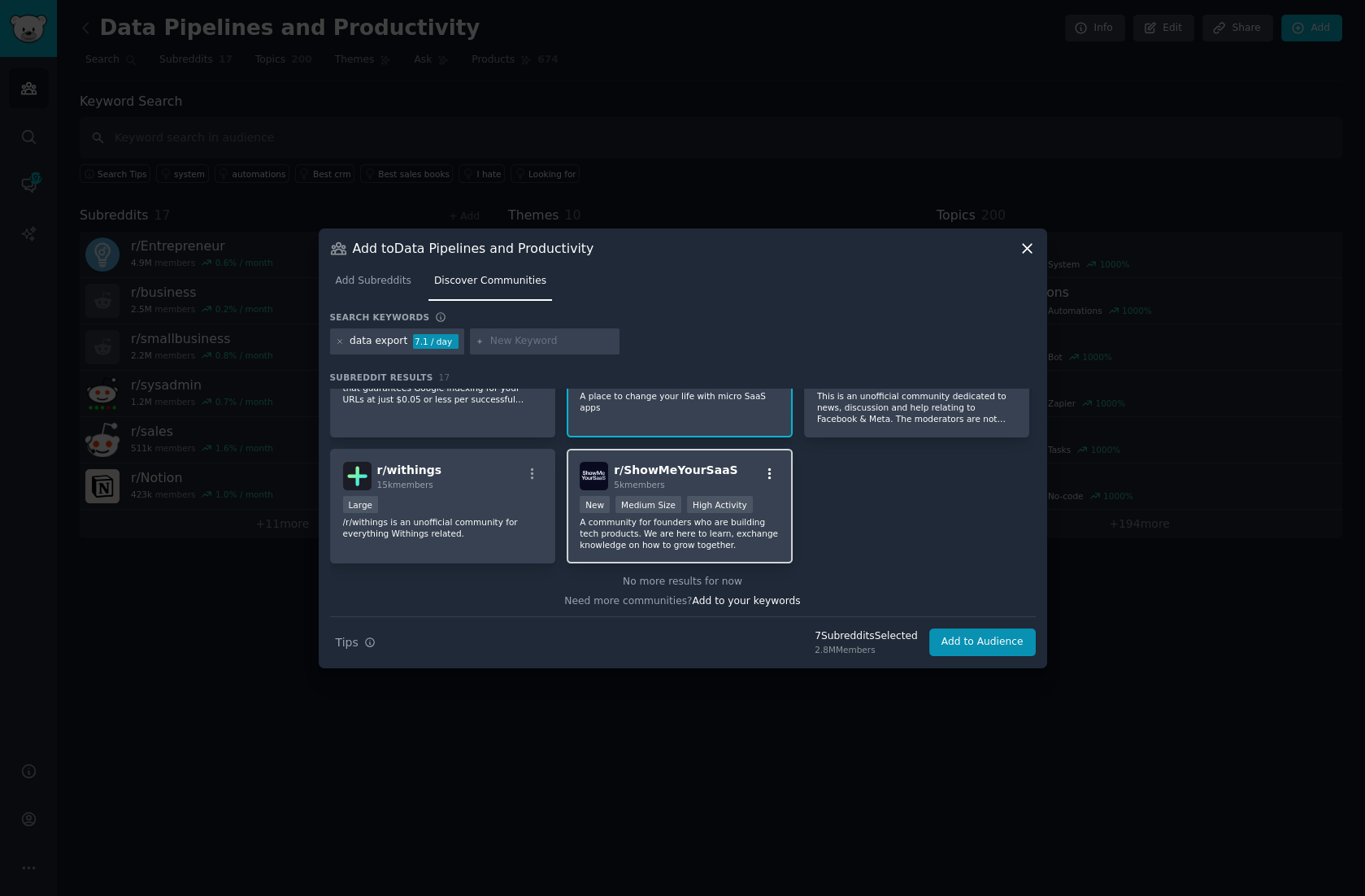
click at [771, 471] on icon "button" at bounding box center [770, 474] width 15 height 15
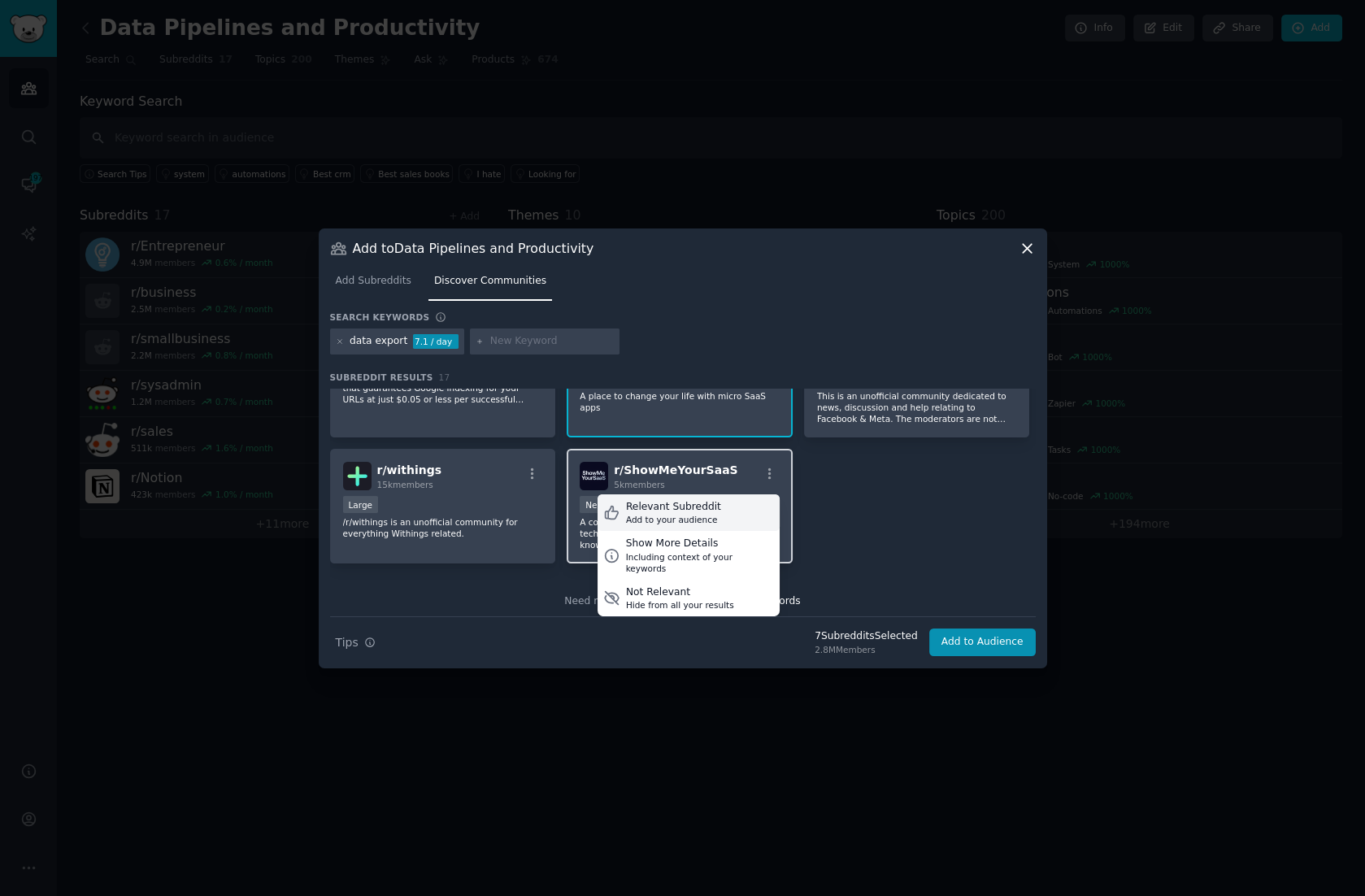
click at [699, 502] on div "Relevant Subreddit" at bounding box center [674, 507] width 95 height 15
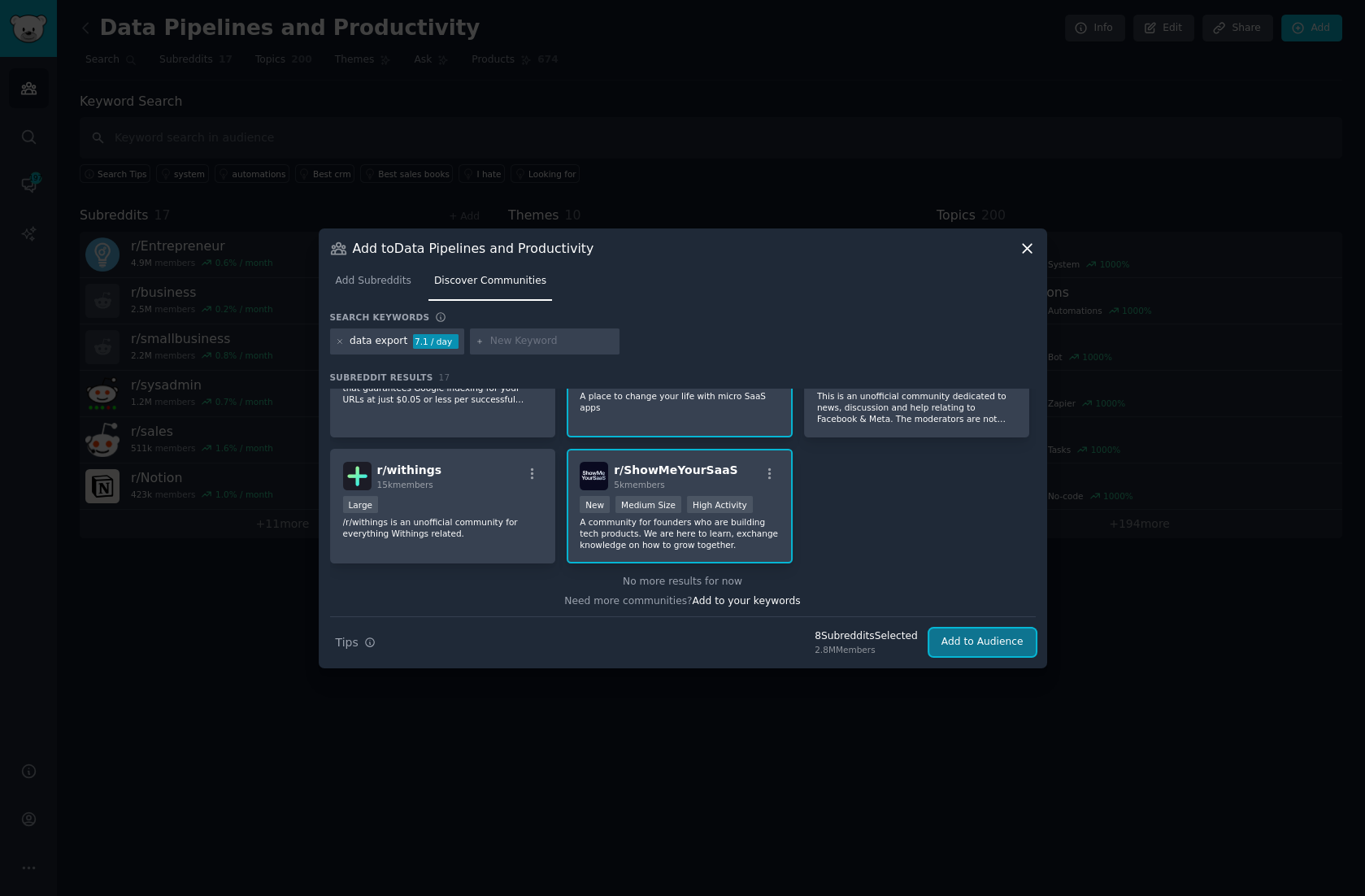
click at [993, 644] on button "Add to Audience" at bounding box center [982, 643] width 107 height 27
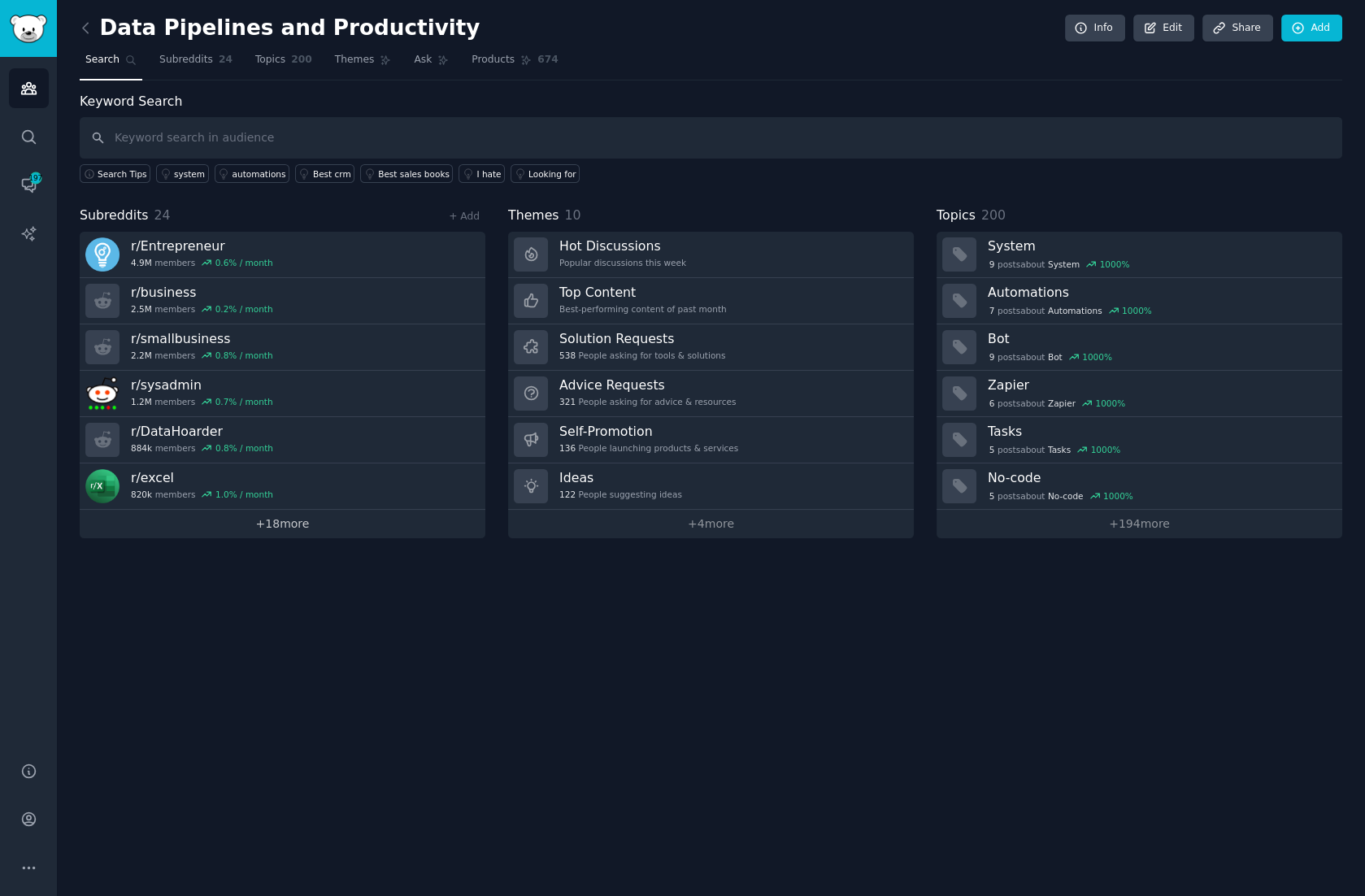
click at [297, 517] on link "+ 18 more" at bounding box center [283, 523] width 406 height 28
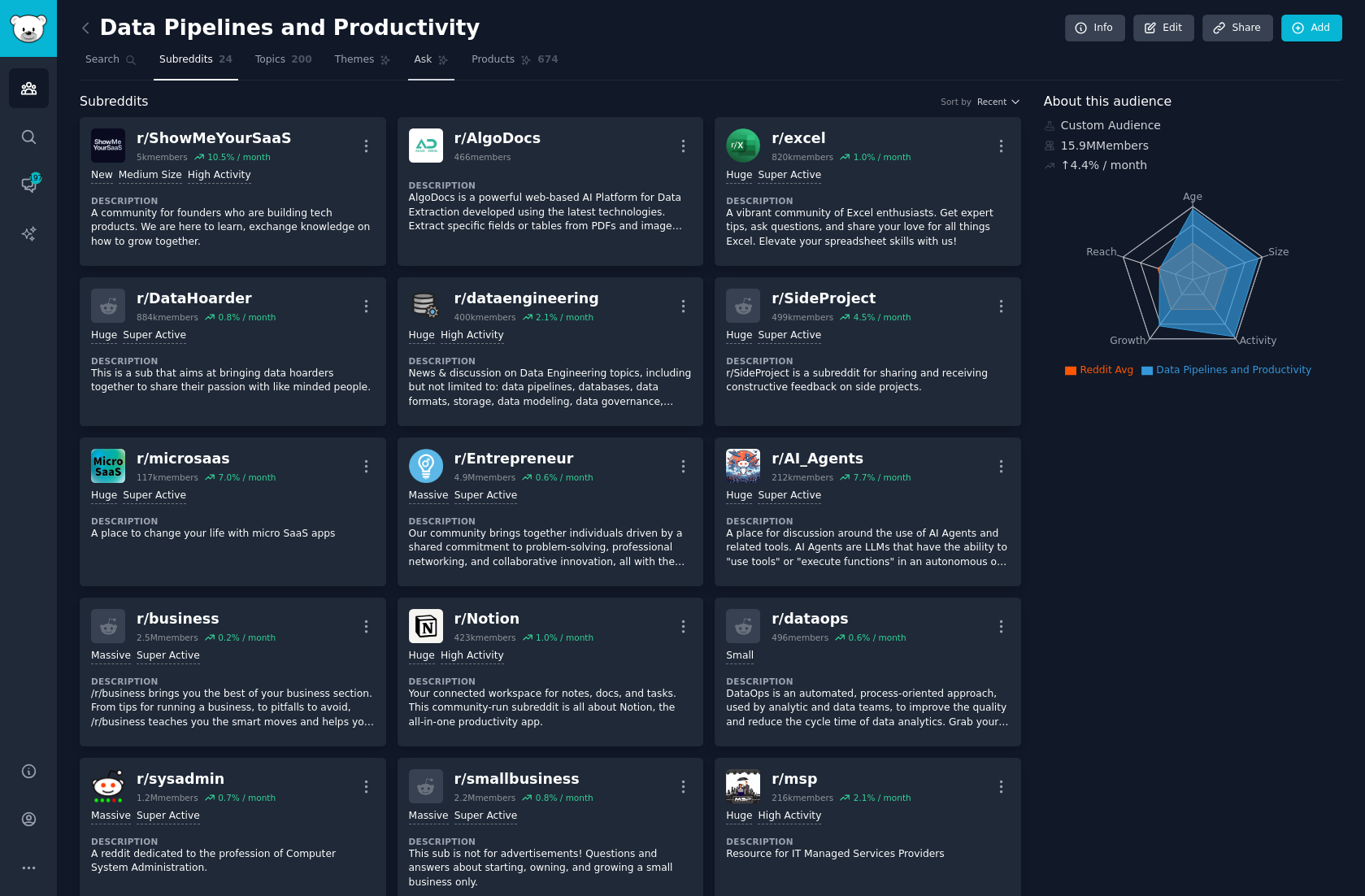
click at [418, 59] on span "Ask" at bounding box center [422, 59] width 17 height 15
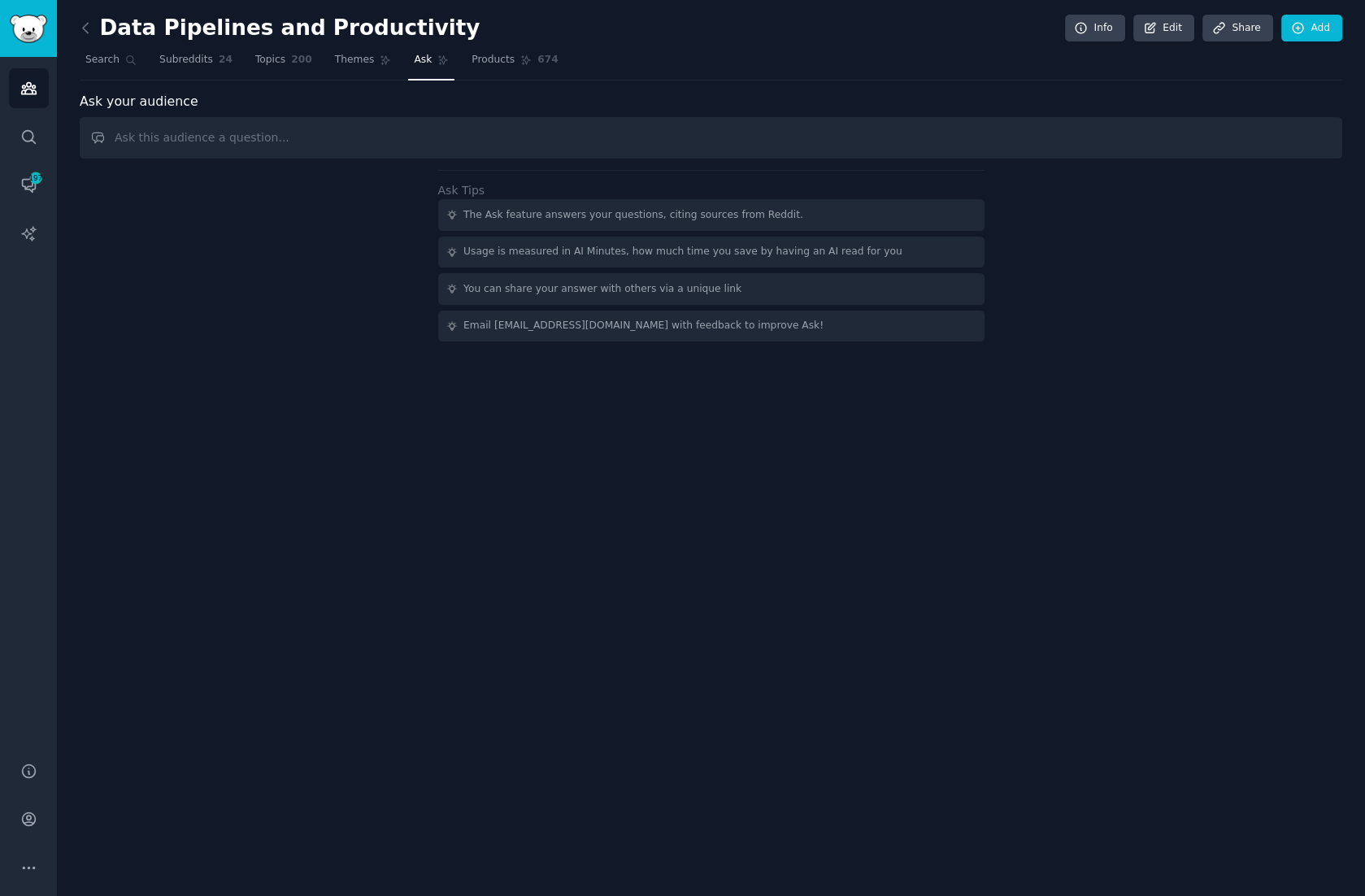
click at [258, 130] on input "text" at bounding box center [711, 138] width 1263 height 42
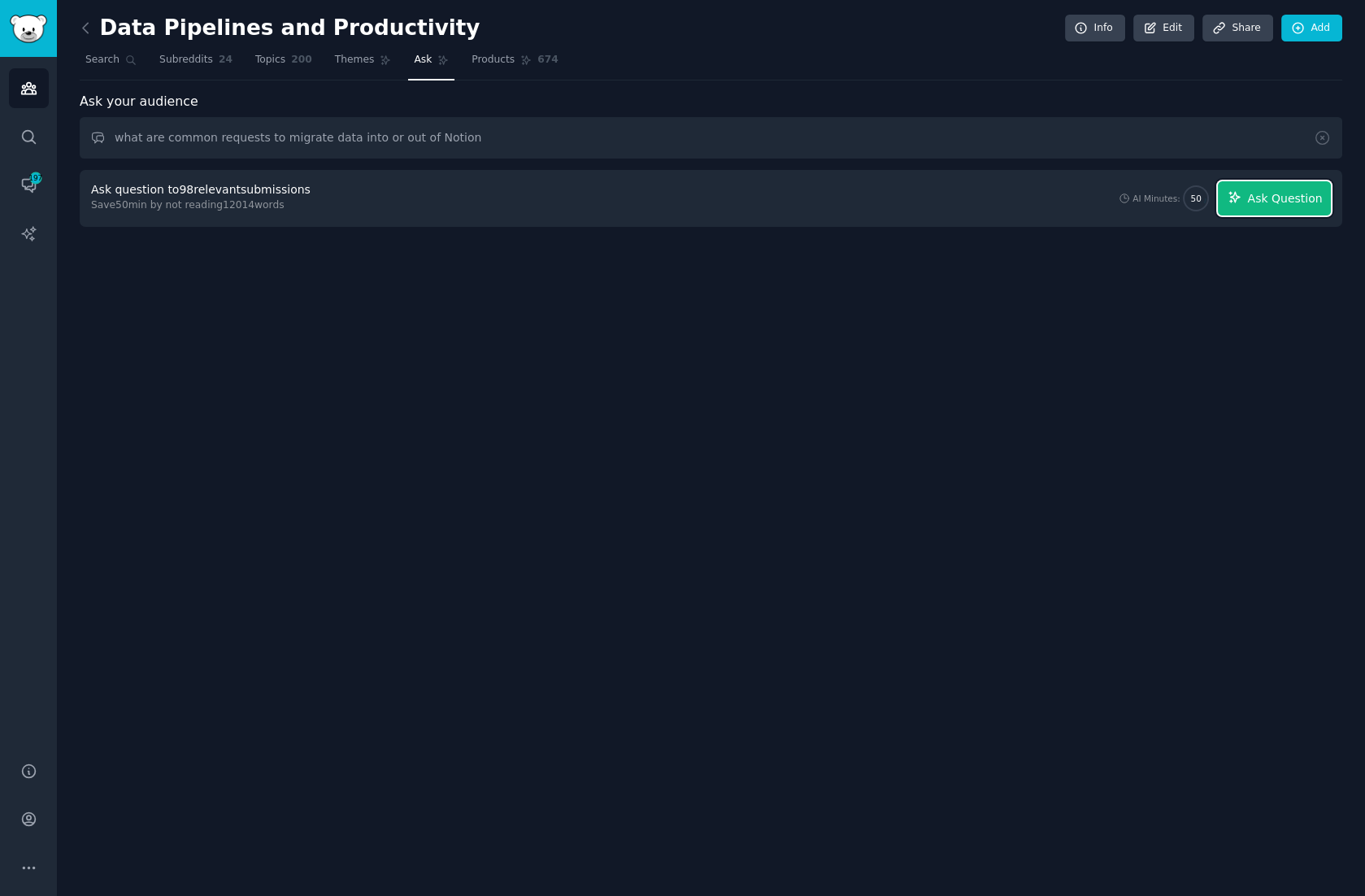
click at [1281, 195] on span "Ask Question" at bounding box center [1284, 199] width 75 height 17
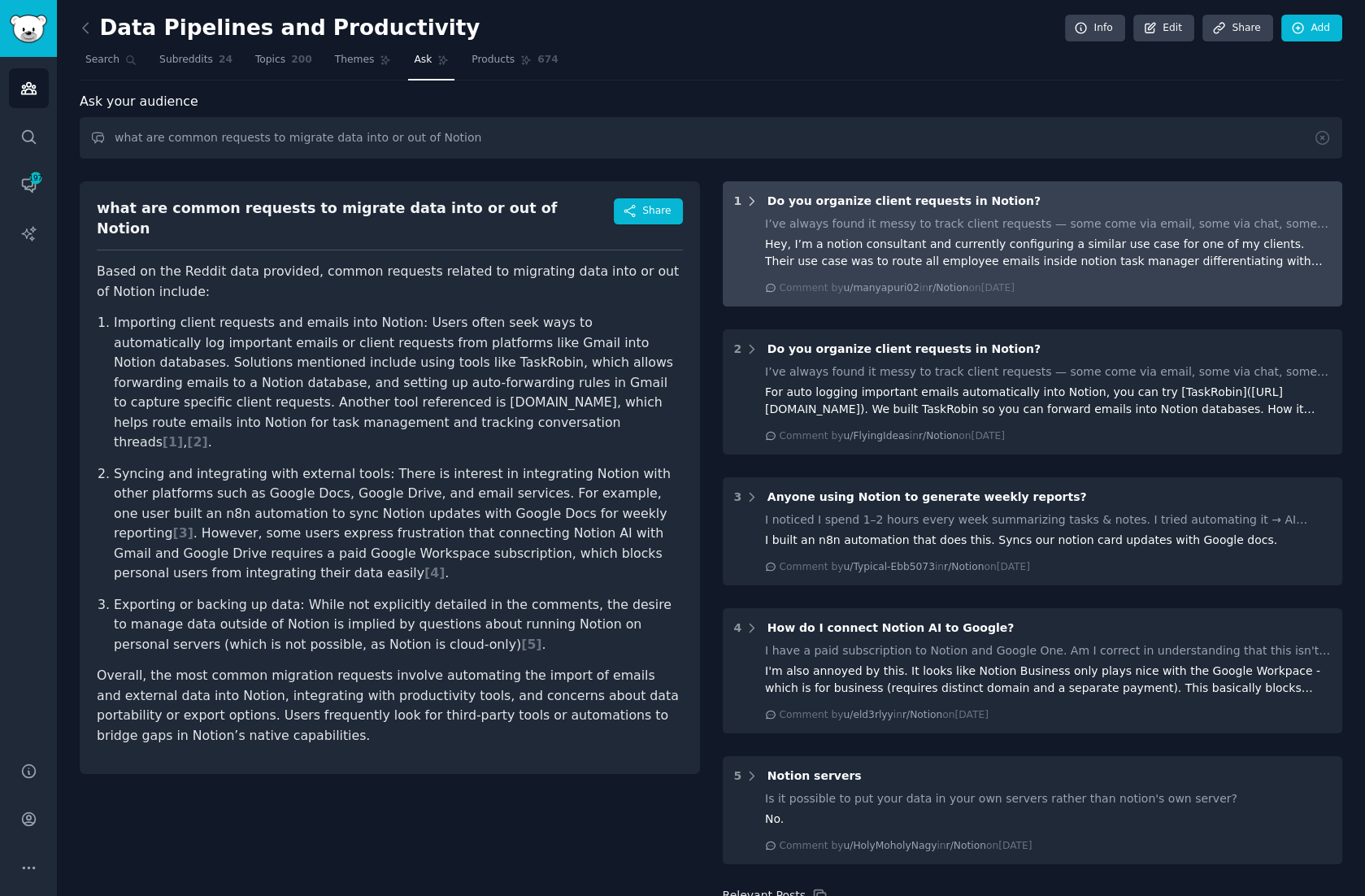
click at [734, 201] on div "1" at bounding box center [738, 202] width 8 height 17
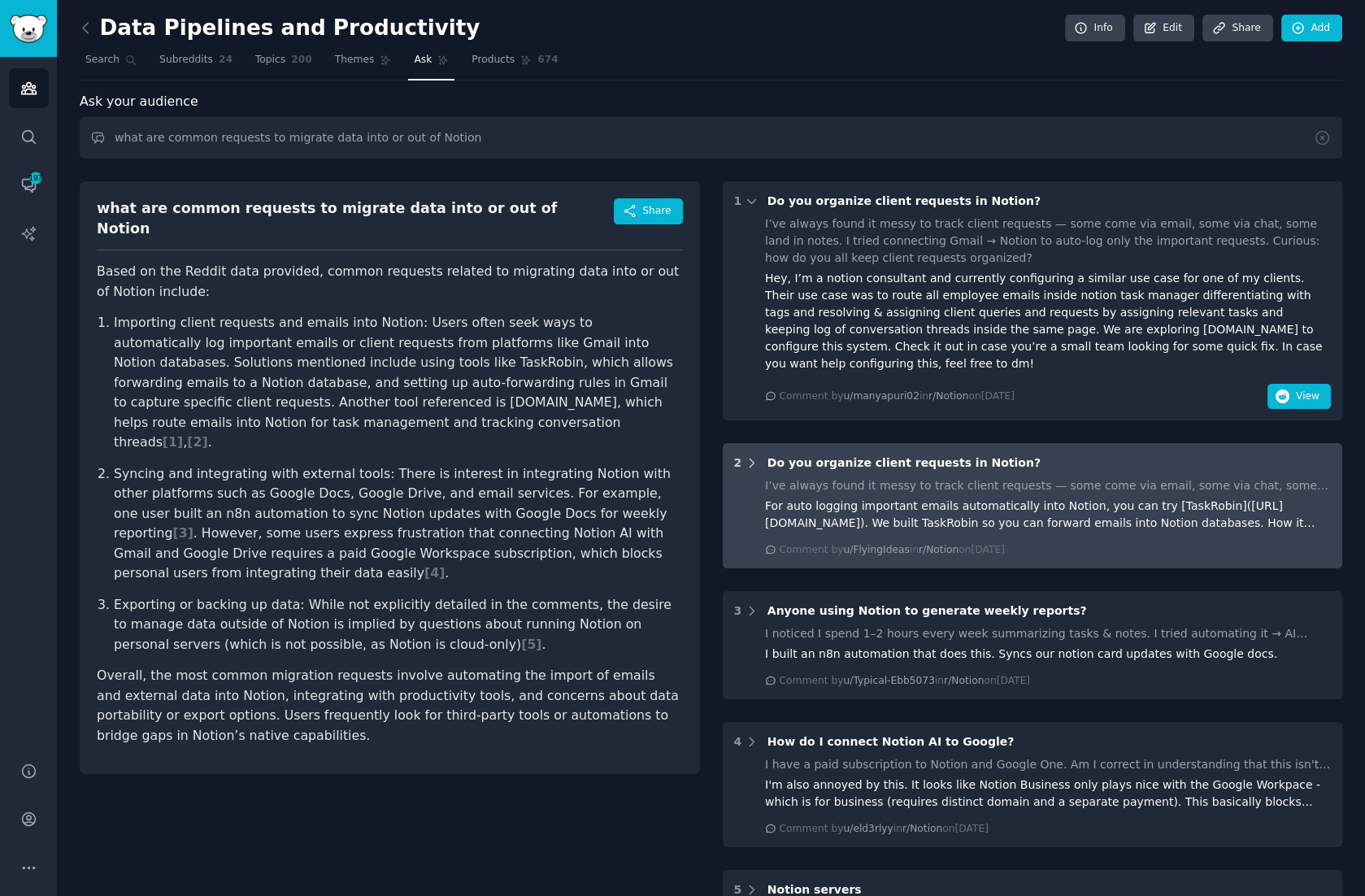
click at [740, 454] on div "2" at bounding box center [747, 463] width 25 height 17
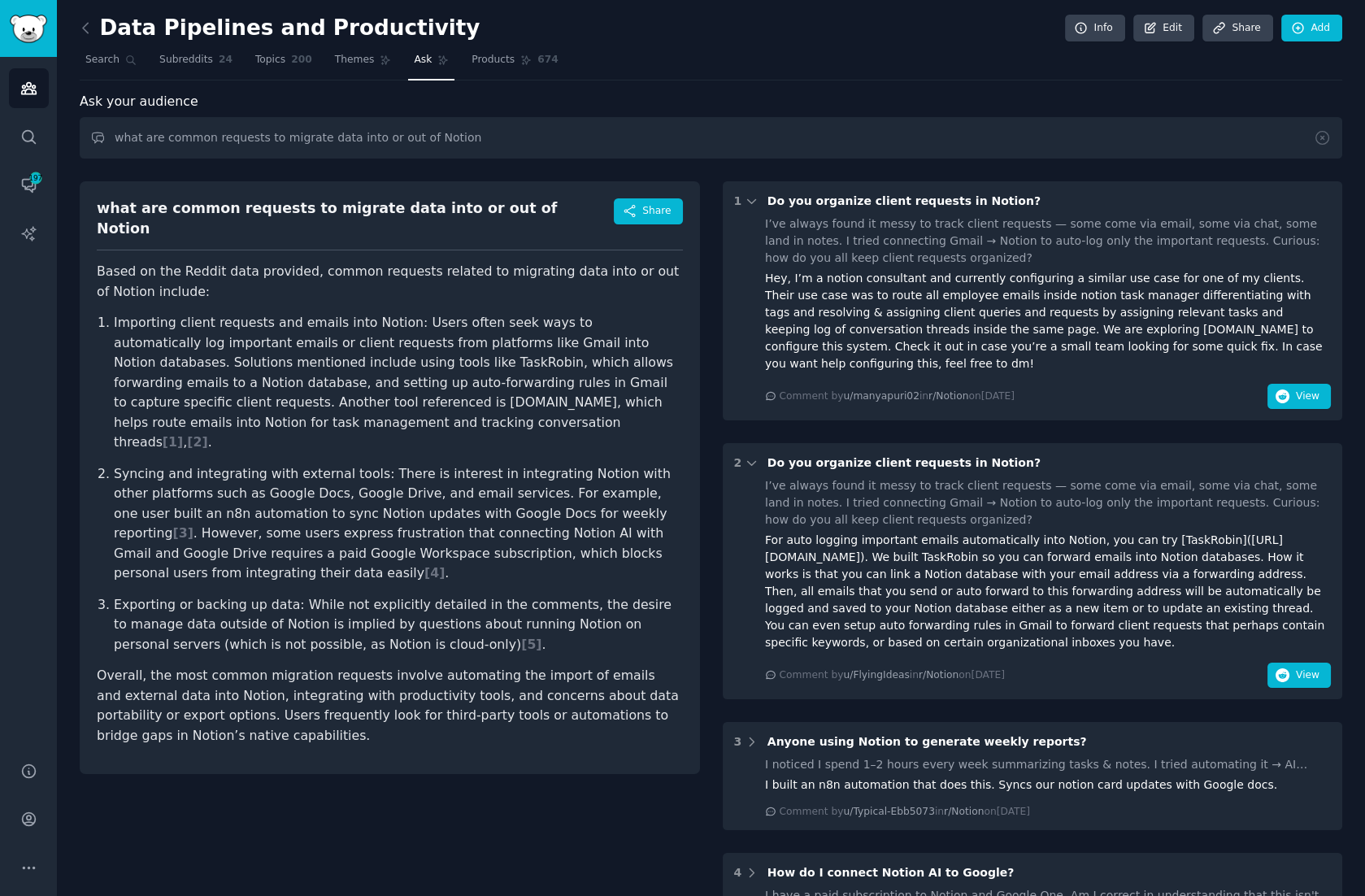
scroll to position [243, 0]
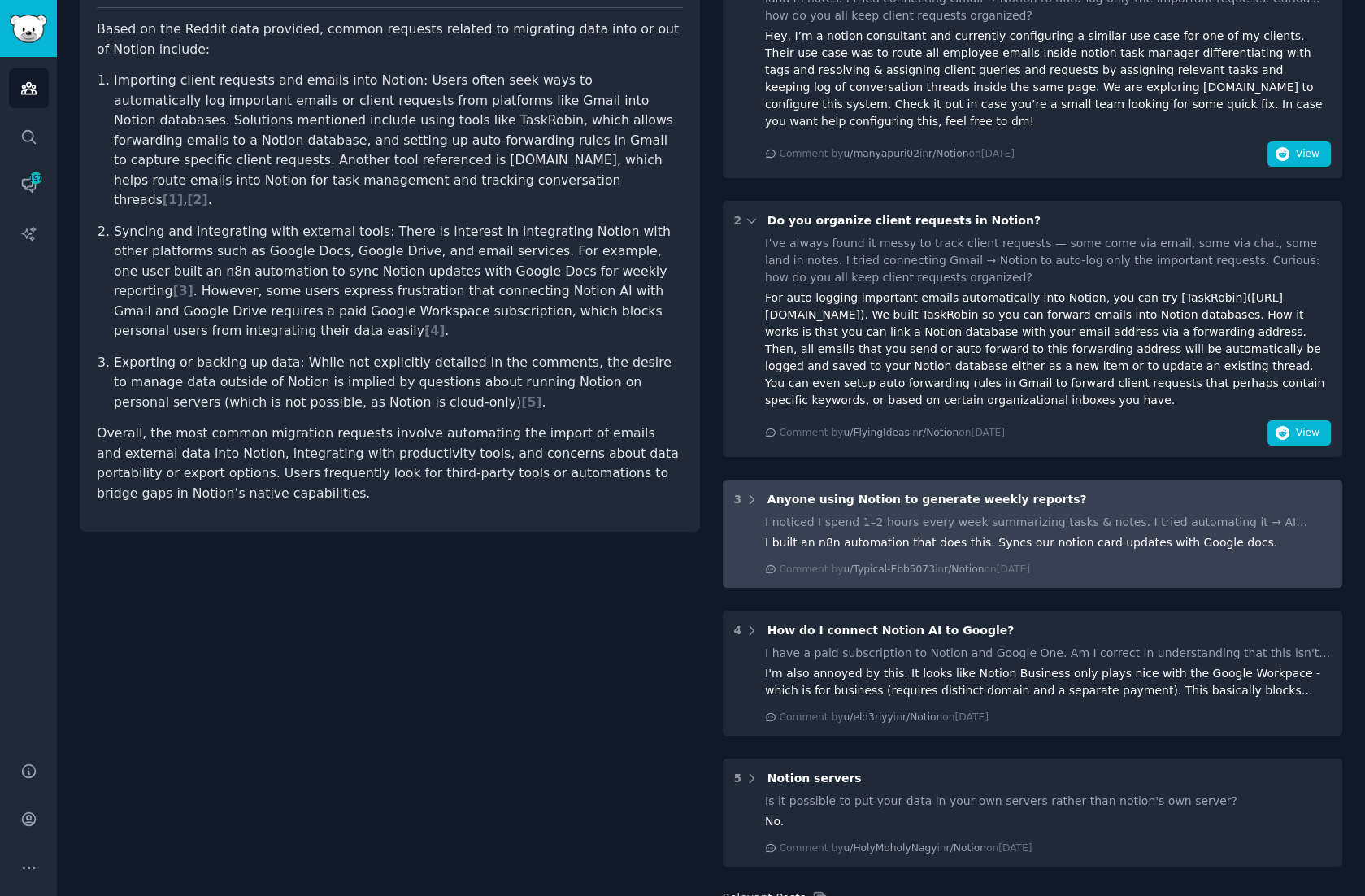
click at [848, 504] on div "Anyone using Notion to generate weekly reports?" at bounding box center [927, 500] width 319 height 17
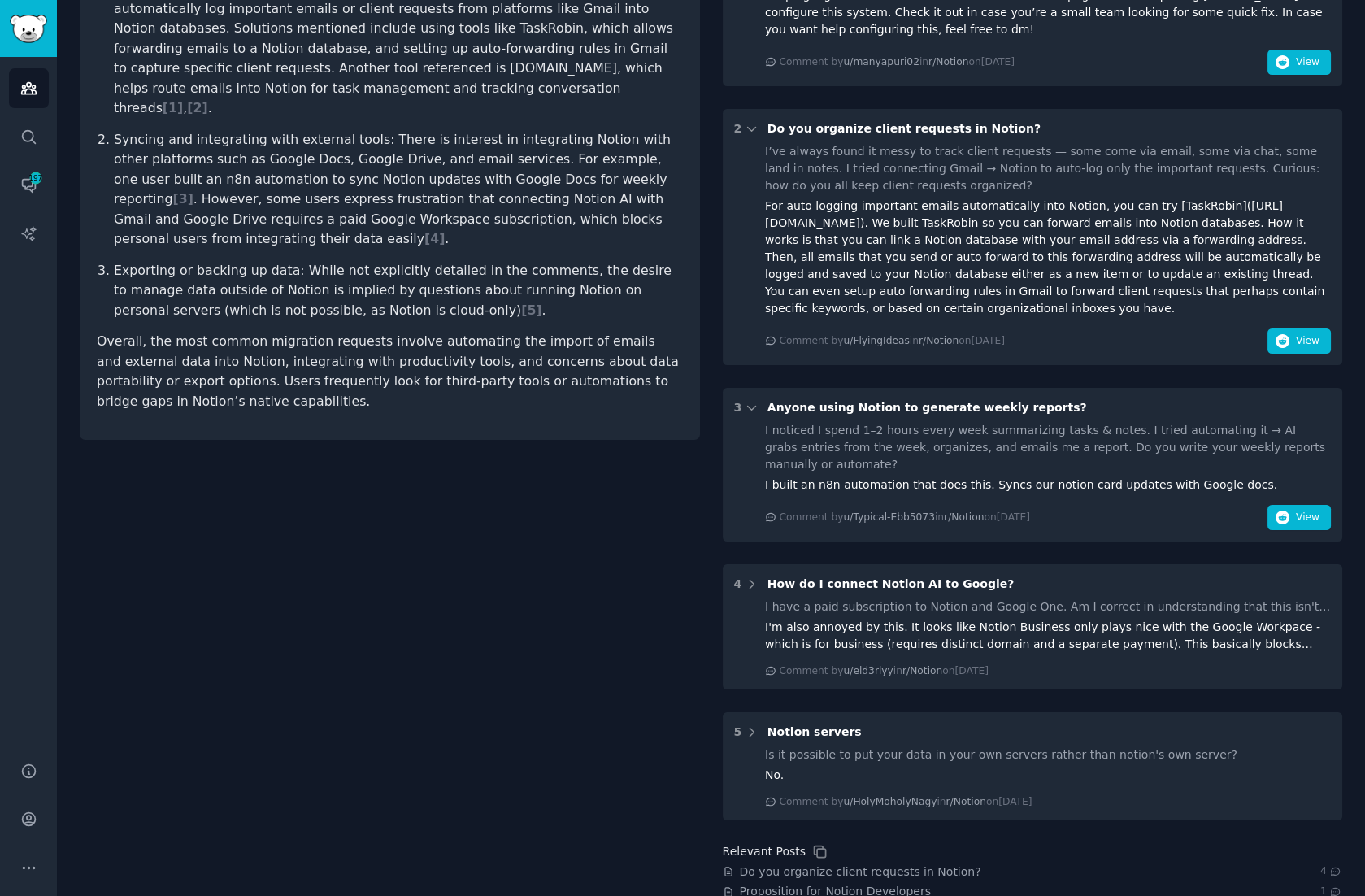
scroll to position [335, 0]
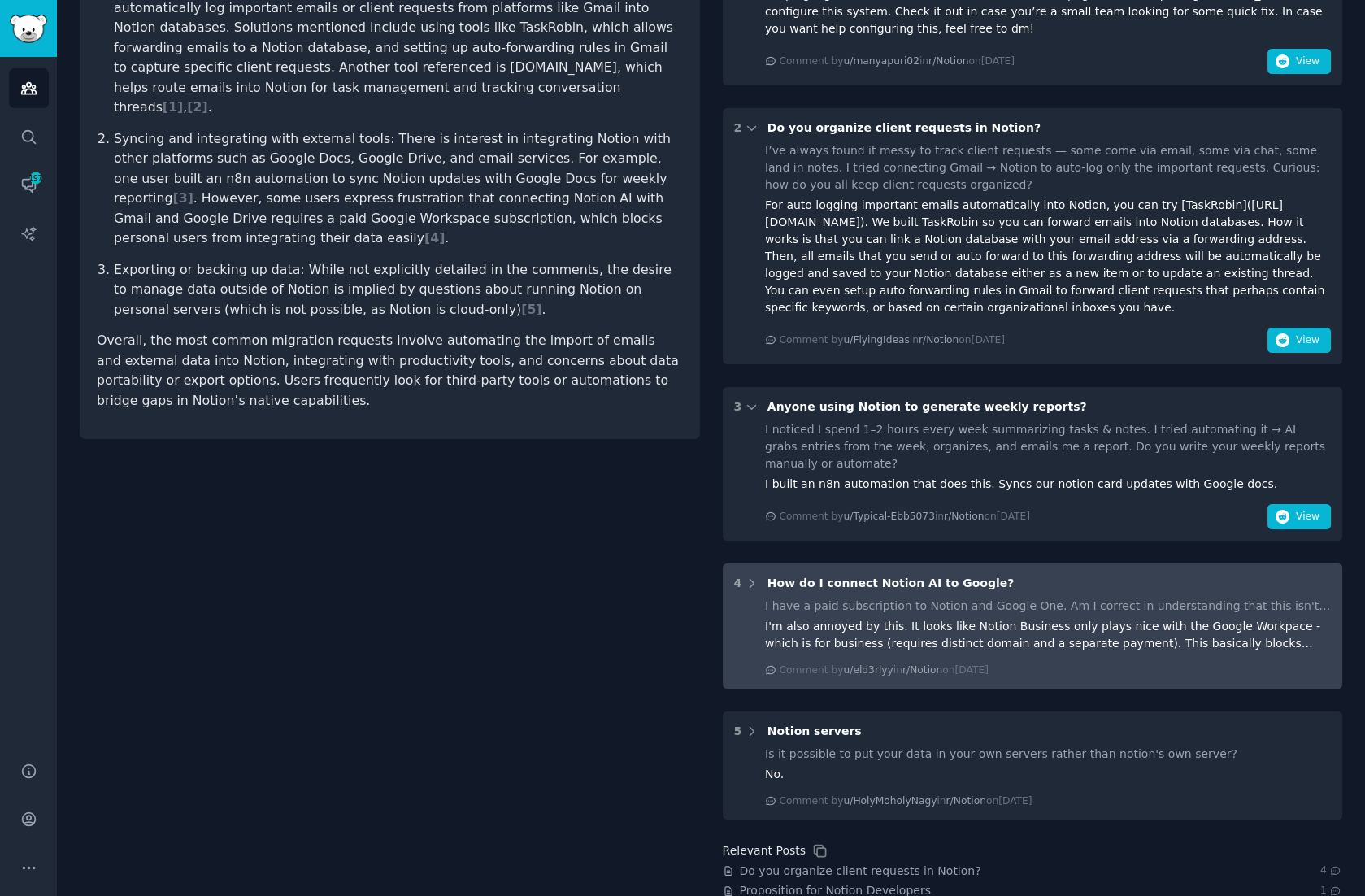
click at [937, 598] on div "I have a paid subscription to Notion and Google One. Am I correct in understand…" at bounding box center [1048, 607] width 566 height 17
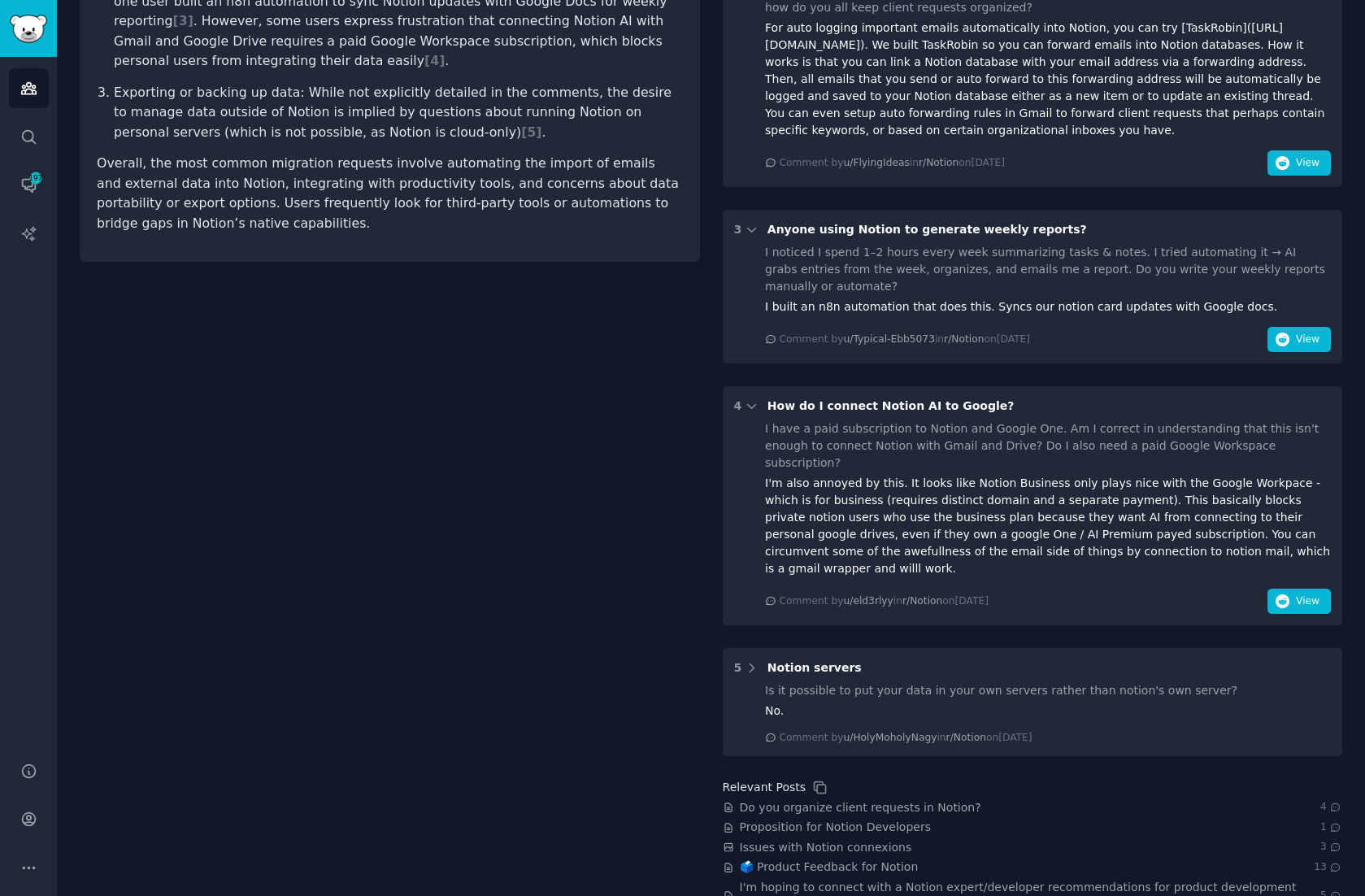
scroll to position [520, 0]
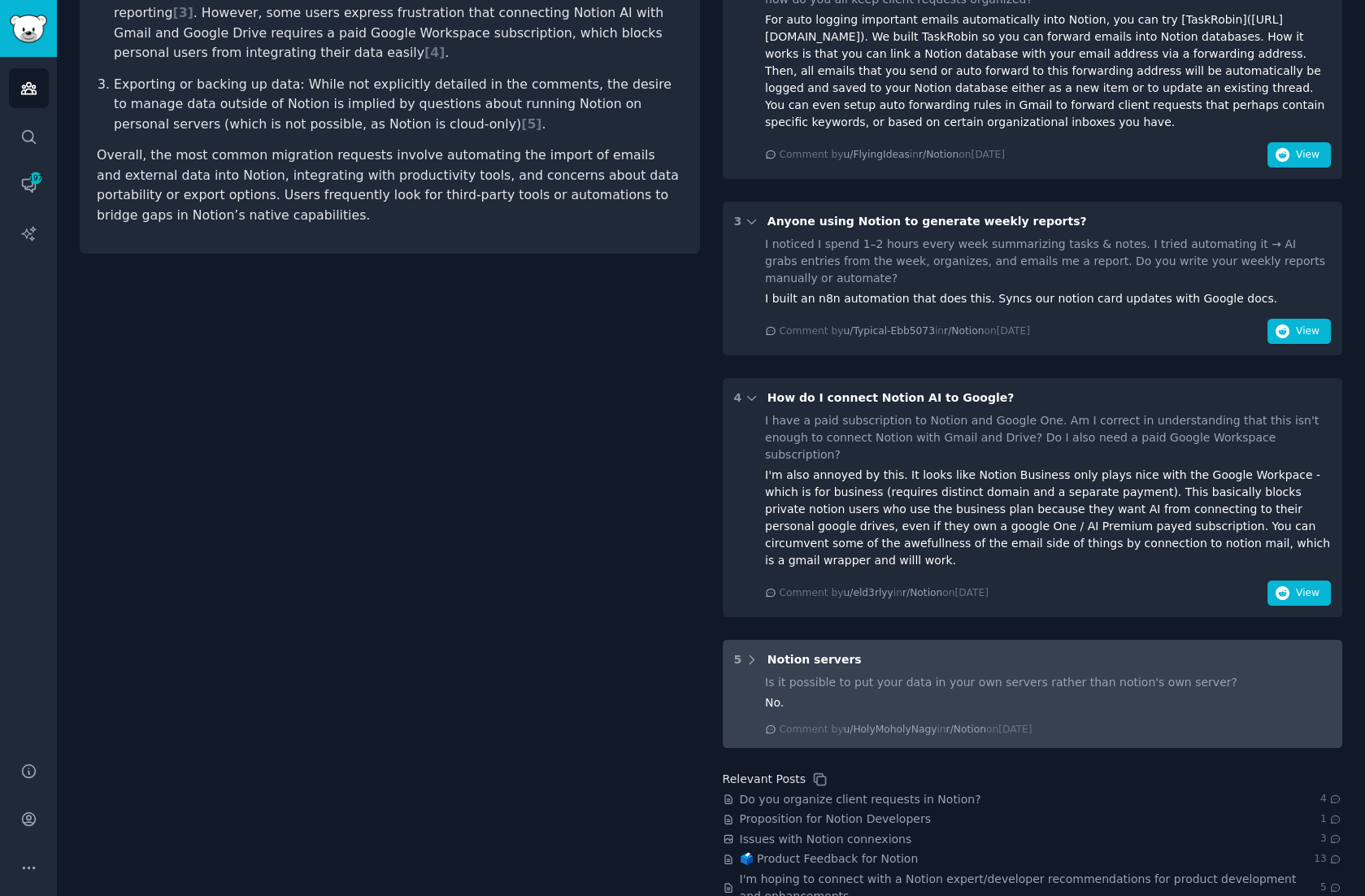
click at [906, 674] on div "Is it possible to put your data in your own servers rather than notion's own se…" at bounding box center [1048, 682] width 566 height 17
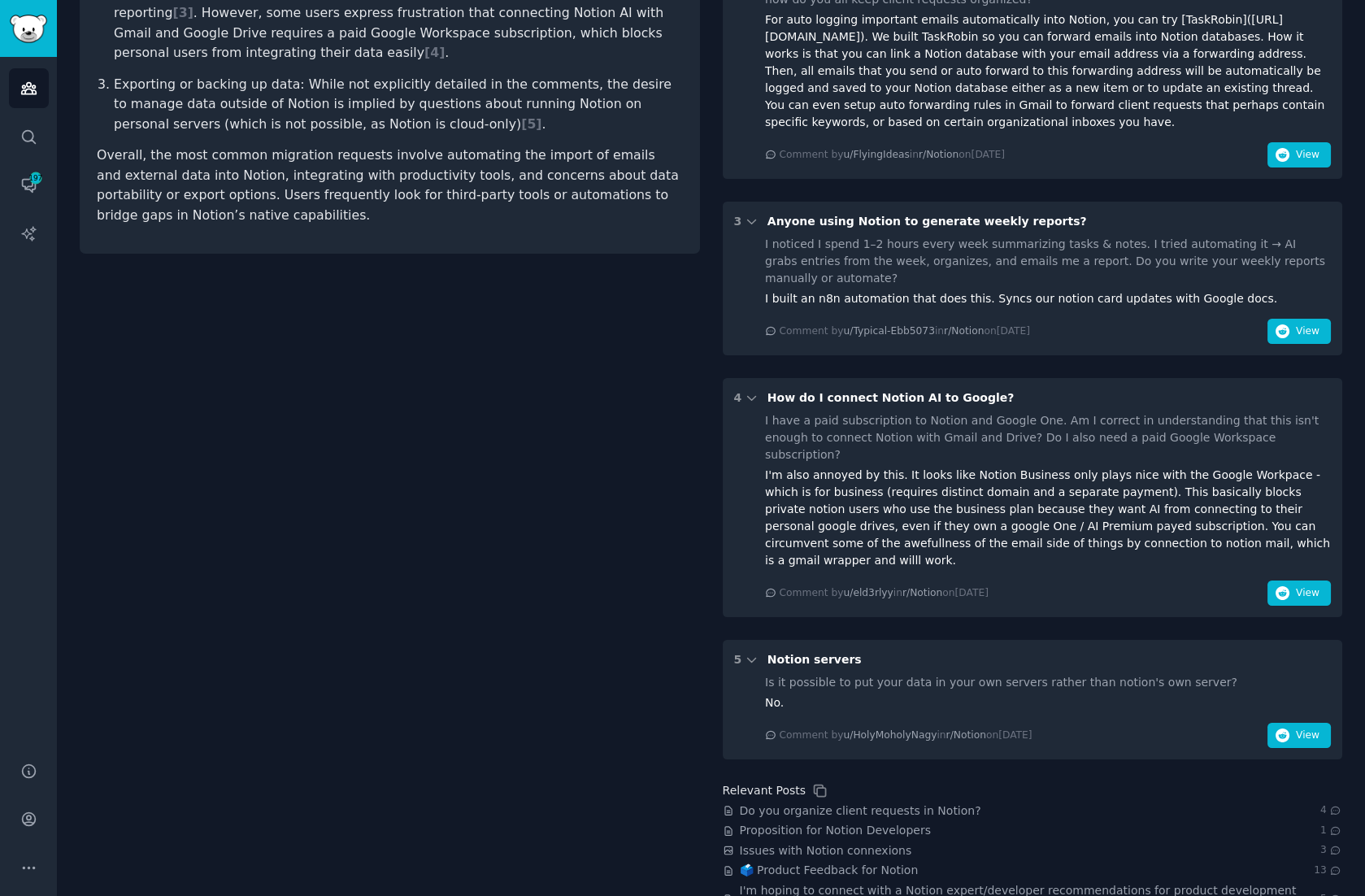
scroll to position [609, 0]
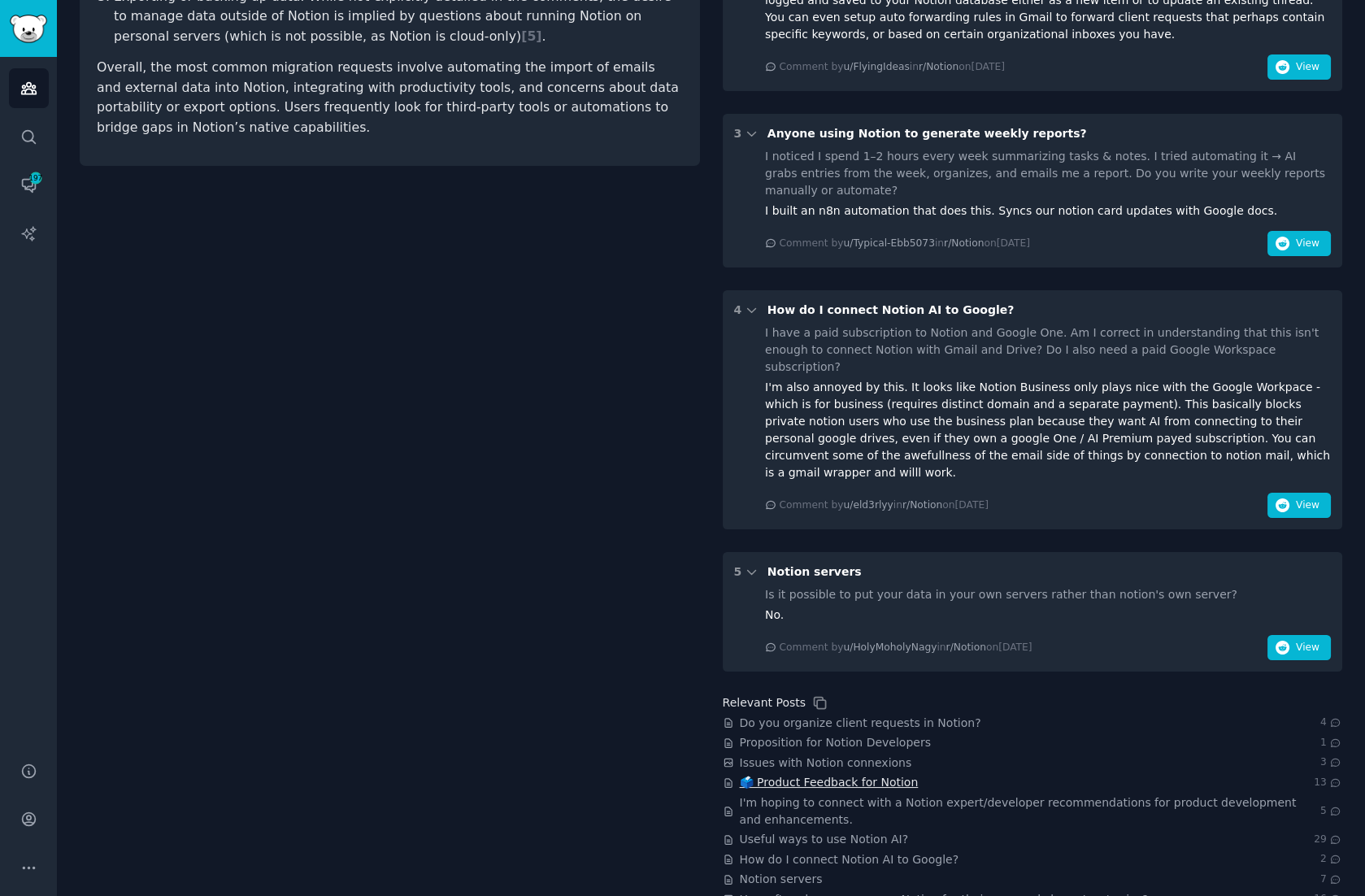
click at [873, 774] on span "🗳️ Product Feedback for Notion" at bounding box center [829, 782] width 179 height 17
click at [856, 831] on span "Useful ways to use Notion AI?" at bounding box center [824, 840] width 169 height 17
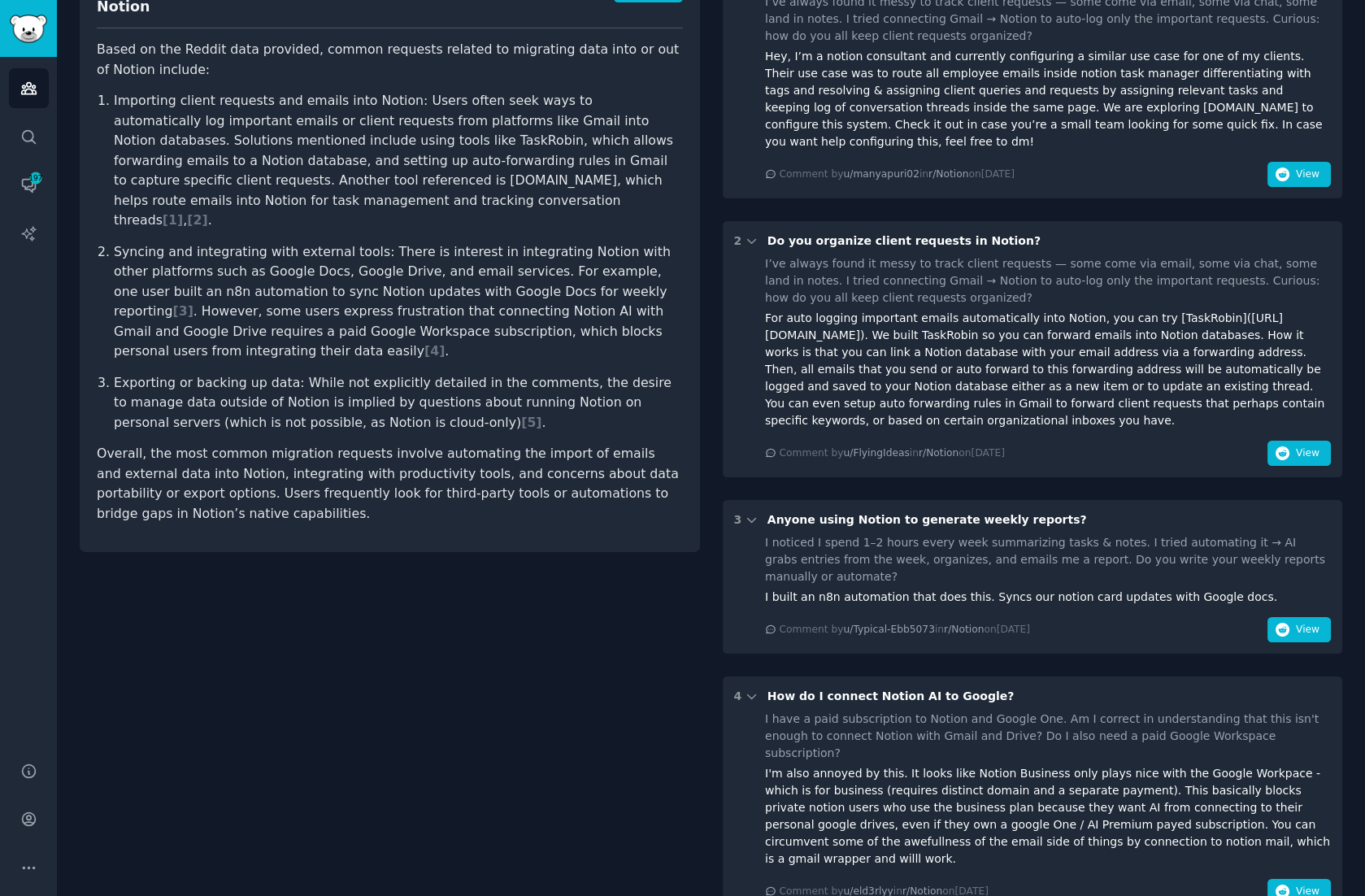
scroll to position [0, 0]
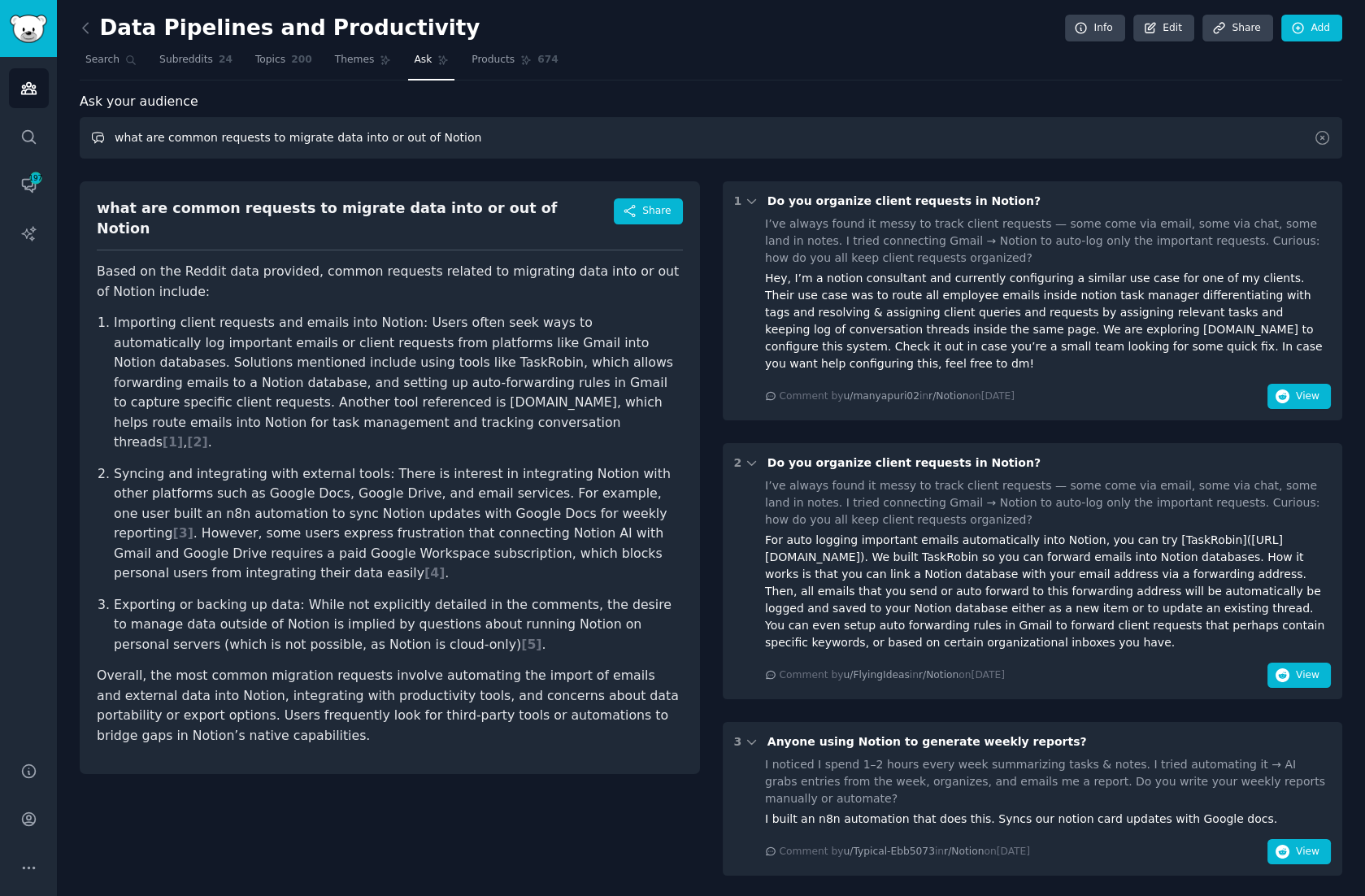
click at [518, 136] on input "what are common requests to migrate data into or out of Notion" at bounding box center [711, 138] width 1263 height 42
click at [423, 140] on input "what are common requests to migrate data into or out of Notion" at bounding box center [711, 138] width 1263 height 42
type input "what are common requests to migrate data into or out of Hubspot"
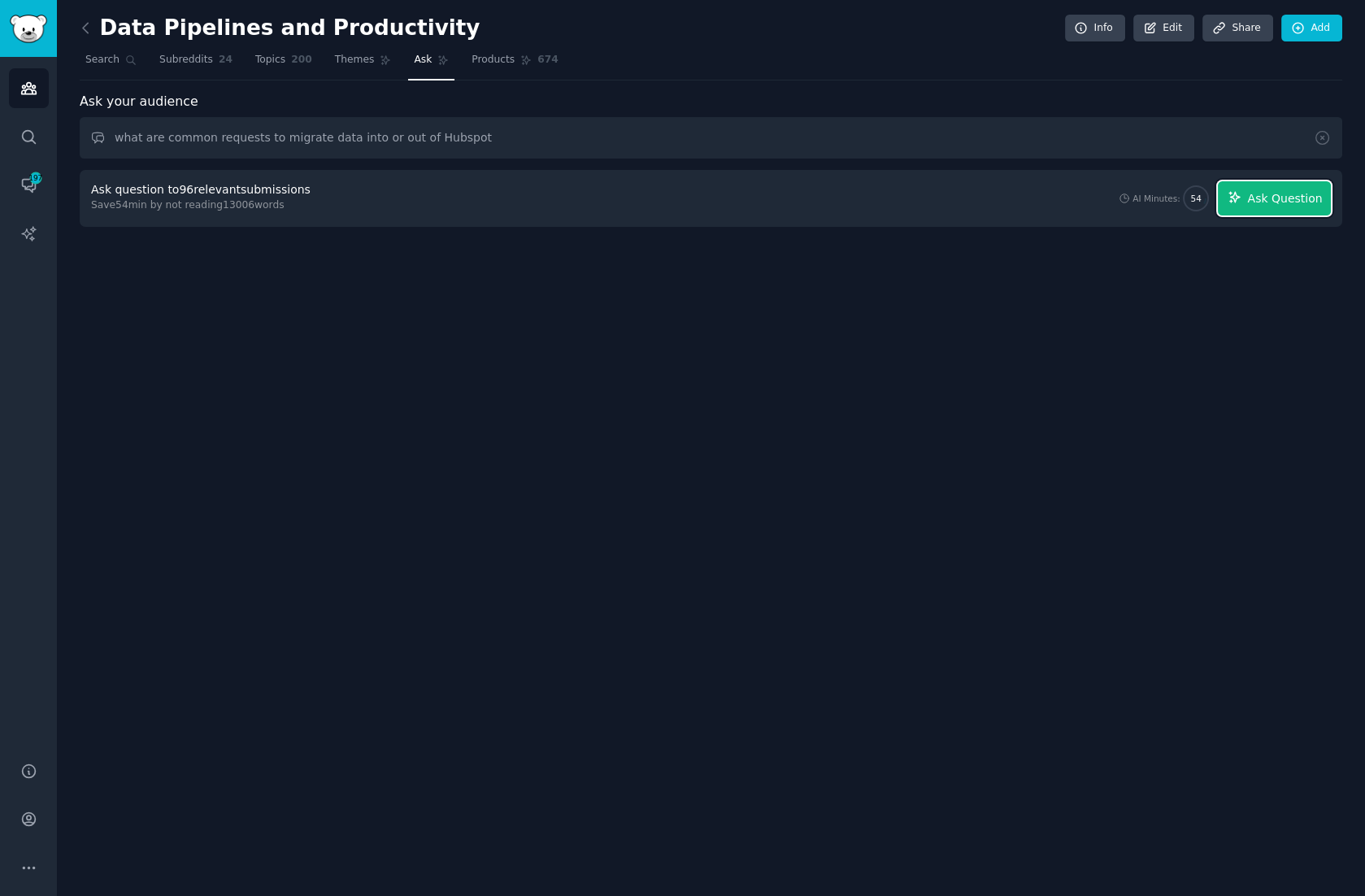
click at [1290, 182] on button "Ask Question" at bounding box center [1275, 198] width 113 height 34
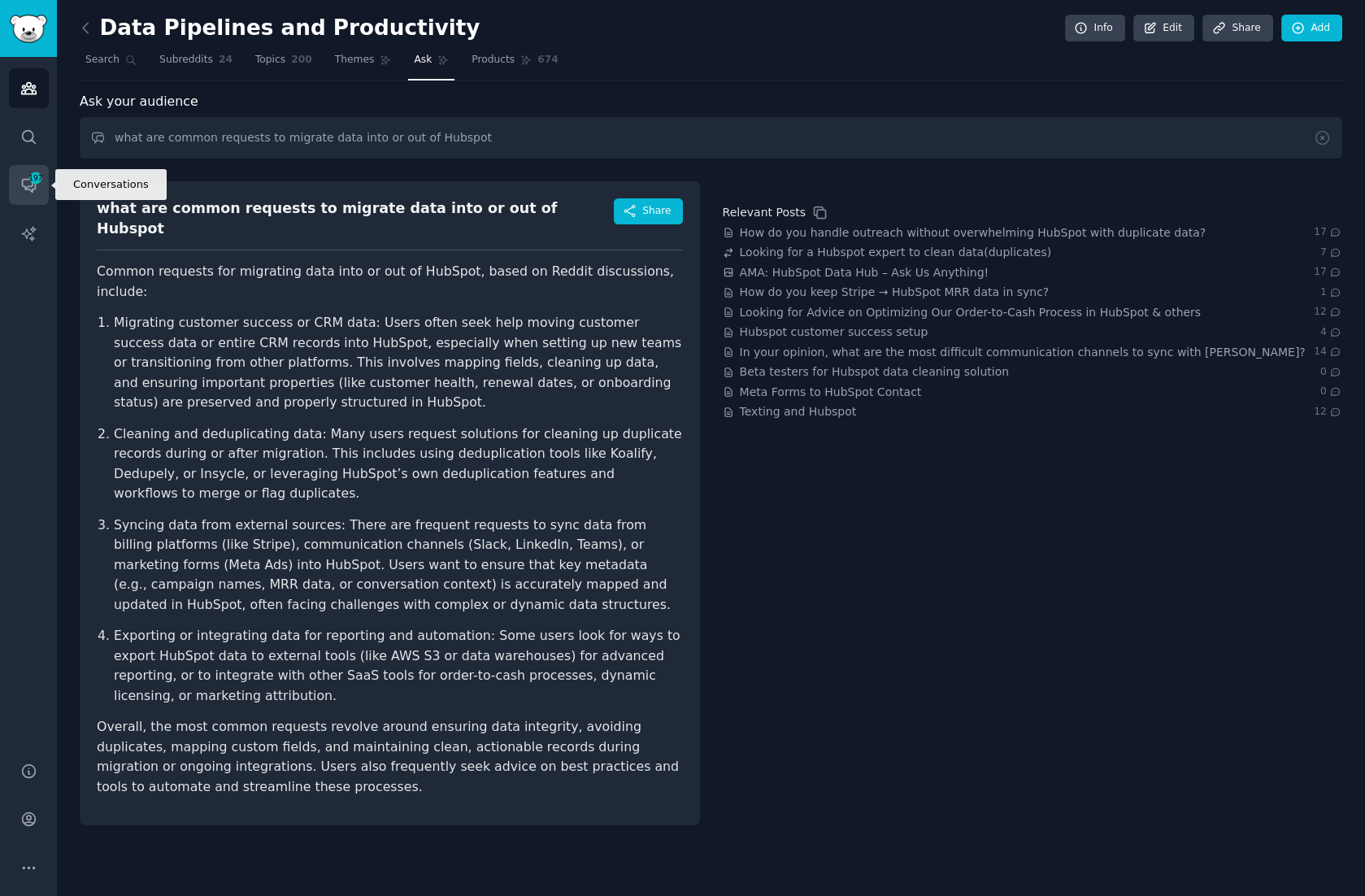
click at [32, 183] on span "197" at bounding box center [35, 179] width 15 height 12
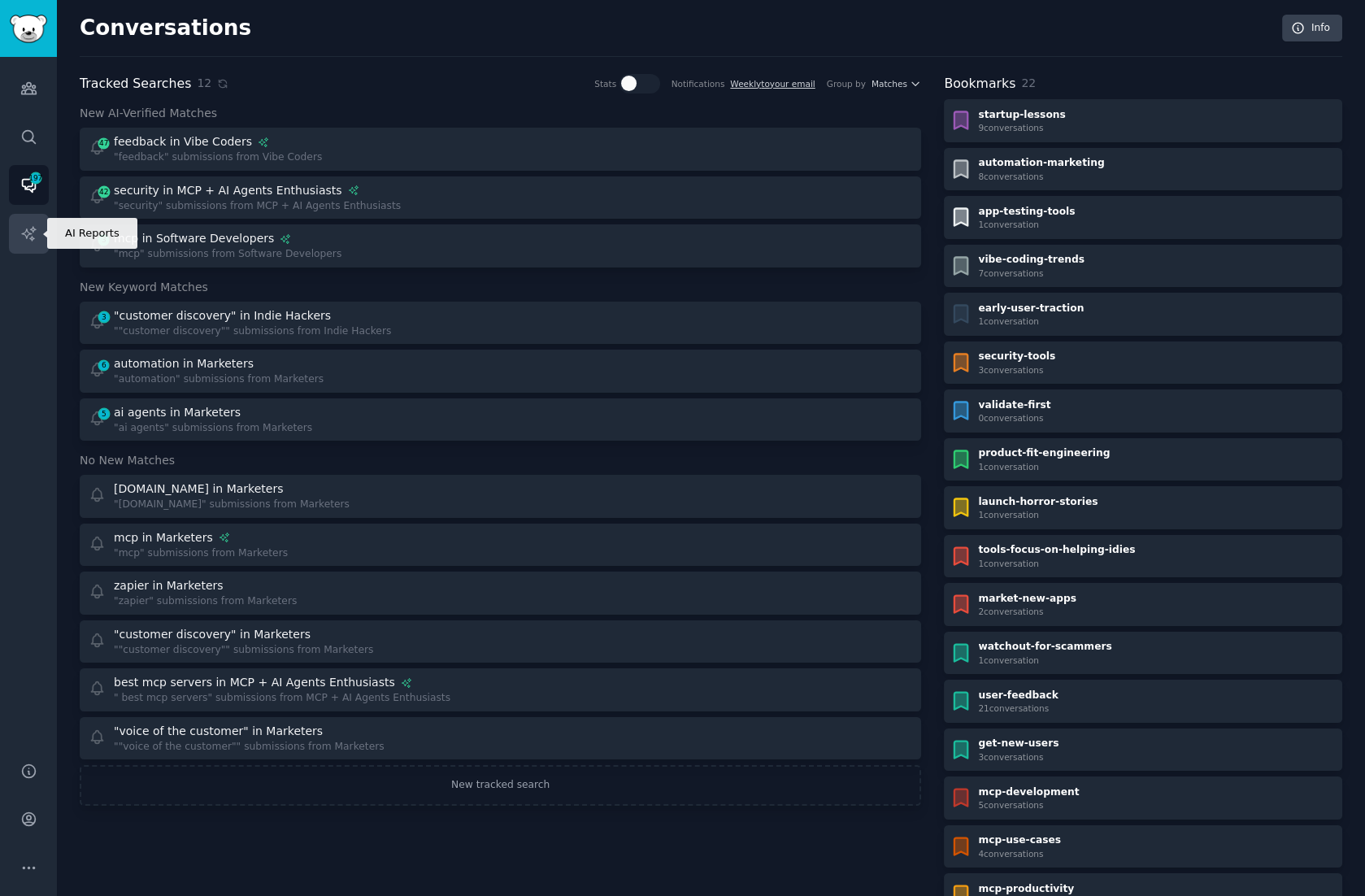
click at [33, 222] on link "AI Reports" at bounding box center [28, 233] width 40 height 40
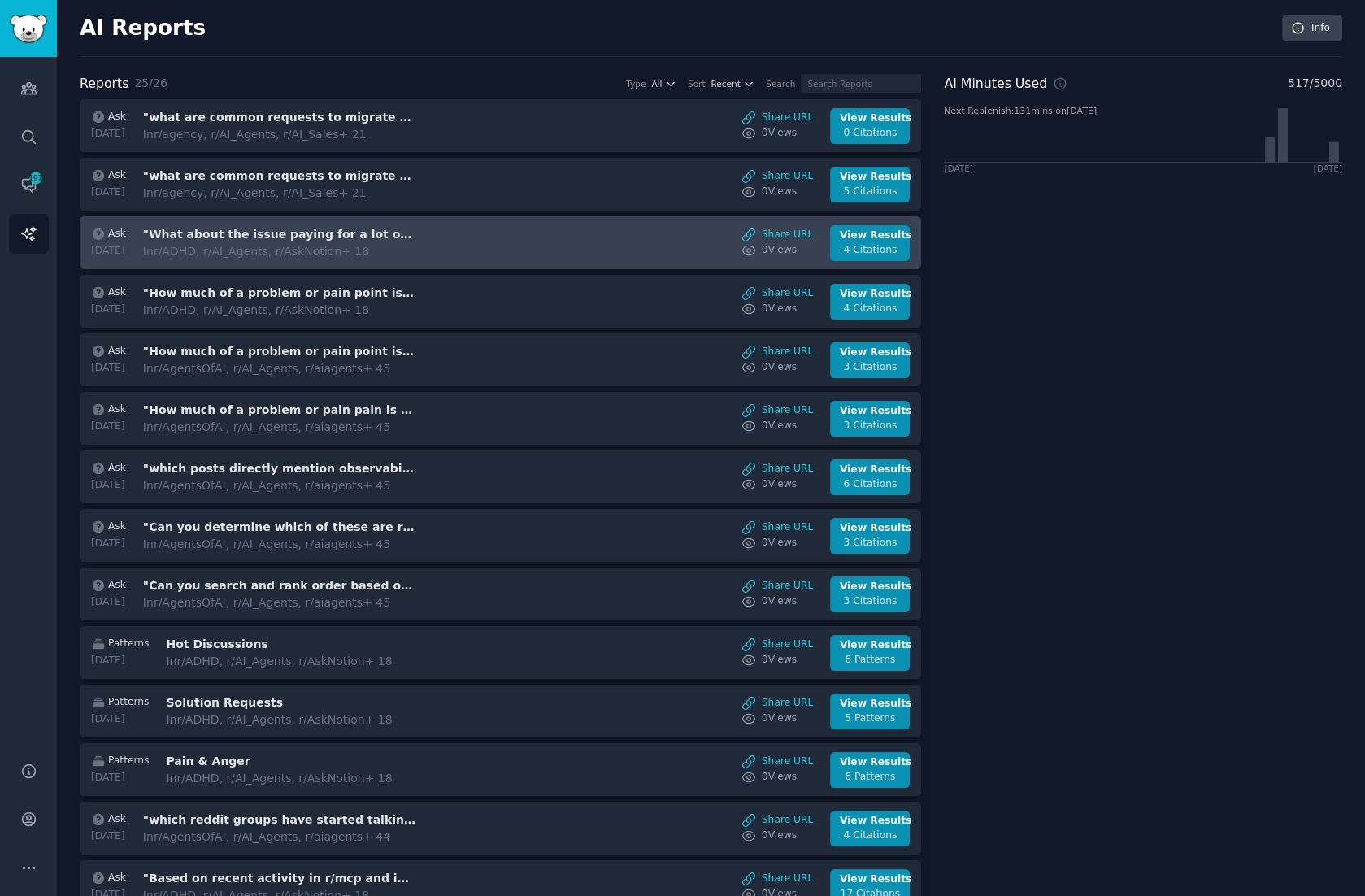
click at [484, 247] on div "Ask [DATE] "What about the issue paying for a lot of SaaS tools but rarely usin…" at bounding box center [500, 243] width 824 height 36
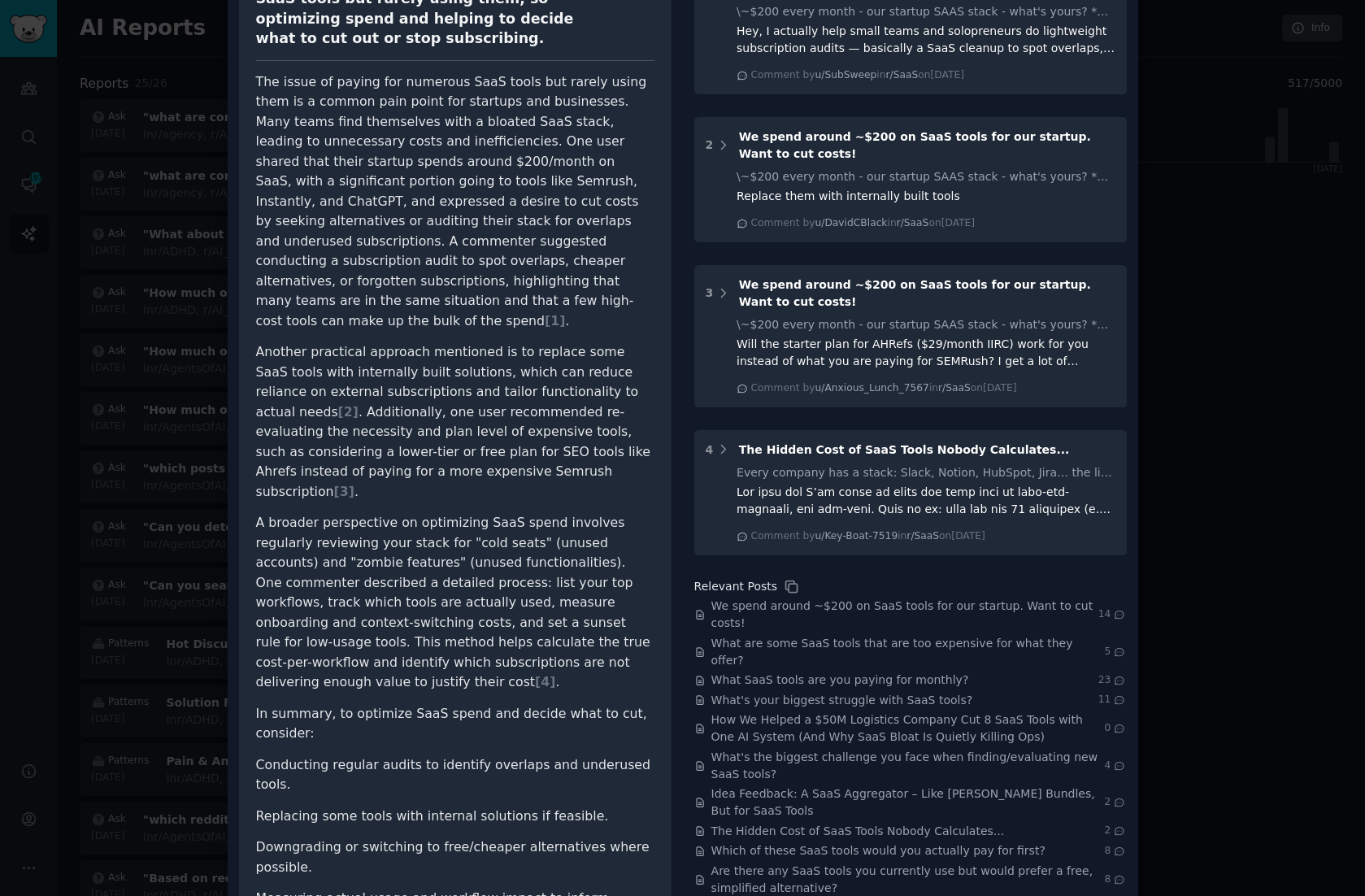
scroll to position [163, 0]
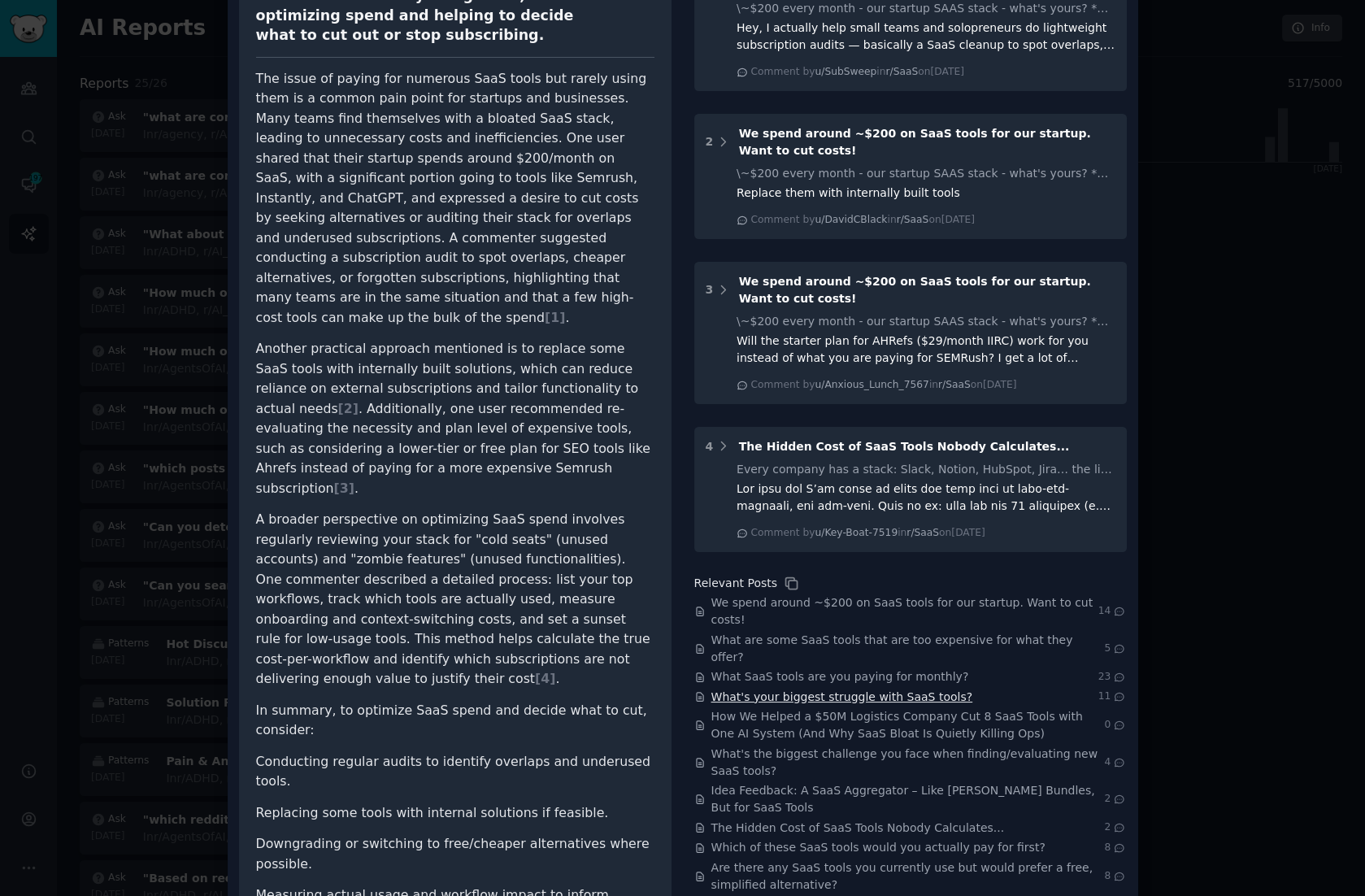
click at [862, 689] on span "What's your biggest struggle with SaaS tools?" at bounding box center [843, 698] width 262 height 17
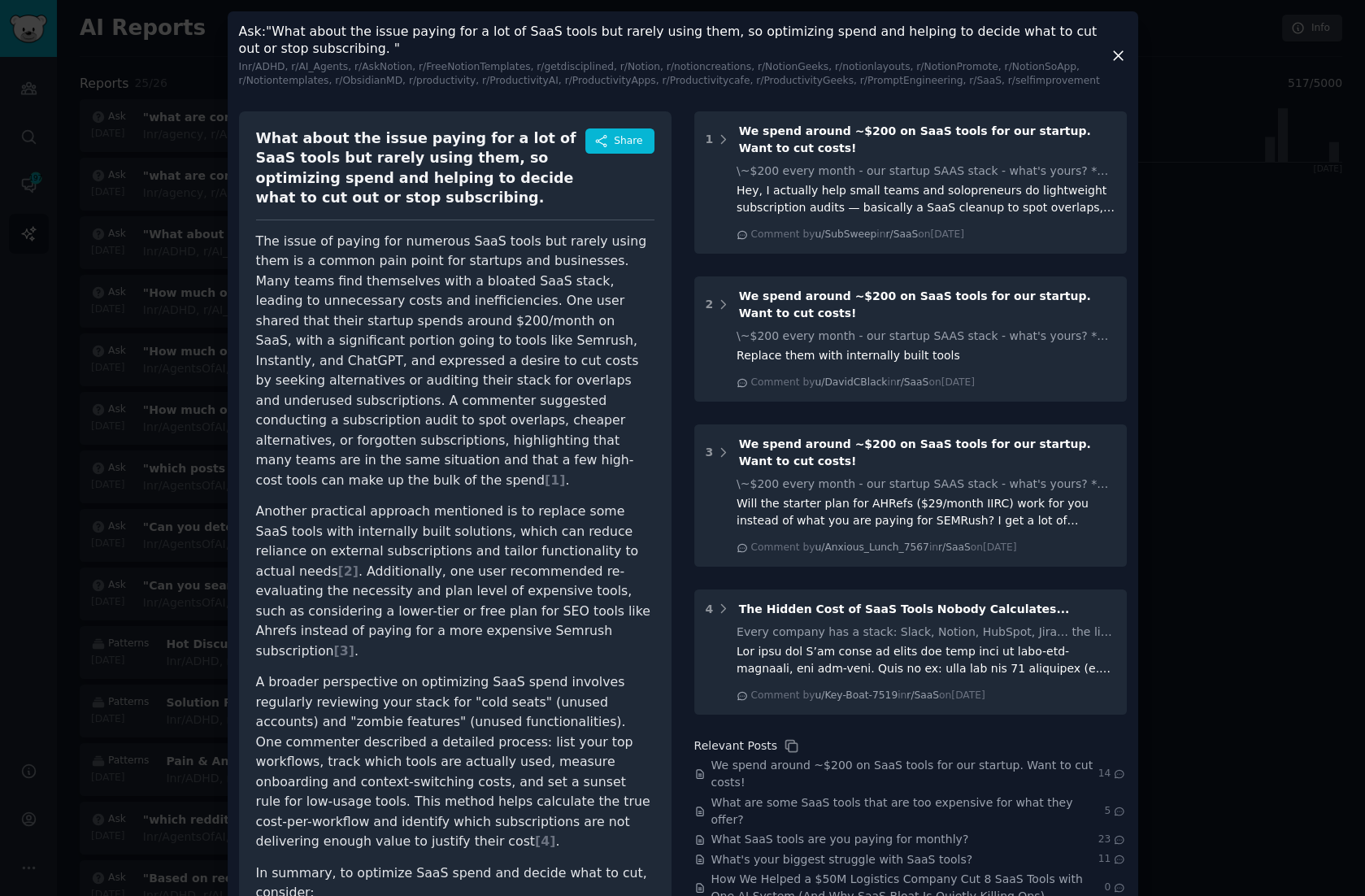
click at [1117, 52] on icon at bounding box center [1118, 56] width 17 height 17
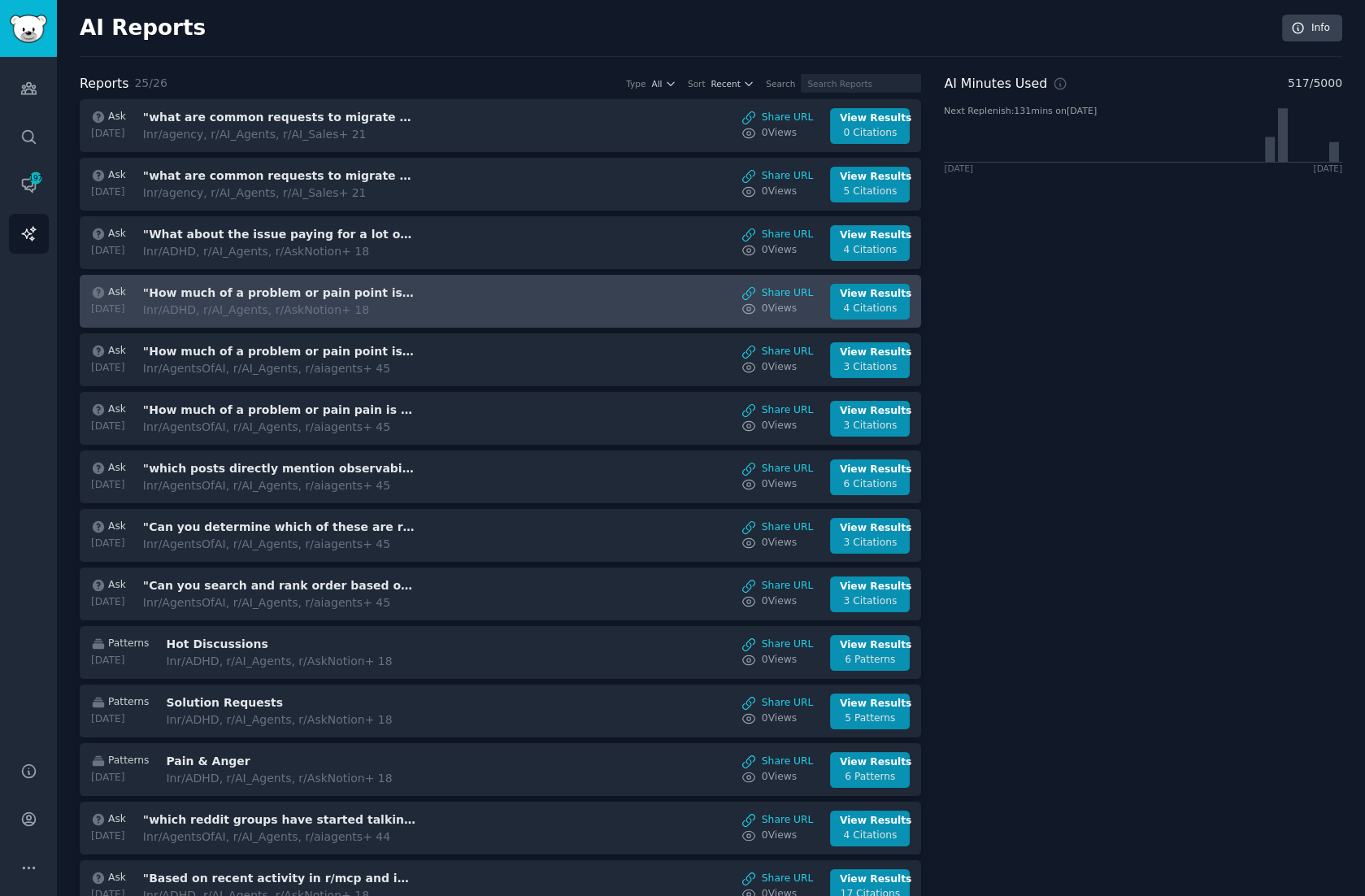
click at [481, 295] on div "Ask [DATE] "How much of a problem or pain point is SaaS tool overlap or fatique…" at bounding box center [500, 301] width 824 height 36
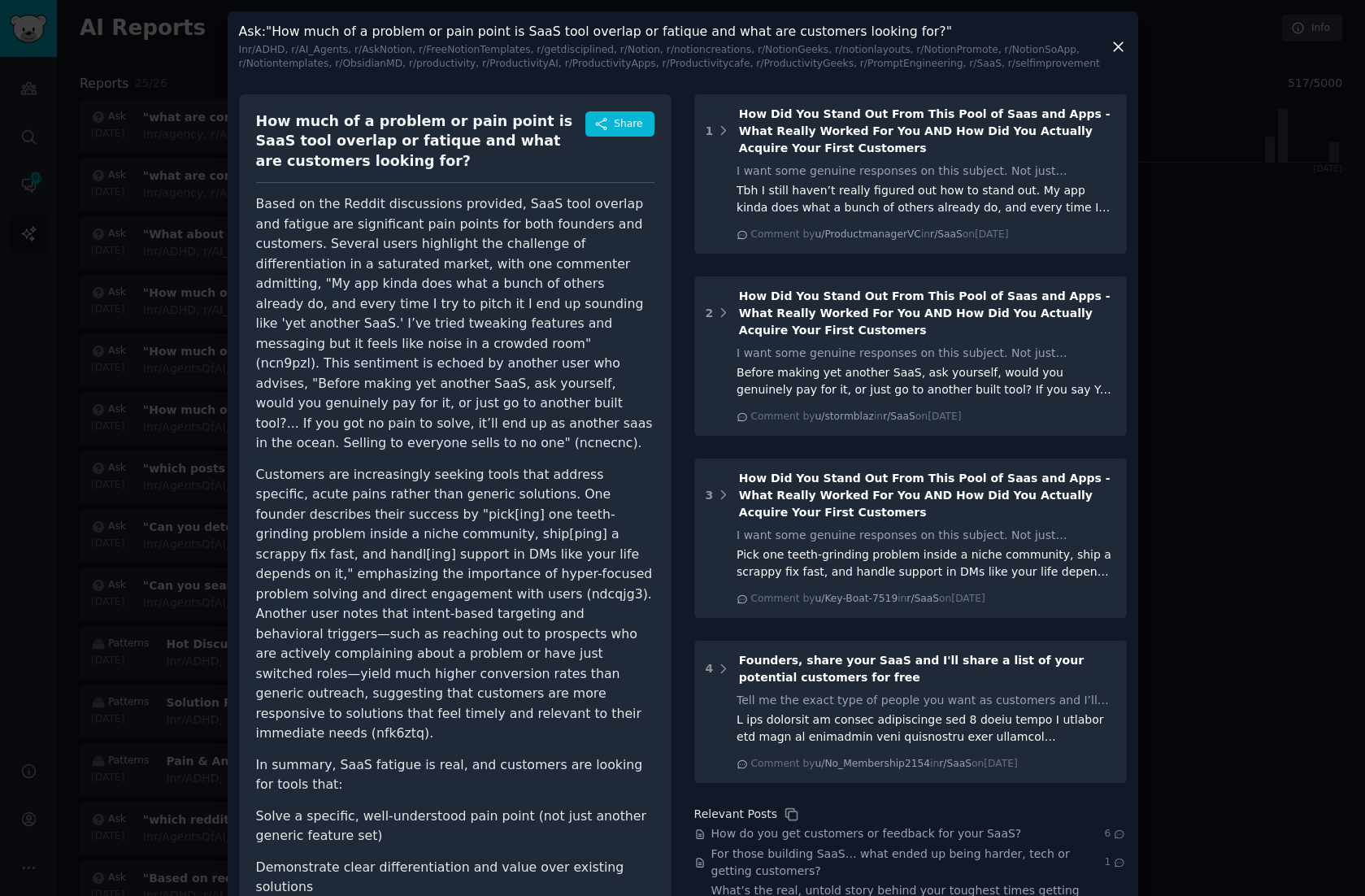
click at [1115, 44] on icon at bounding box center [1118, 47] width 17 height 17
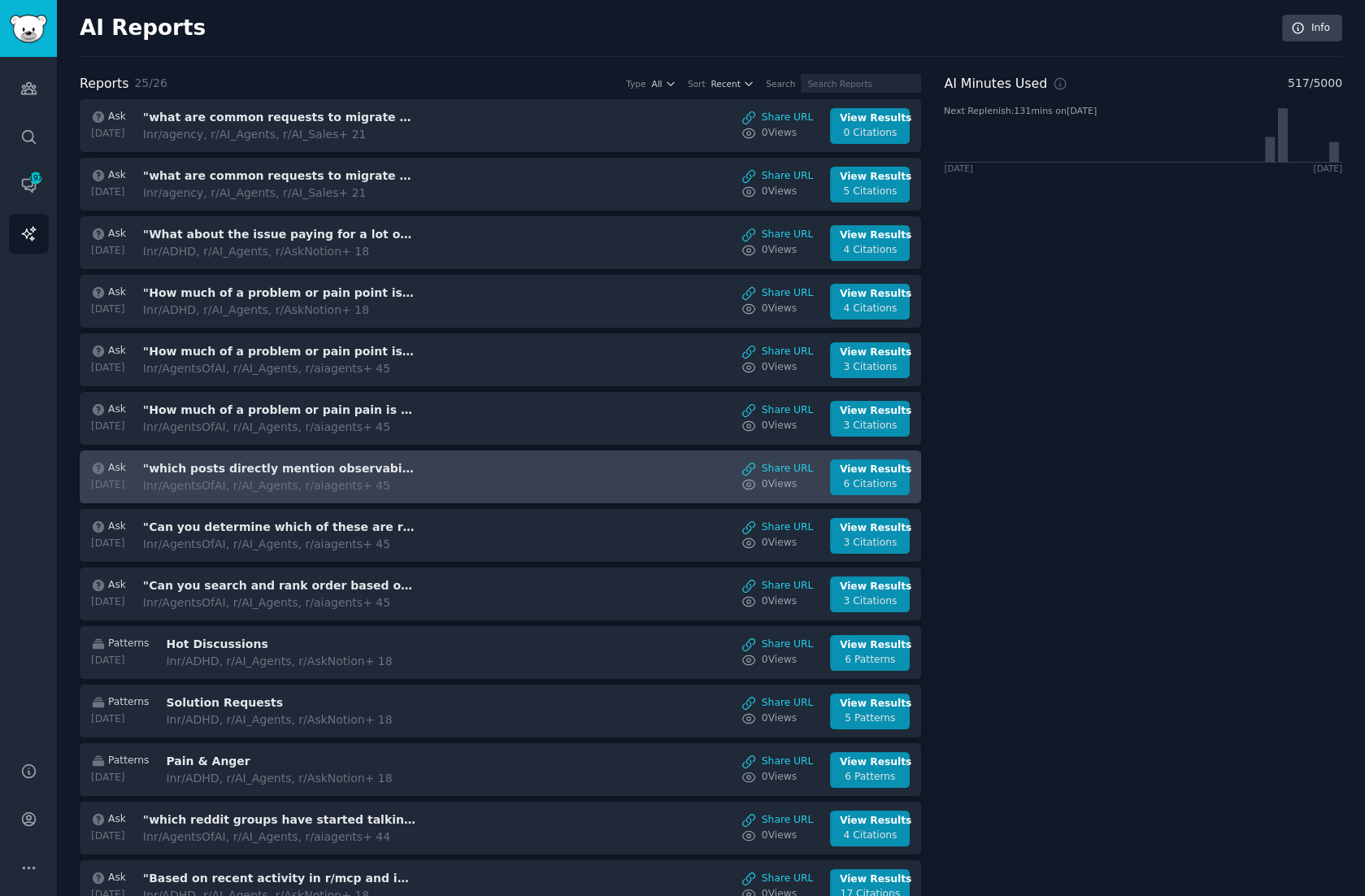
click at [474, 471] on div "Ask [DATE] "which posts directly mention observability as a need or want for MC…" at bounding box center [500, 477] width 824 height 36
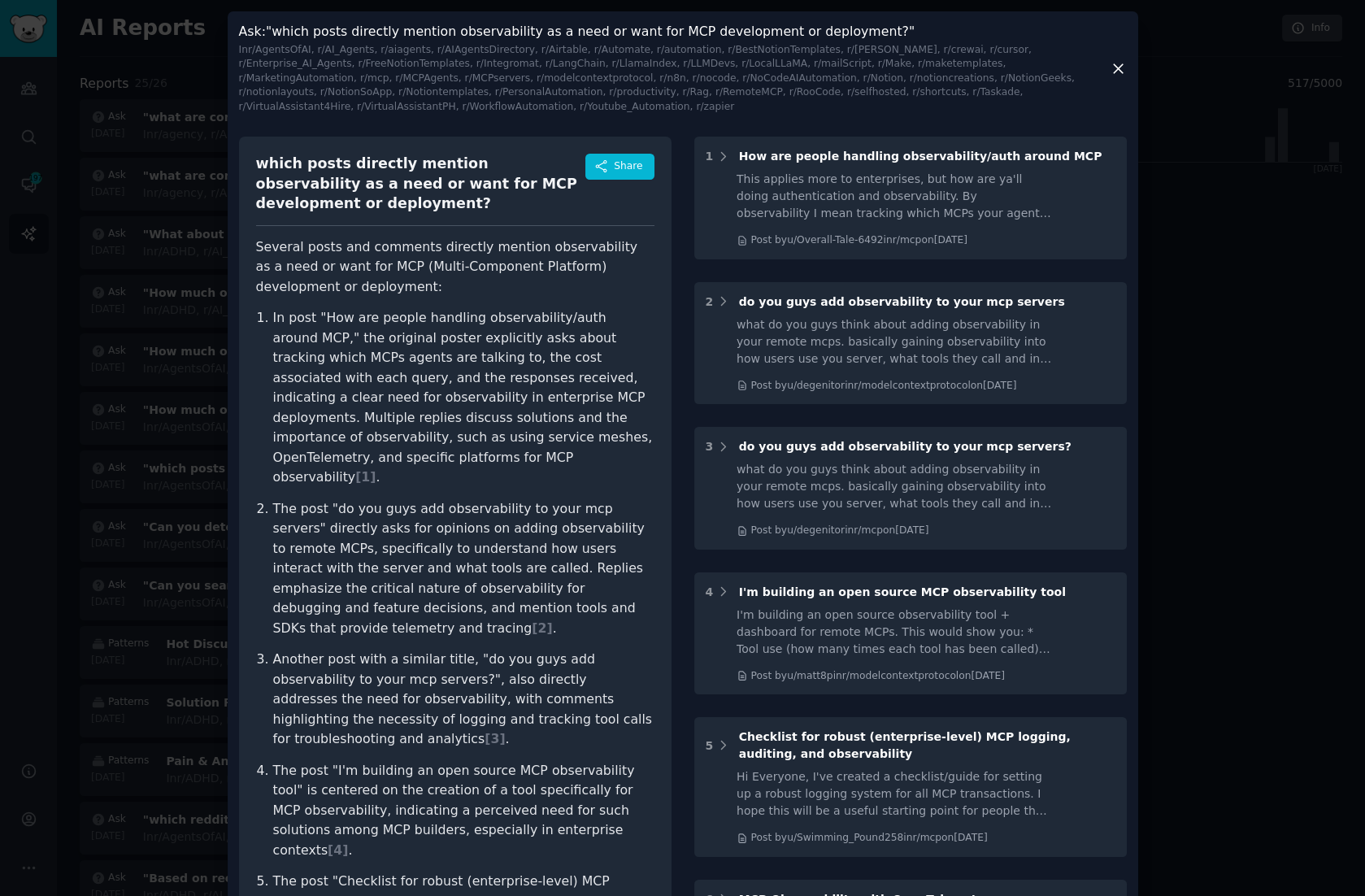
click at [1115, 69] on icon at bounding box center [1118, 68] width 9 height 9
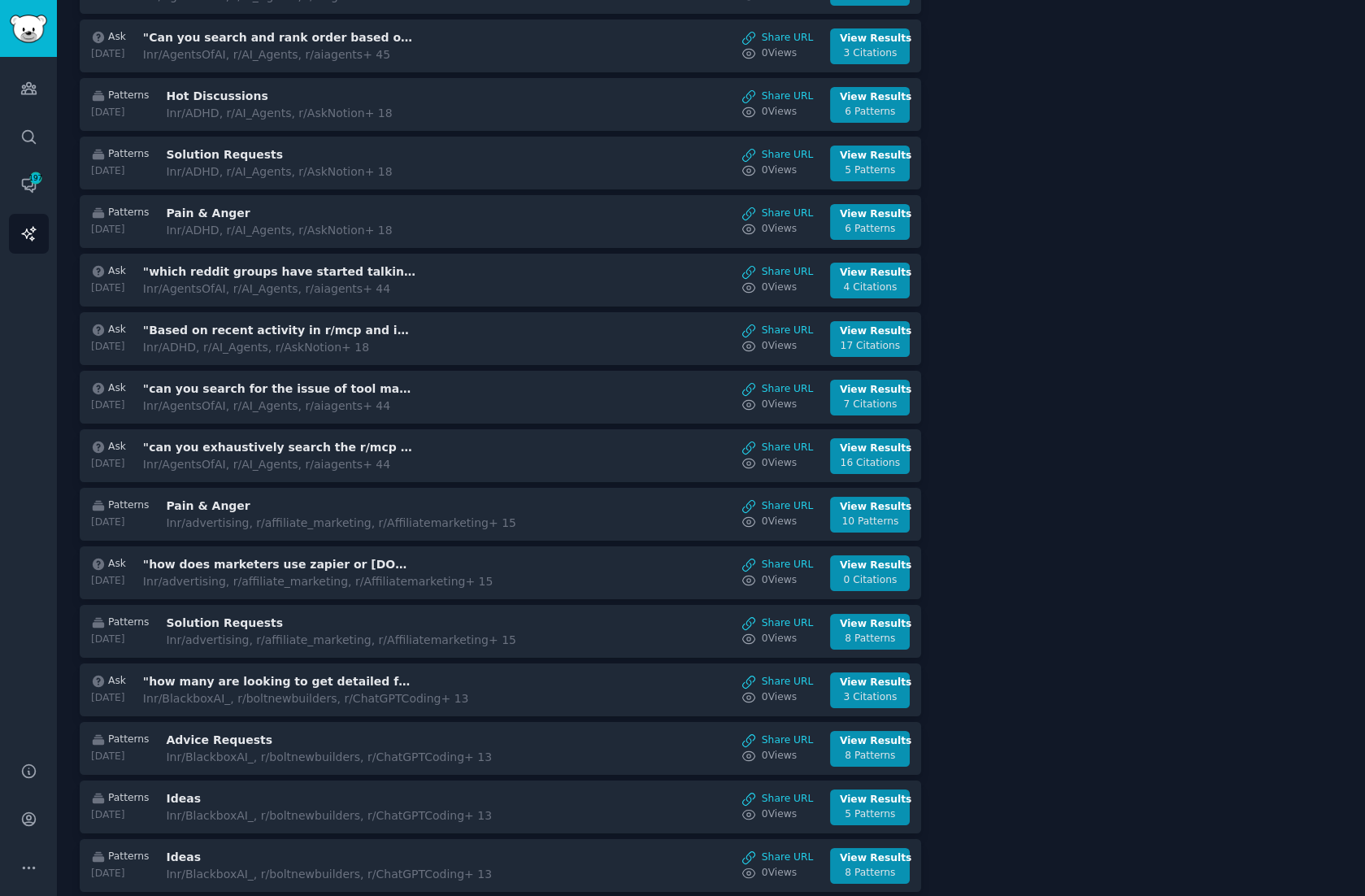
scroll to position [718, 0]
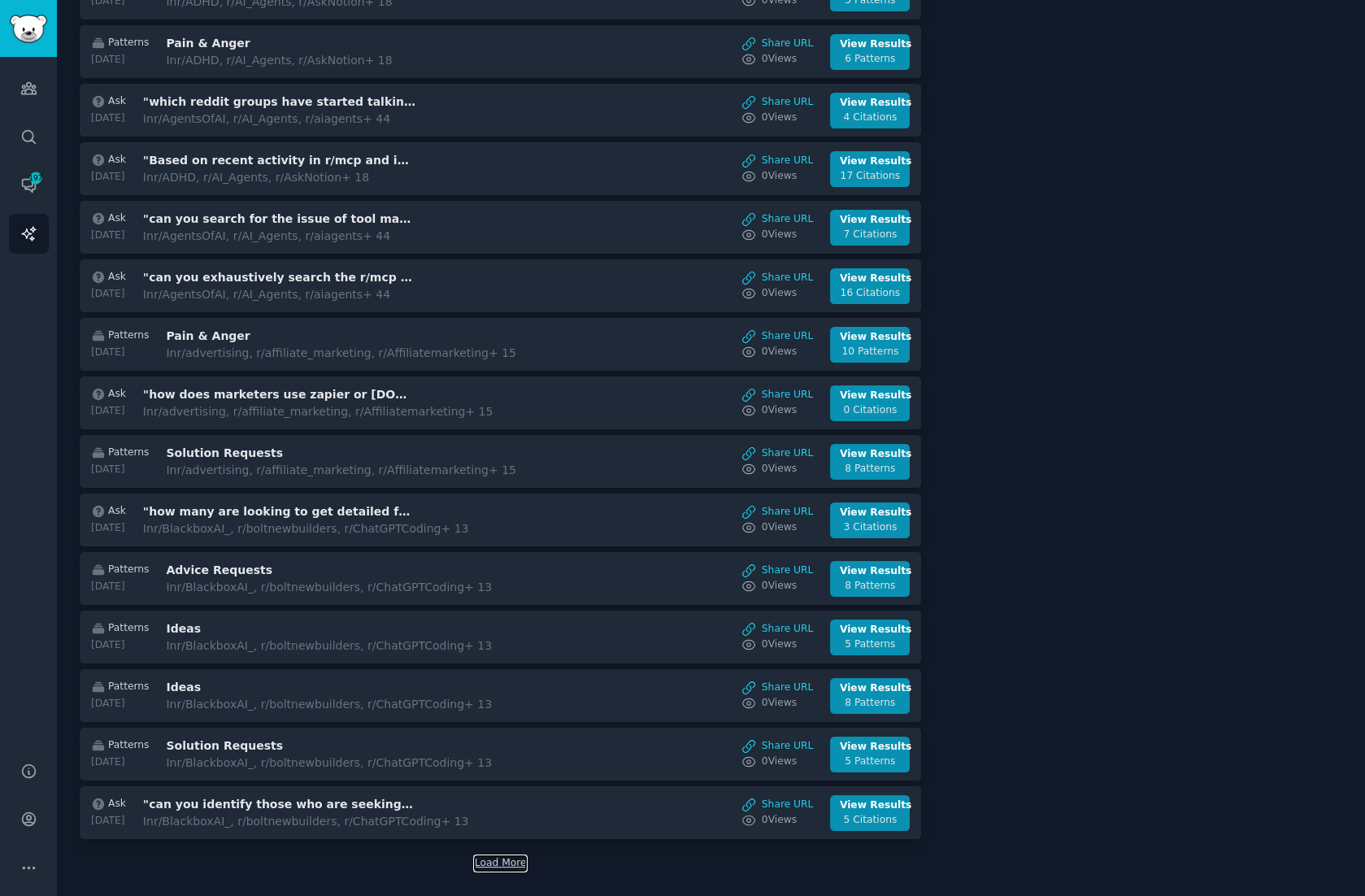
click at [497, 856] on button "Load More" at bounding box center [501, 863] width 52 height 15
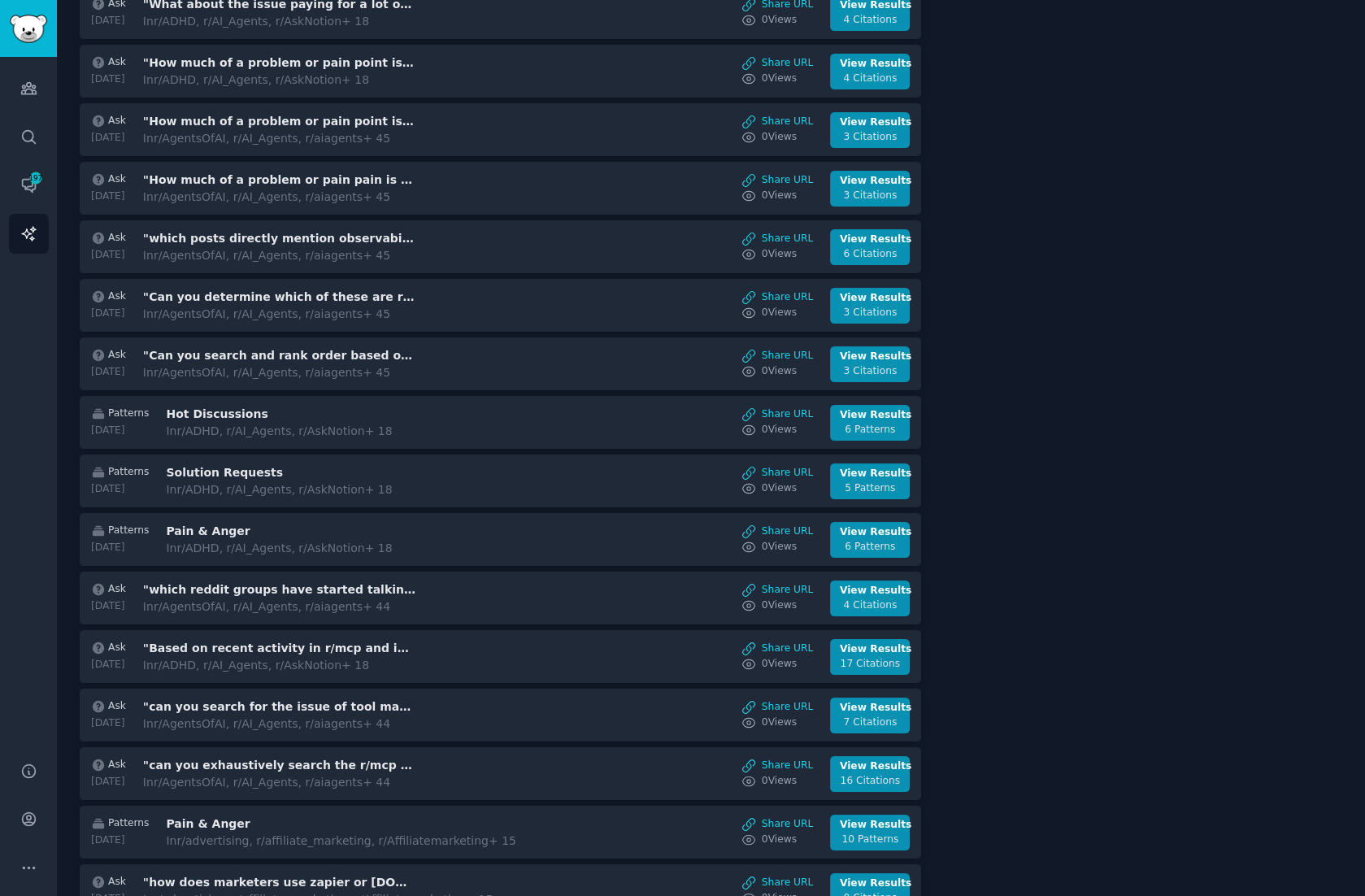
scroll to position [0, 0]
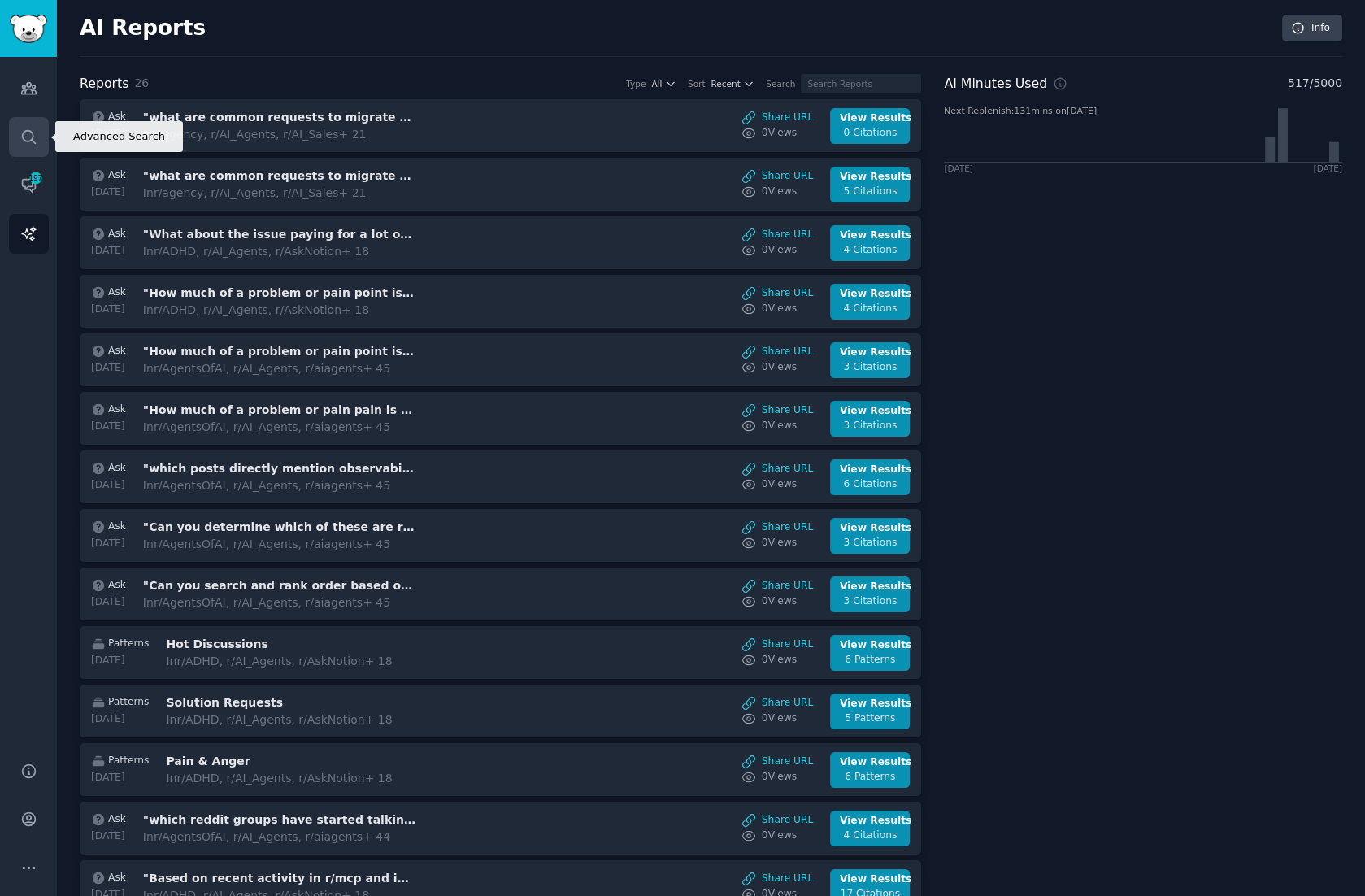
click at [20, 134] on icon "Sidebar" at bounding box center [29, 137] width 17 height 17
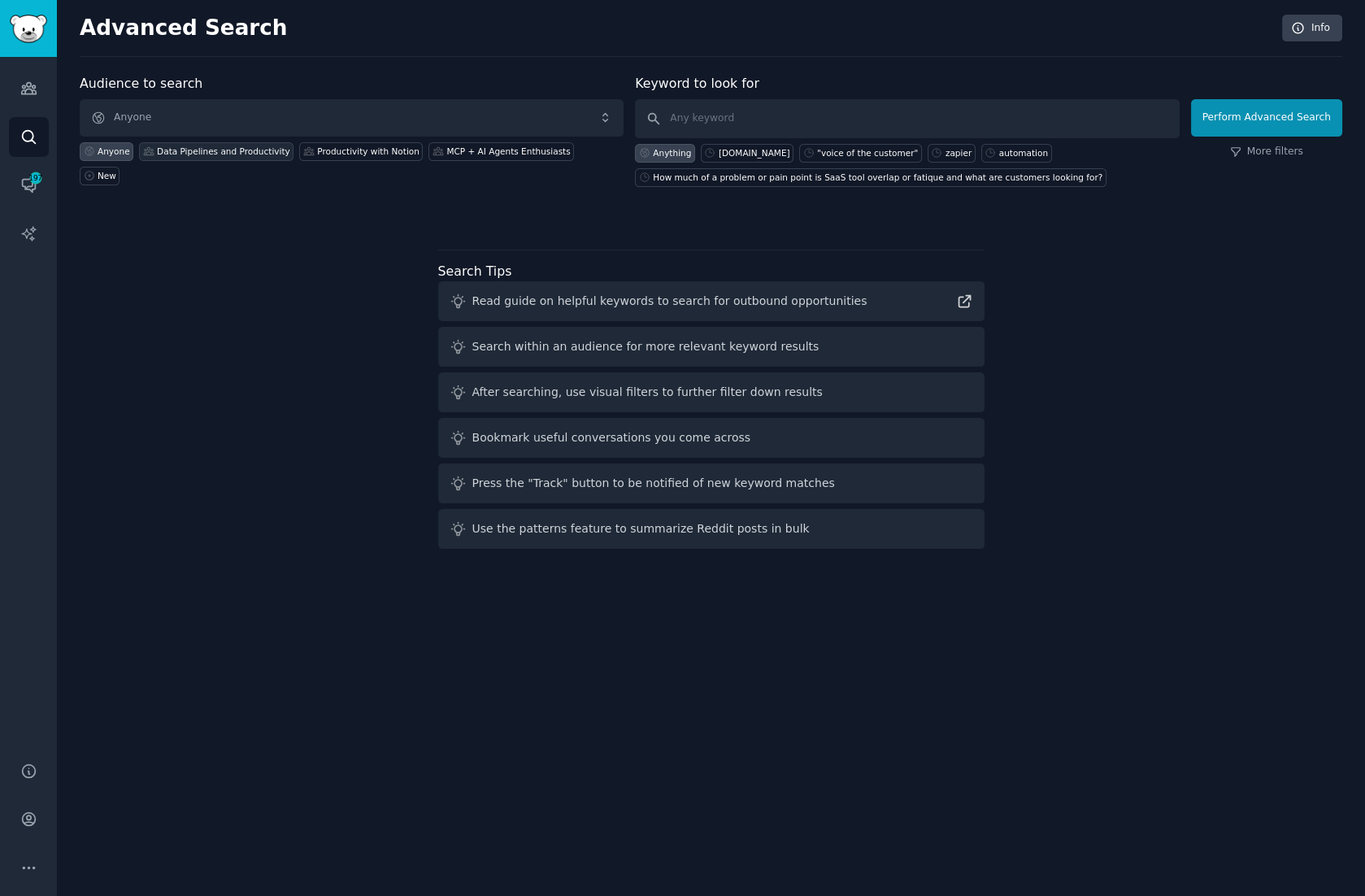
click at [232, 148] on div "Data Pipelines and Productivity" at bounding box center [223, 151] width 133 height 12
type input "data backup"
click button "Perform Advanced Search" at bounding box center [1267, 117] width 151 height 38
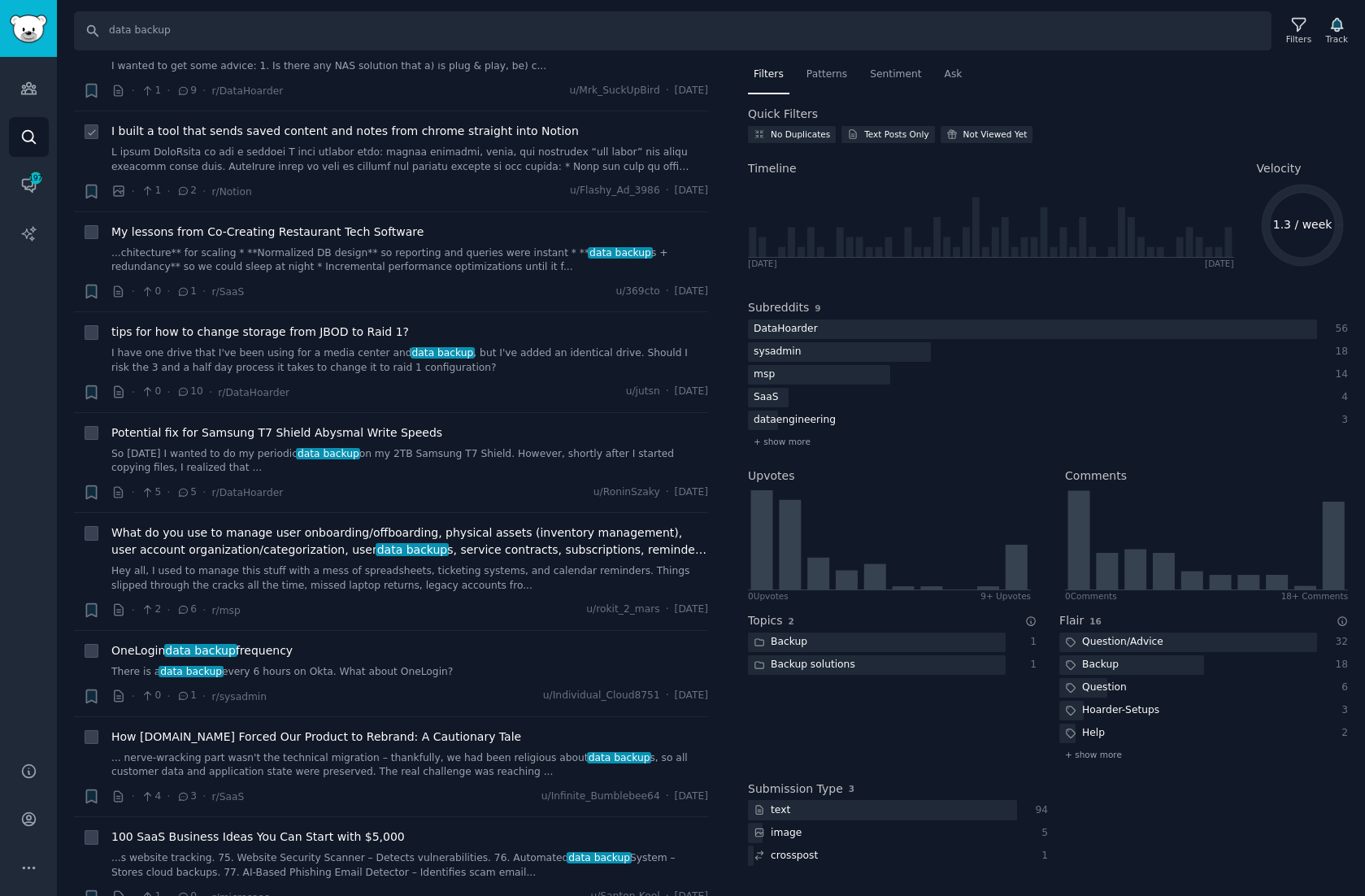
scroll to position [680, 0]
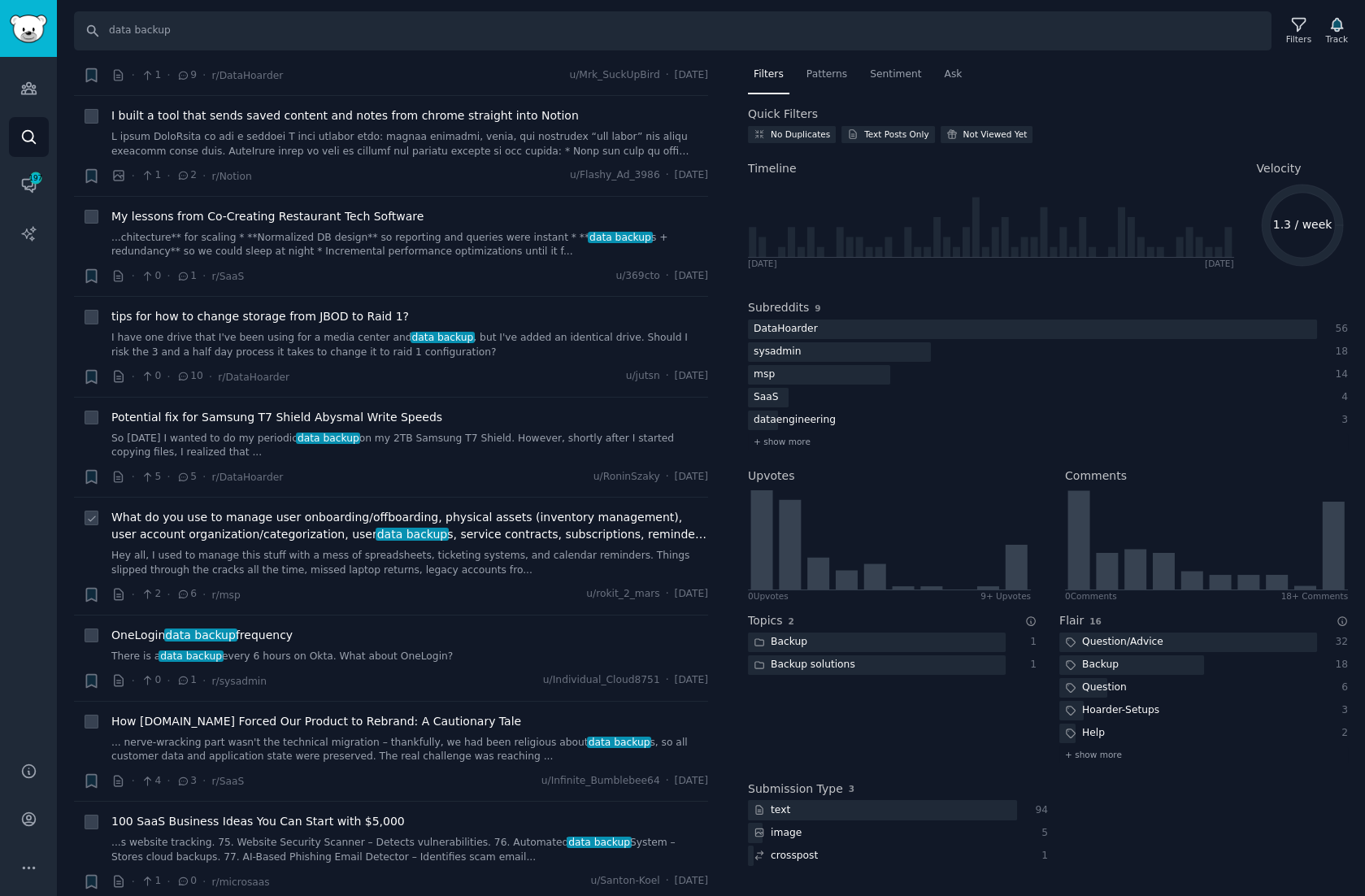
click at [353, 552] on link "Hey all, I used to manage this stuff with a mess of spreadsheets, ticketing sys…" at bounding box center [410, 562] width 597 height 28
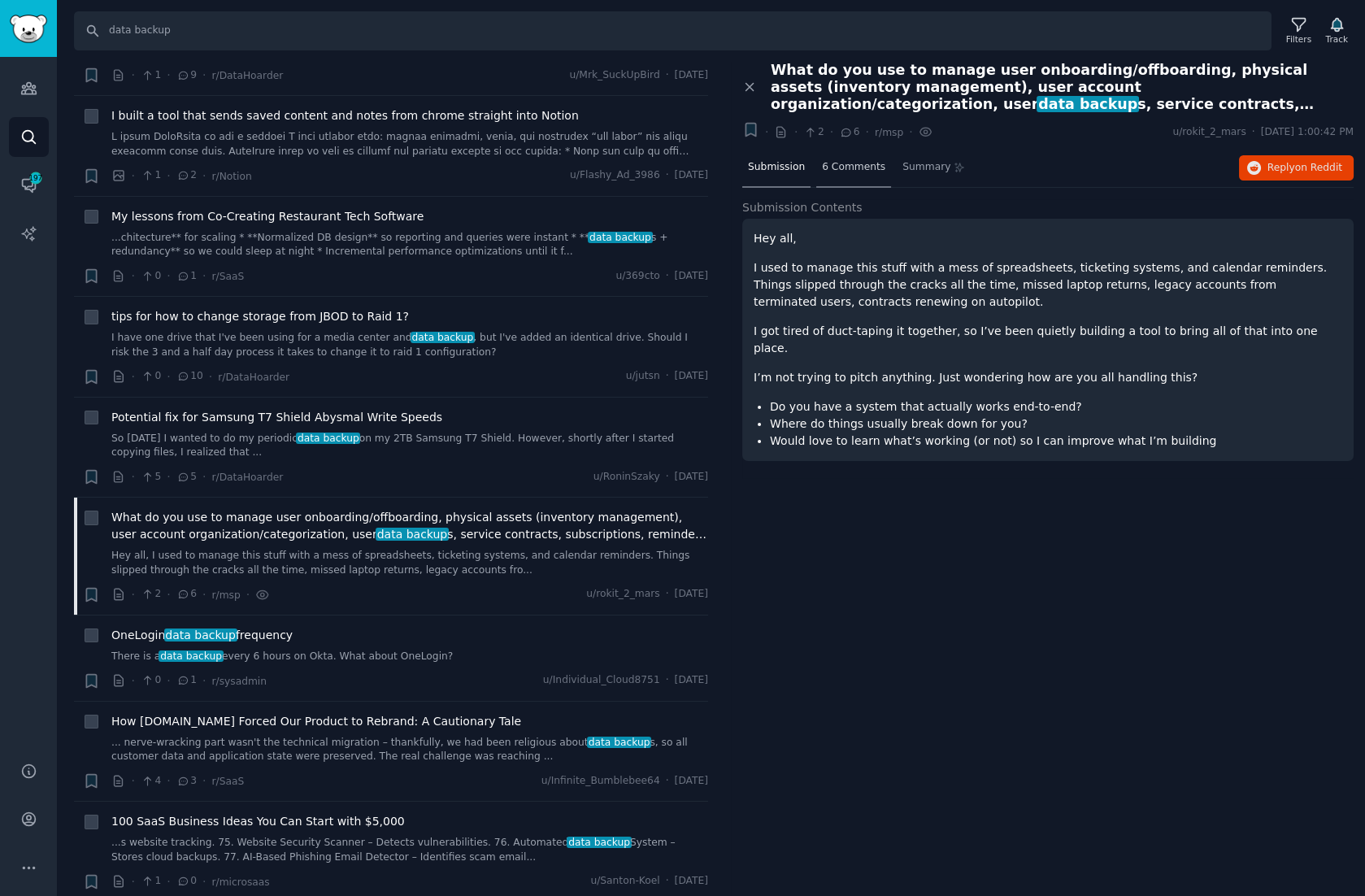
click at [845, 171] on span "6 Comments" at bounding box center [853, 167] width 63 height 15
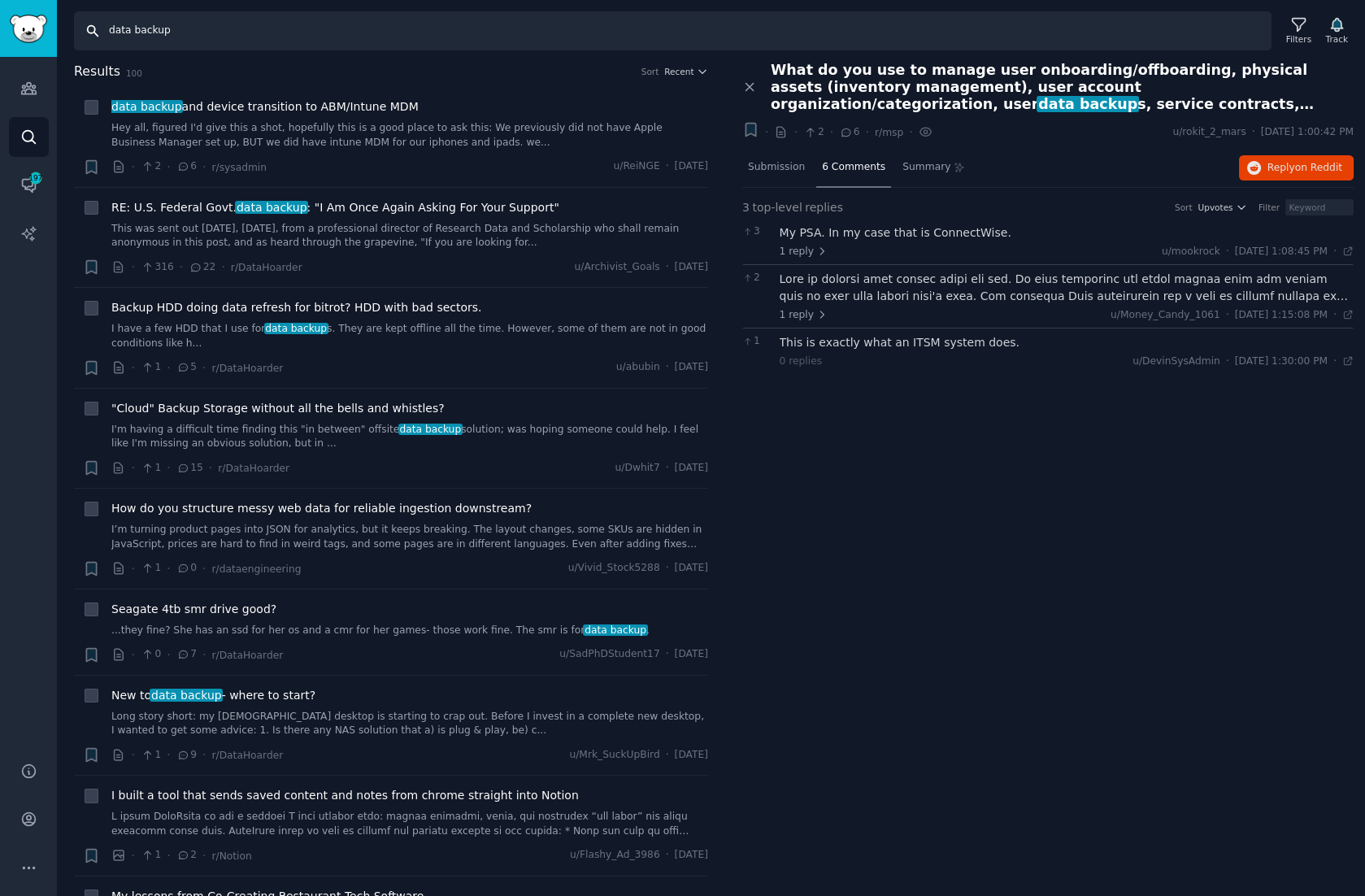
click at [147, 32] on input "data backup" at bounding box center [673, 31] width 1198 height 39
click at [148, 27] on input "data export and sync for saas" at bounding box center [673, 31] width 1198 height 39
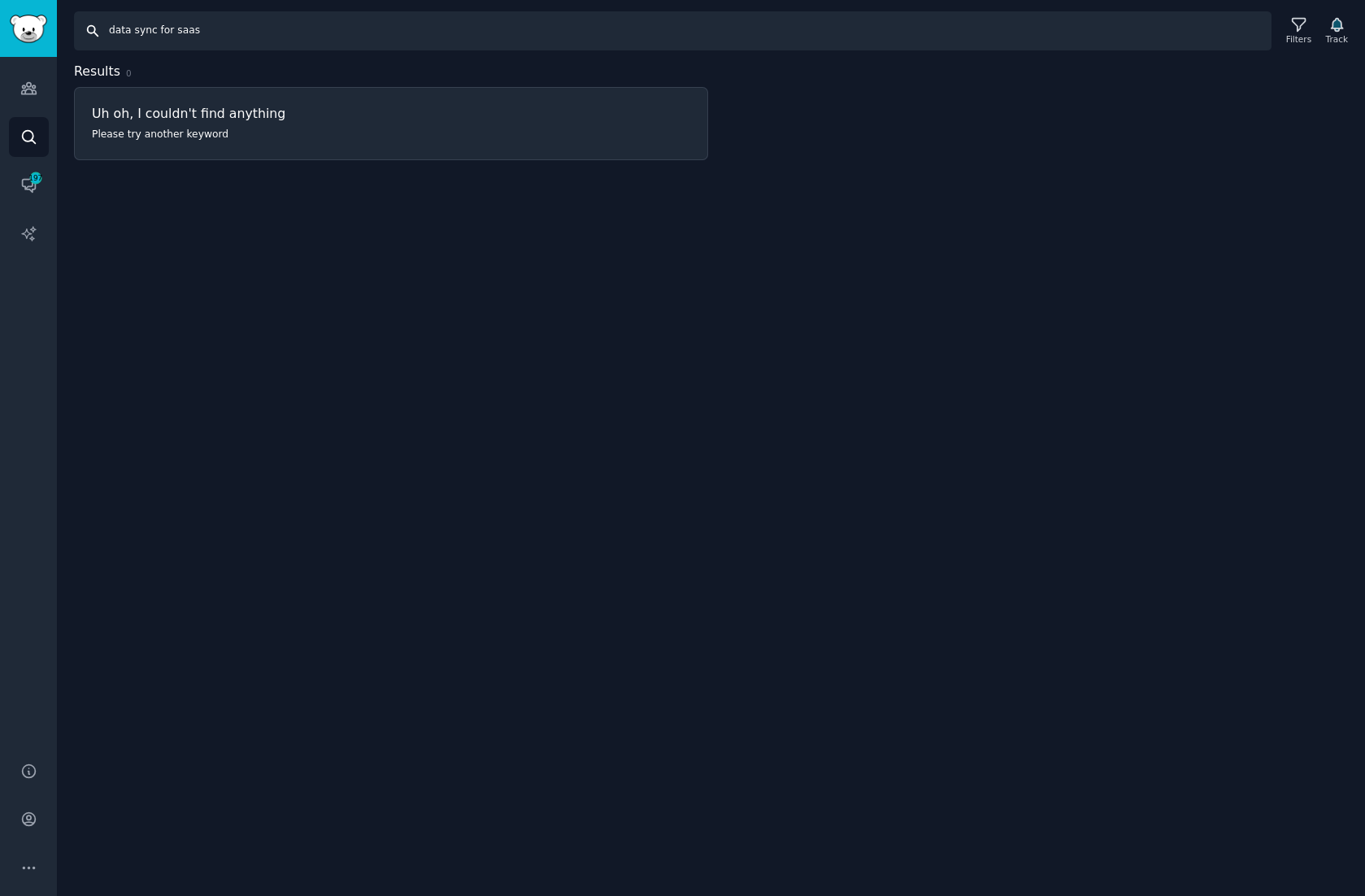
drag, startPoint x: 211, startPoint y: 29, endPoint x: 89, endPoint y: 23, distance: 122.1
click at [89, 23] on input "data sync for saas" at bounding box center [673, 31] width 1198 height 39
type input "data ingest"
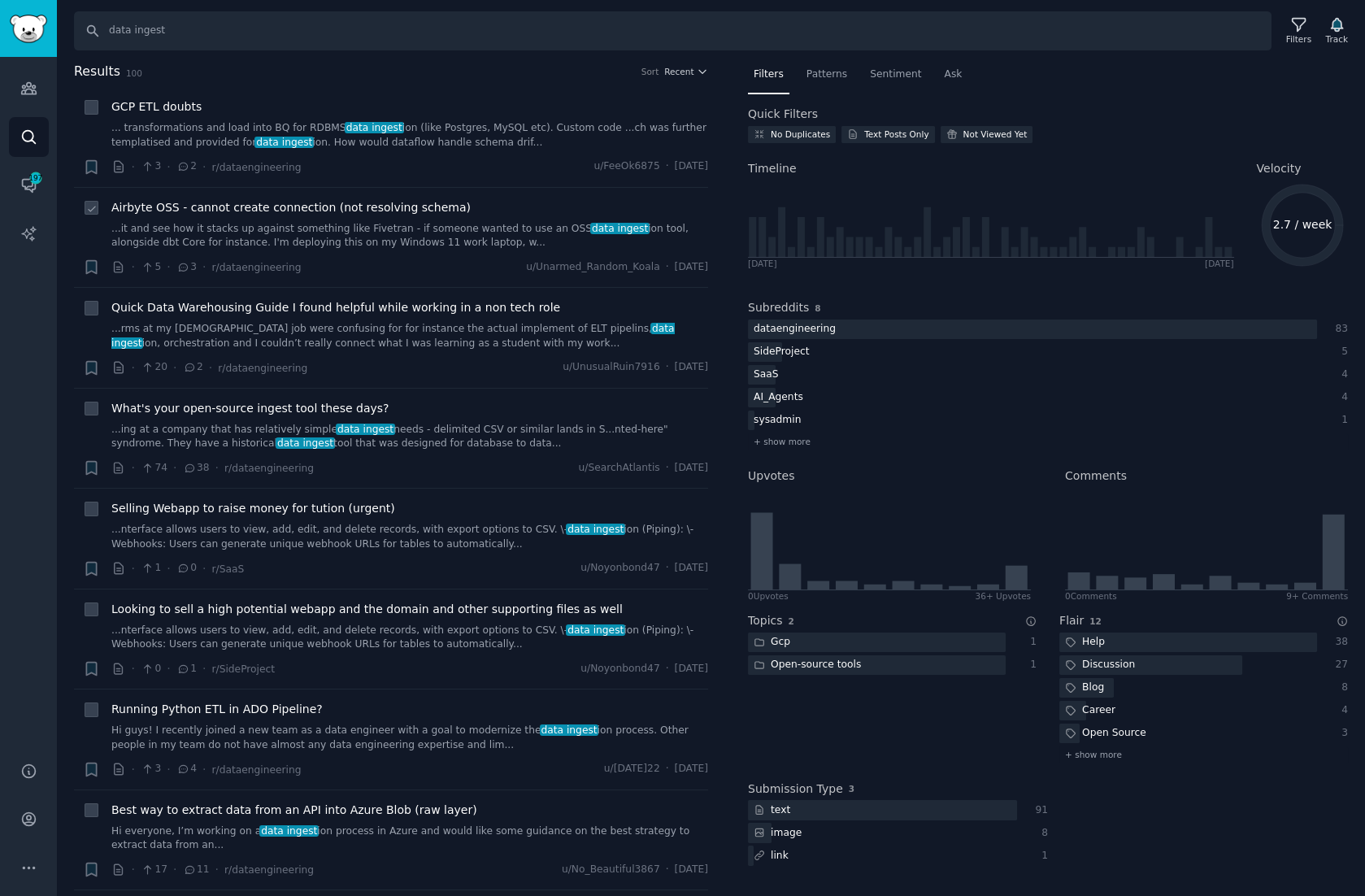
click at [311, 224] on link "...it and see how it stacks up against something like Fivetran - if someone wan…" at bounding box center [410, 236] width 597 height 28
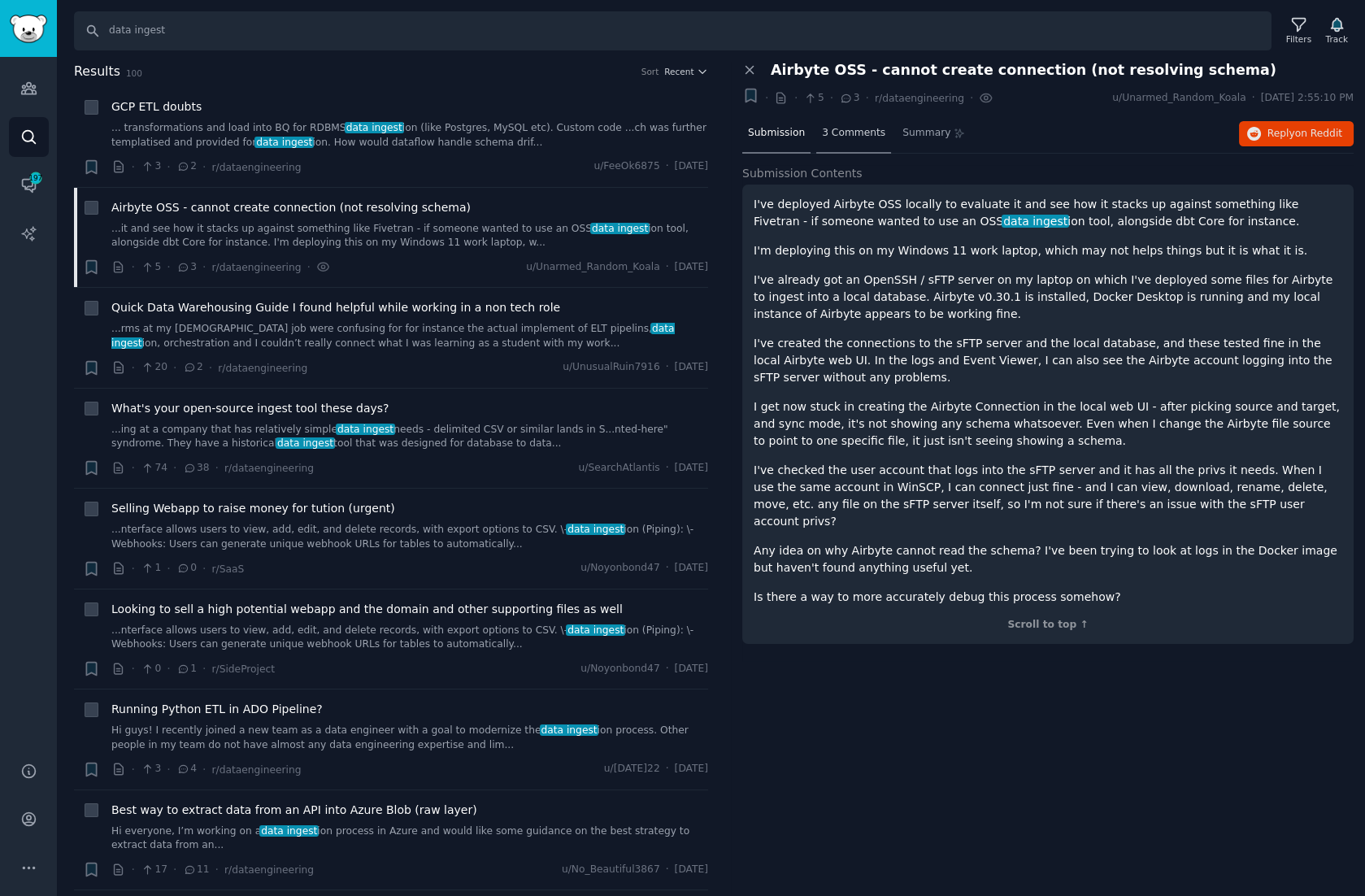
click at [857, 132] on span "3 Comments" at bounding box center [853, 133] width 63 height 15
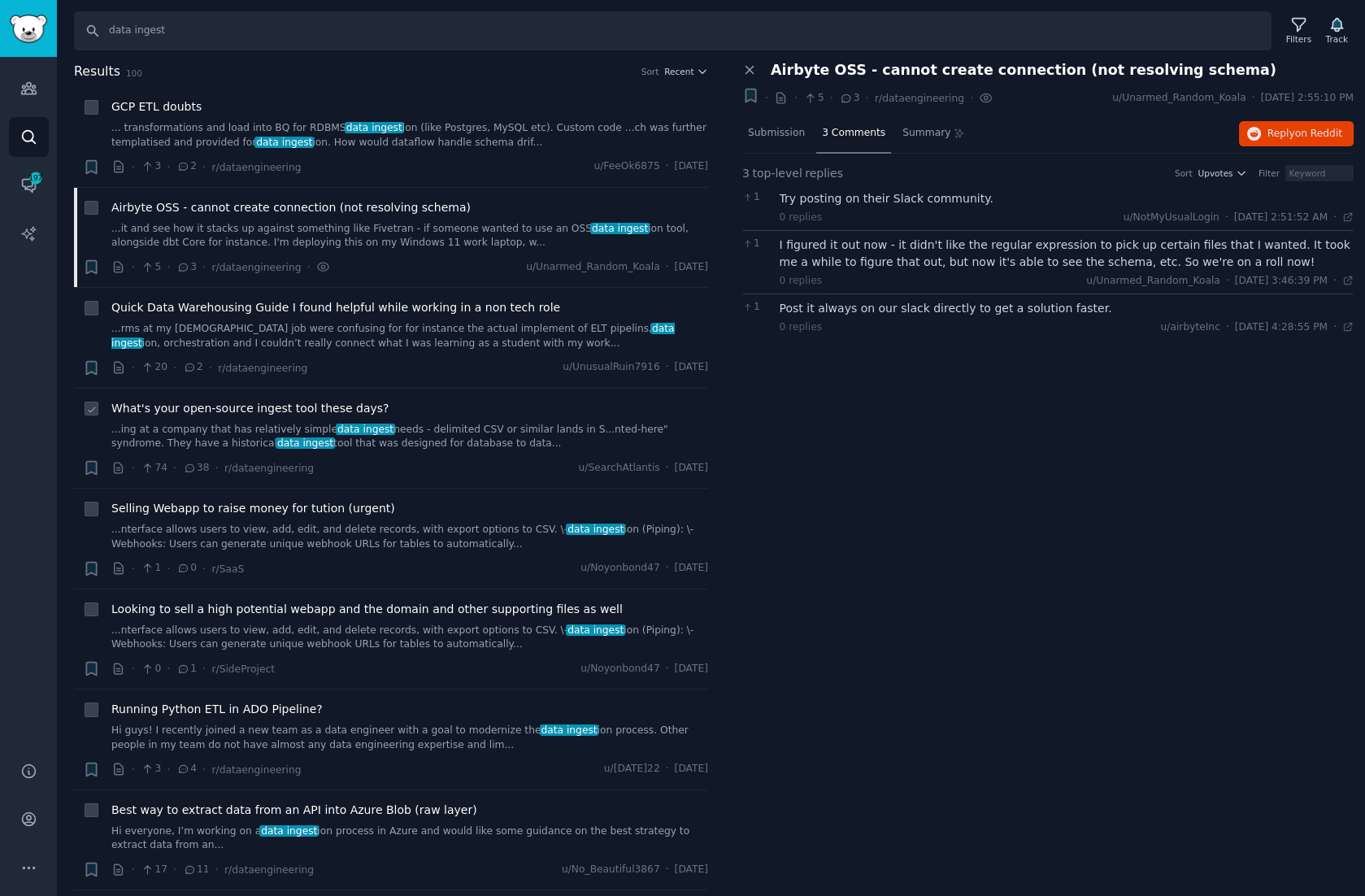
click at [426, 429] on link "...ing at a company that has relatively simple data ingest needs - delimited CS…" at bounding box center [410, 437] width 597 height 28
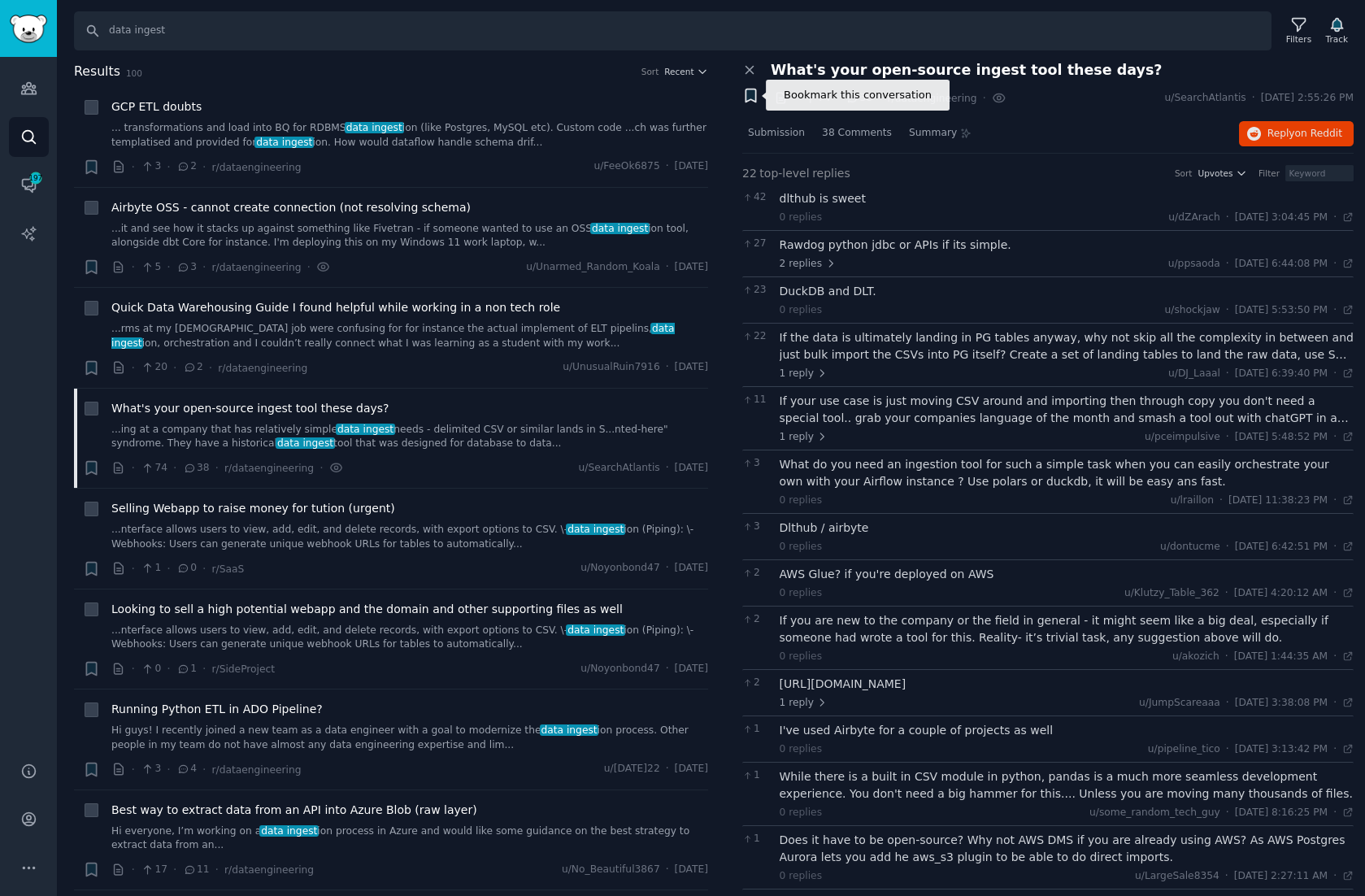
click at [754, 93] on icon "button" at bounding box center [750, 95] width 10 height 13
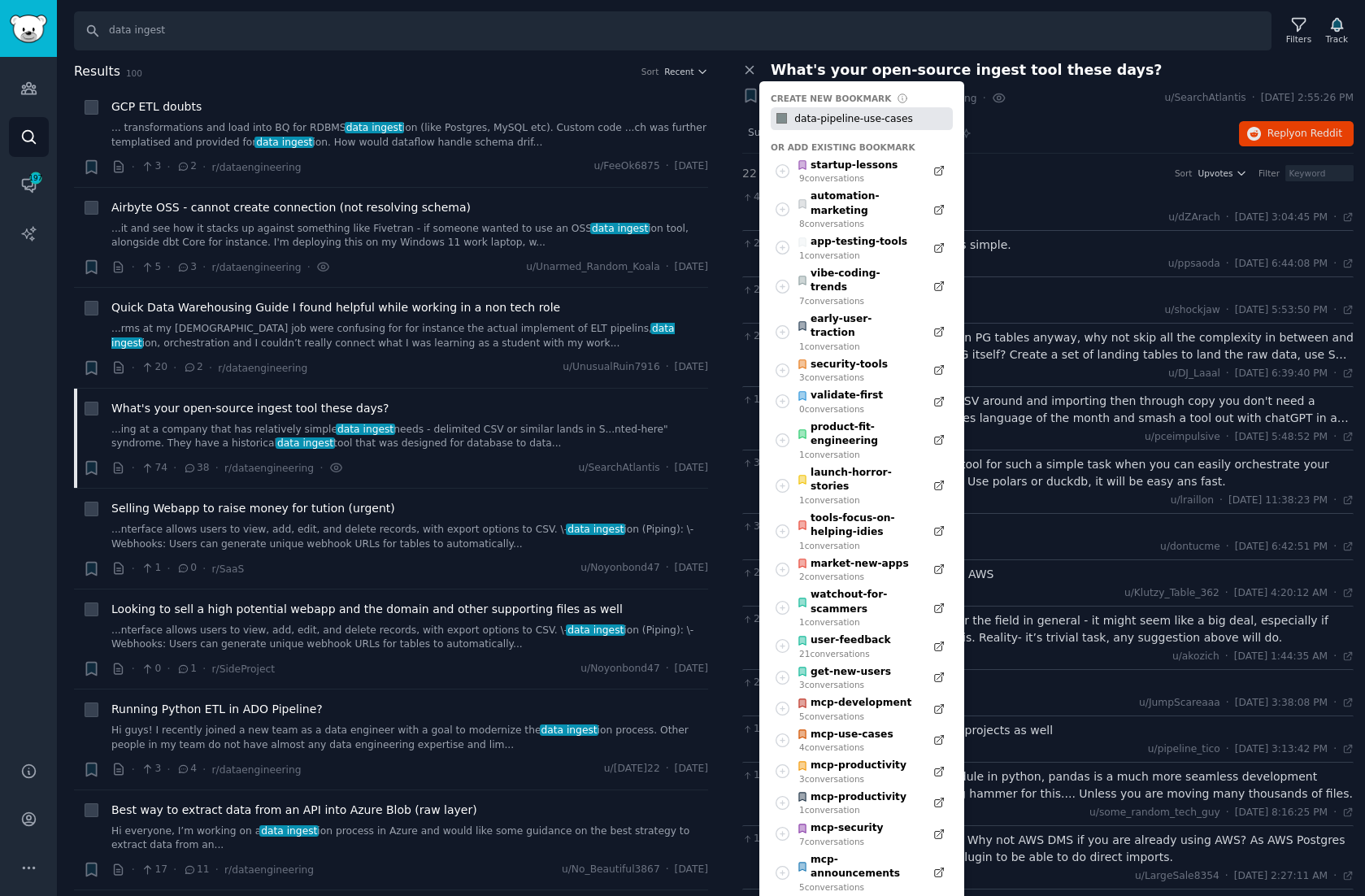
type input "data-pipeline-use-cases"
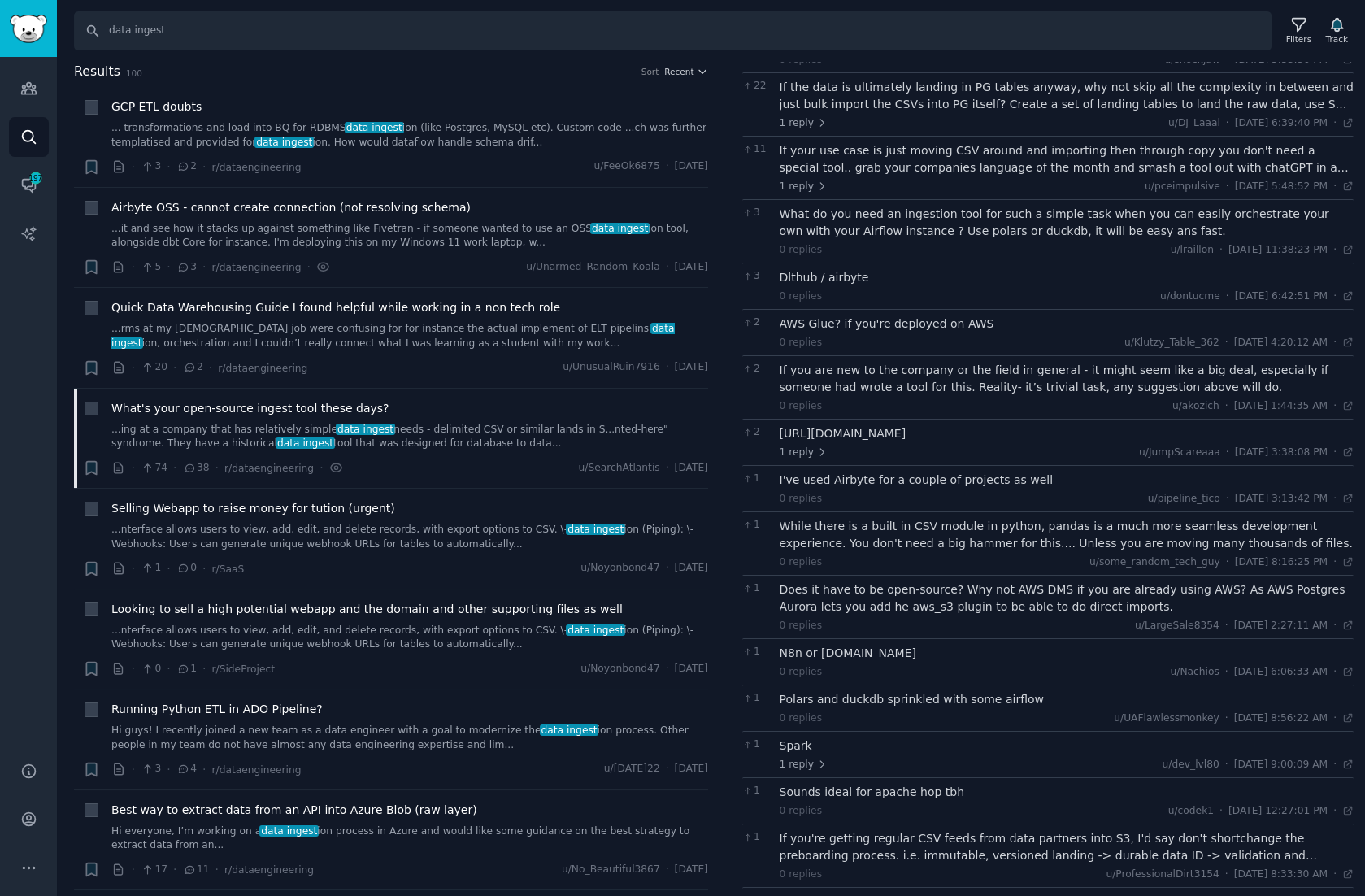
scroll to position [253, 0]
click at [897, 476] on div "I've used Airbyte for a couple of projects as well" at bounding box center [1067, 478] width 575 height 17
click at [970, 474] on div "I've used Airbyte for a couple of projects as well" at bounding box center [1067, 478] width 575 height 17
click at [896, 481] on div "I've used Airbyte for a couple of projects as well 0 replies u/pipeline_tico · …" at bounding box center [1067, 485] width 575 height 34
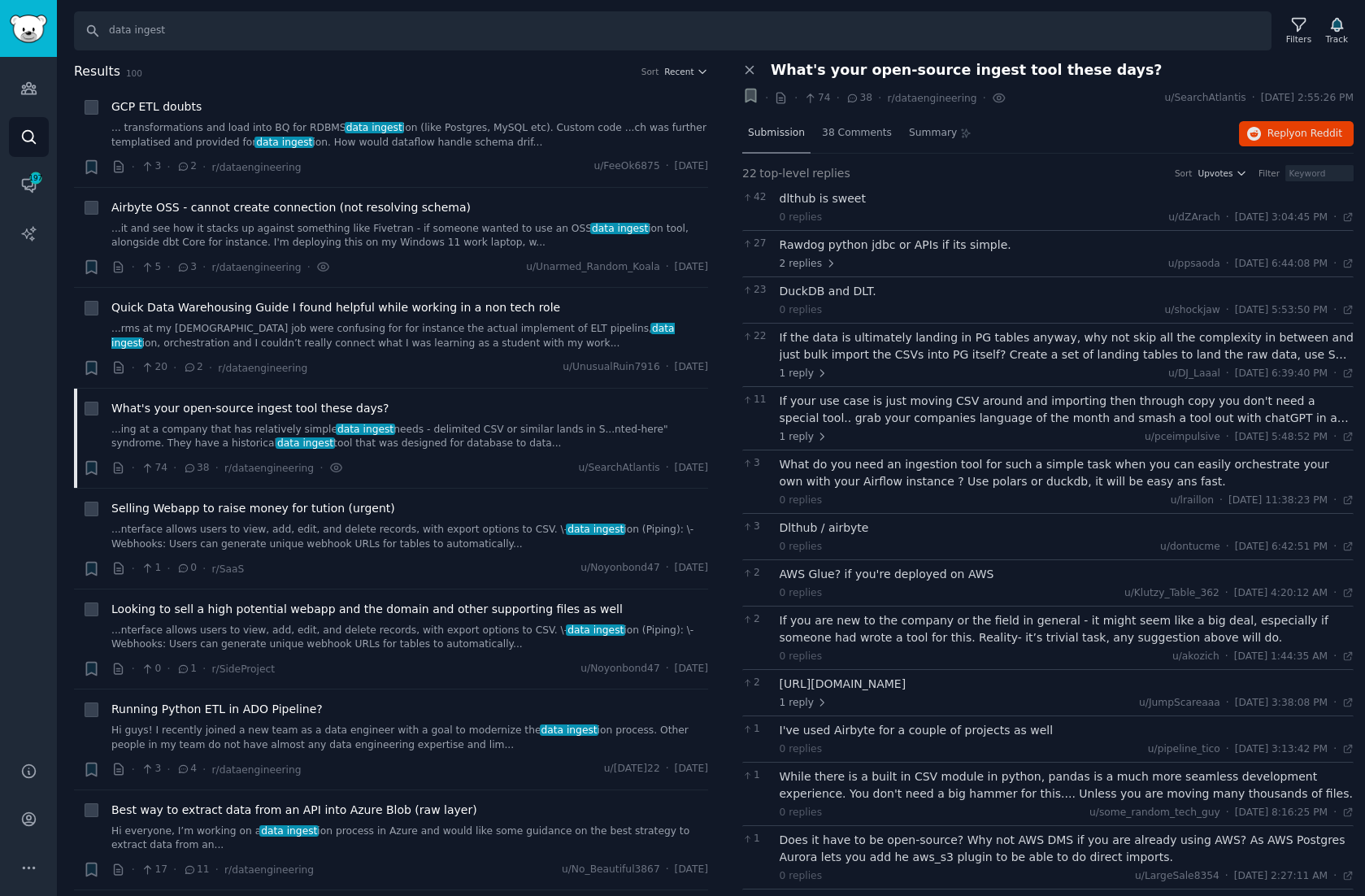
click at [784, 133] on span "Submission" at bounding box center [777, 133] width 57 height 15
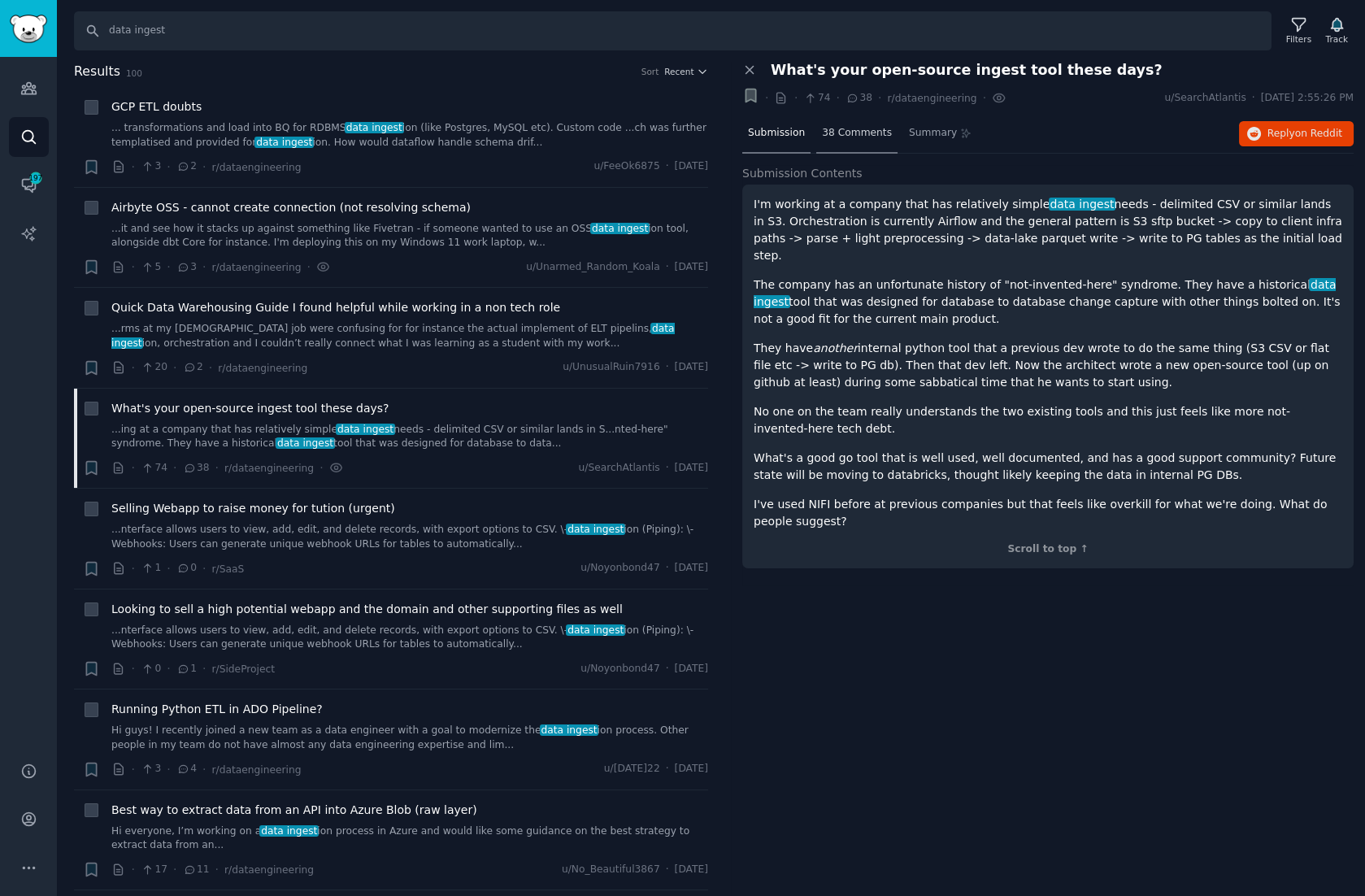
click at [854, 136] on span "38 Comments" at bounding box center [857, 133] width 70 height 15
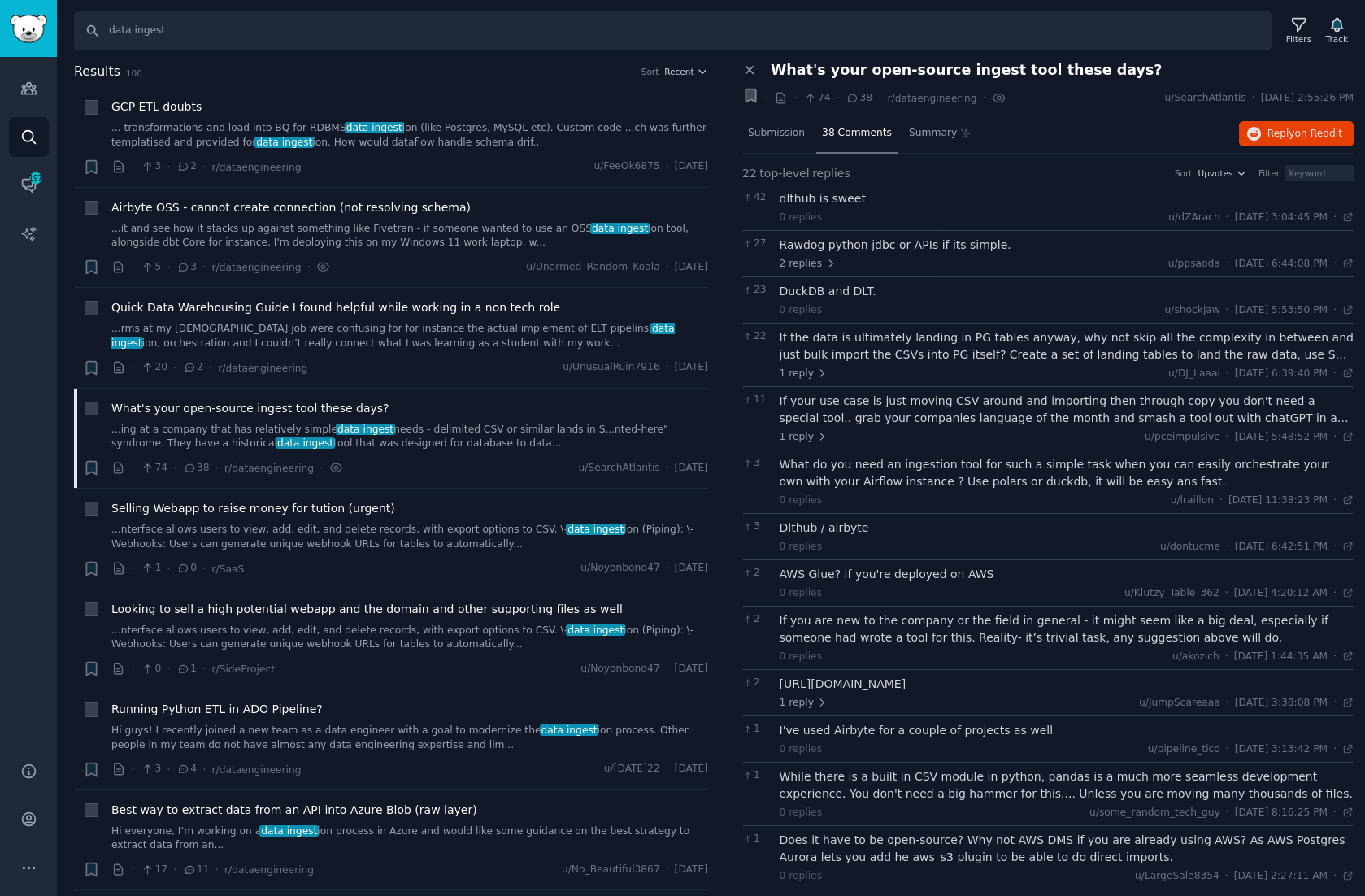
click at [834, 194] on div "dlthub is sweet" at bounding box center [1067, 199] width 575 height 17
click at [799, 200] on div "dlthub is sweet" at bounding box center [1067, 199] width 575 height 17
click at [799, 197] on div "dlthub is sweet" at bounding box center [1067, 199] width 575 height 17
copy div "dlthub"
